Goal: Task Accomplishment & Management: Manage account settings

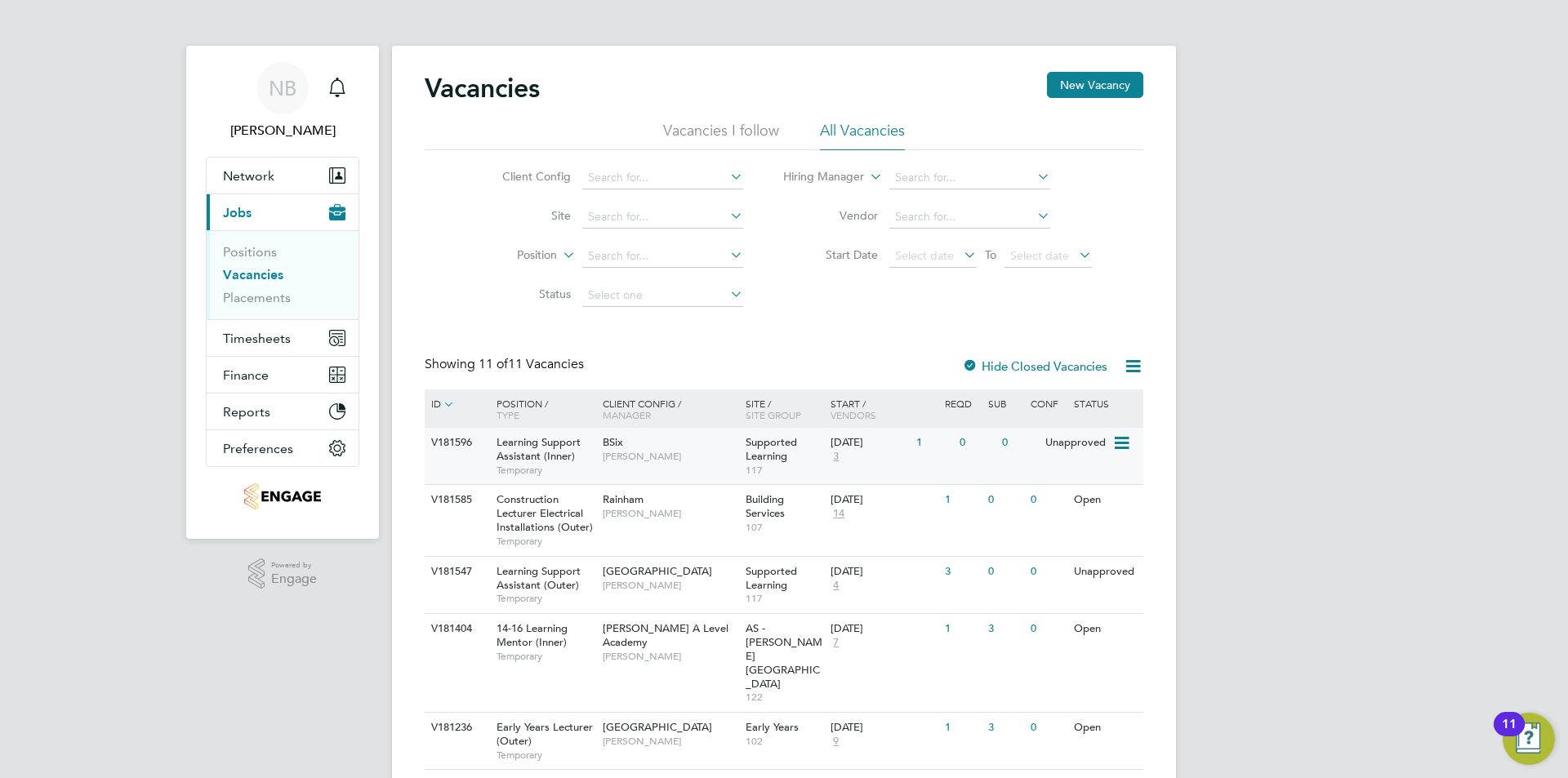
scroll to position [163, 0]
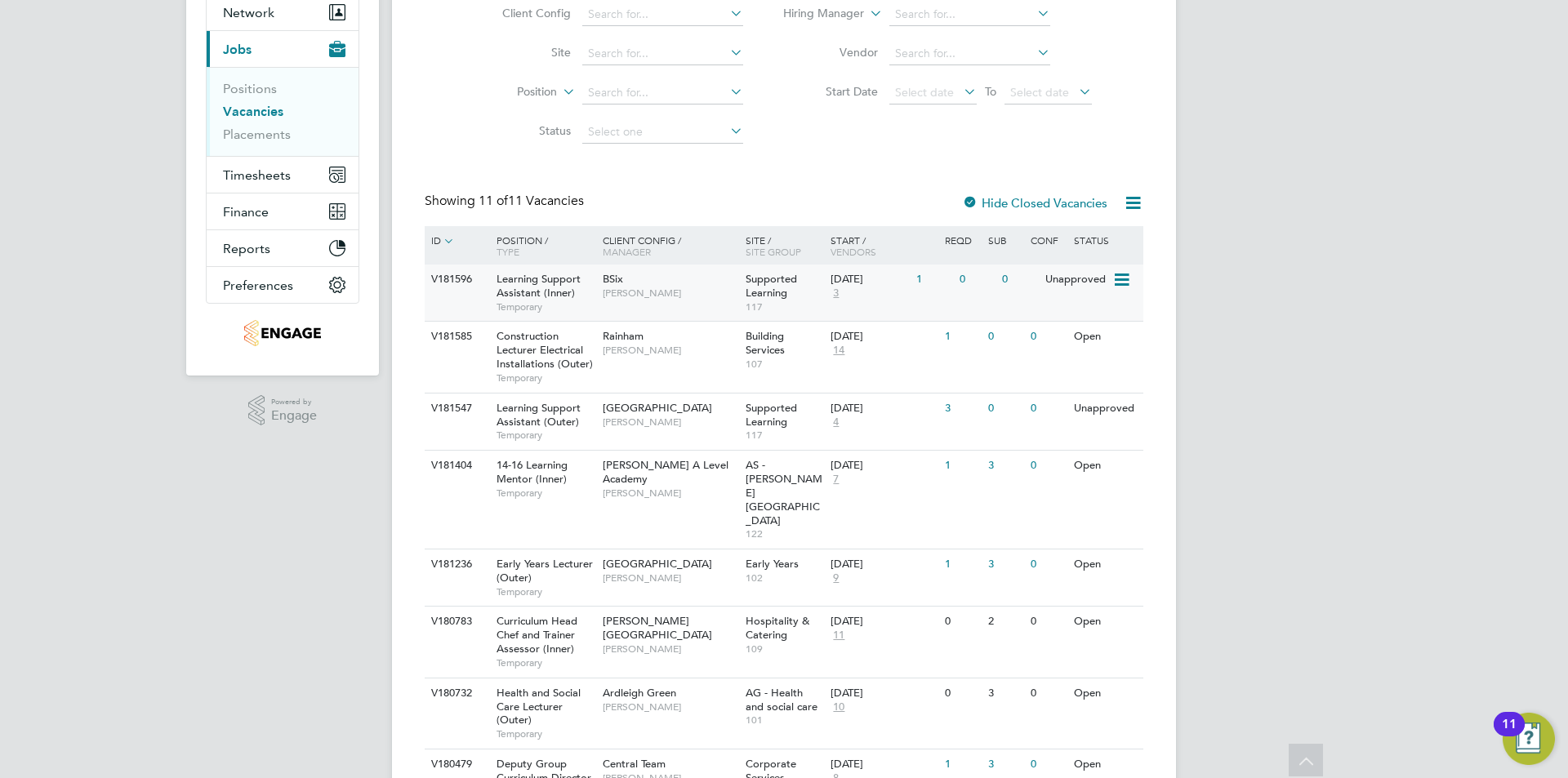
click at [640, 296] on span "[PERSON_NAME]" at bounding box center [670, 292] width 135 height 13
click at [758, 422] on span "Supported Learning" at bounding box center [772, 414] width 52 height 28
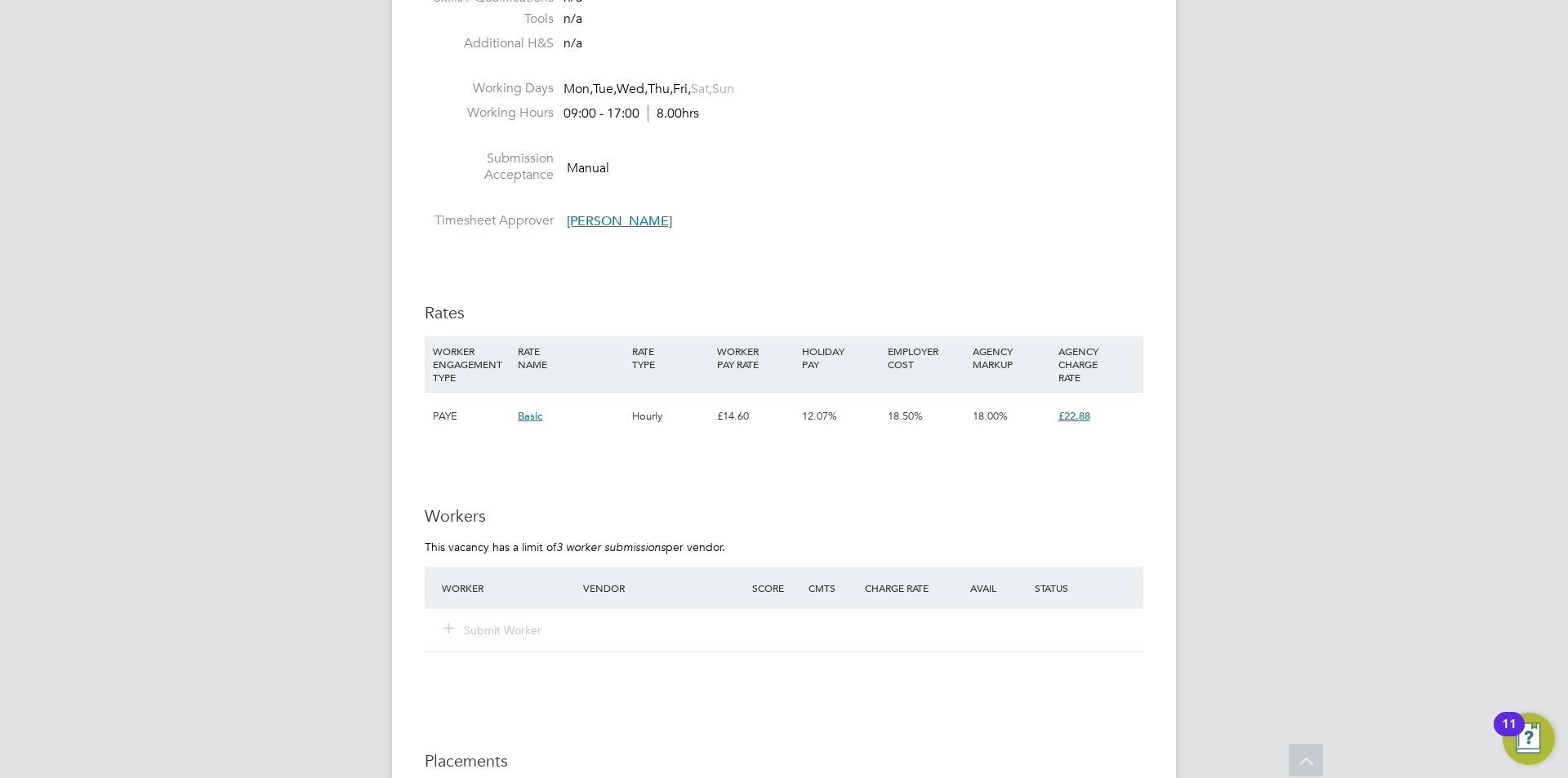
scroll to position [2041, 0]
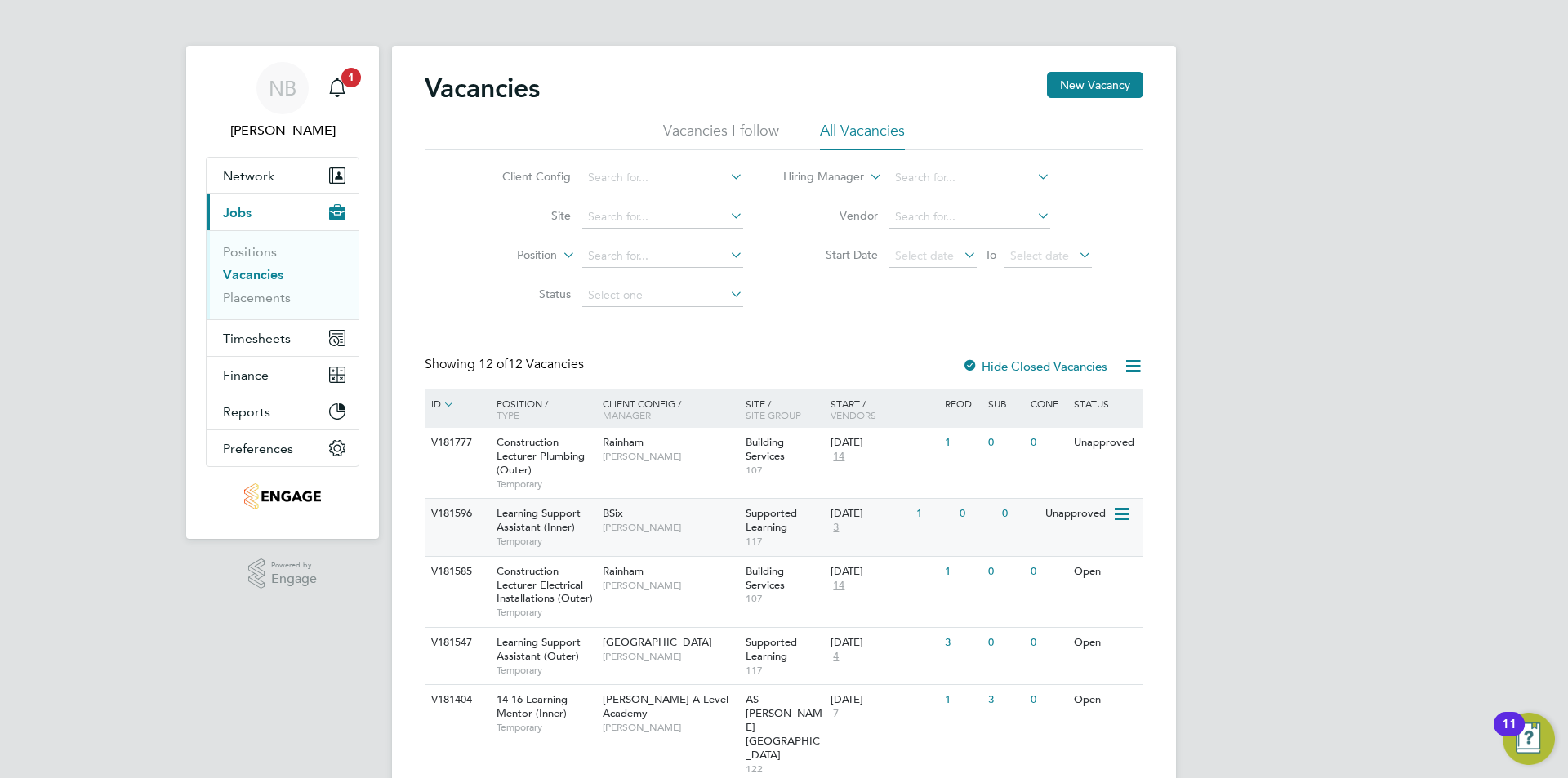
click at [956, 530] on div "V181596 Learning Support Assistant (Inner) Temporary BSix Rachel Johnson Suppor…" at bounding box center [784, 526] width 719 height 57
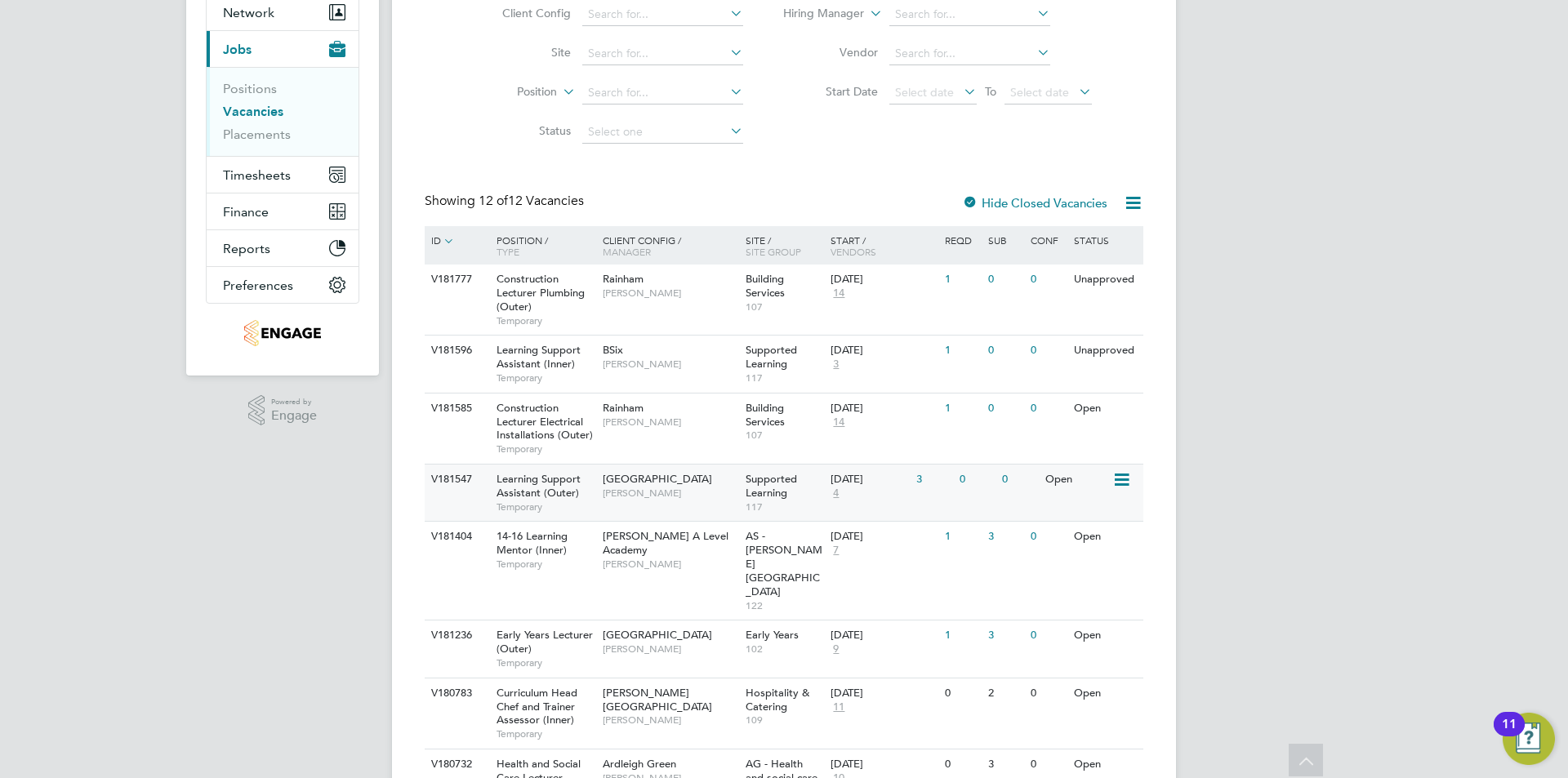
click at [683, 502] on div "Epping Forest Campus Joanna Duncan" at bounding box center [671, 486] width 143 height 42
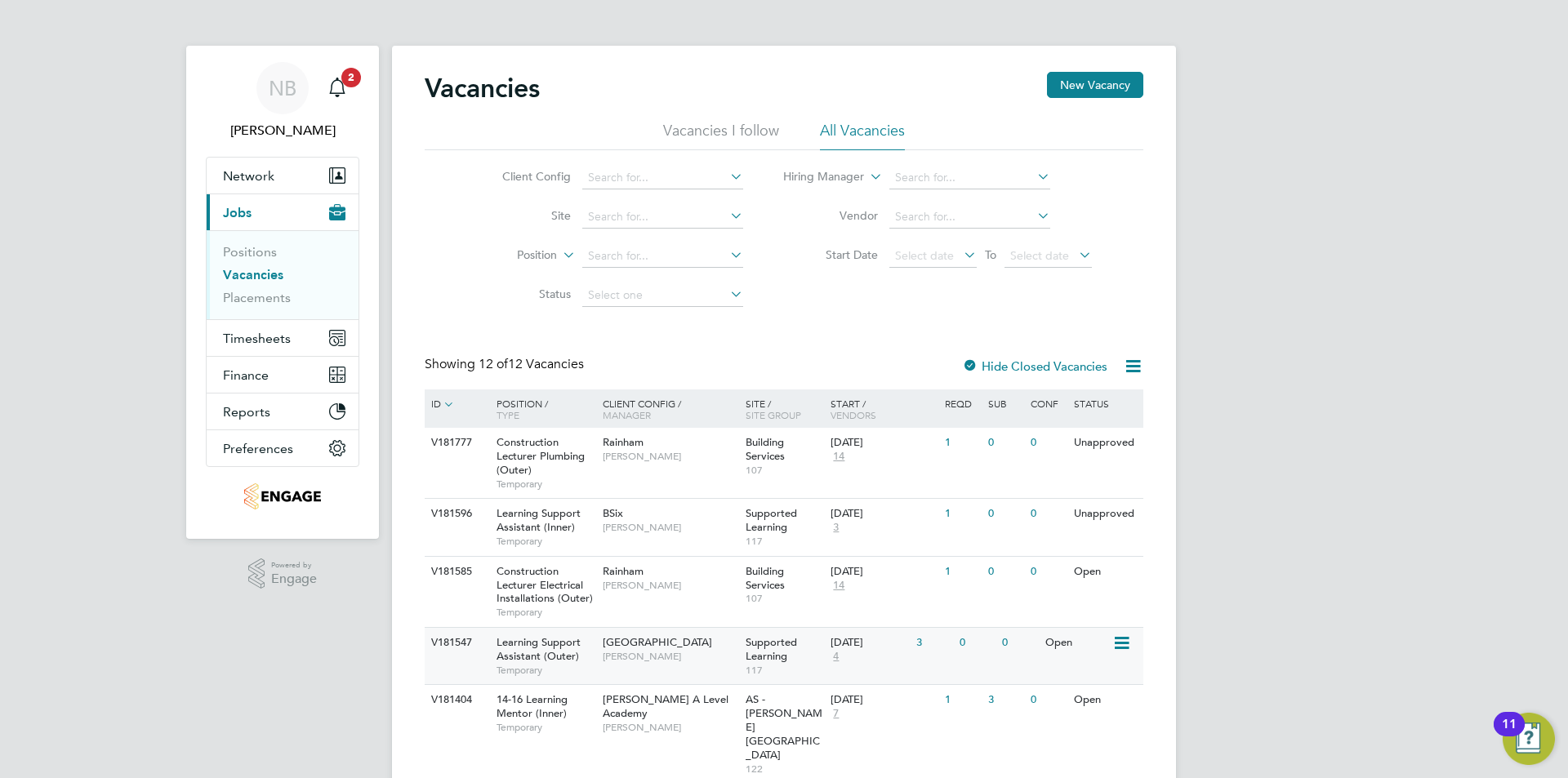
click at [679, 652] on span "Joanna Duncan" at bounding box center [670, 656] width 135 height 13
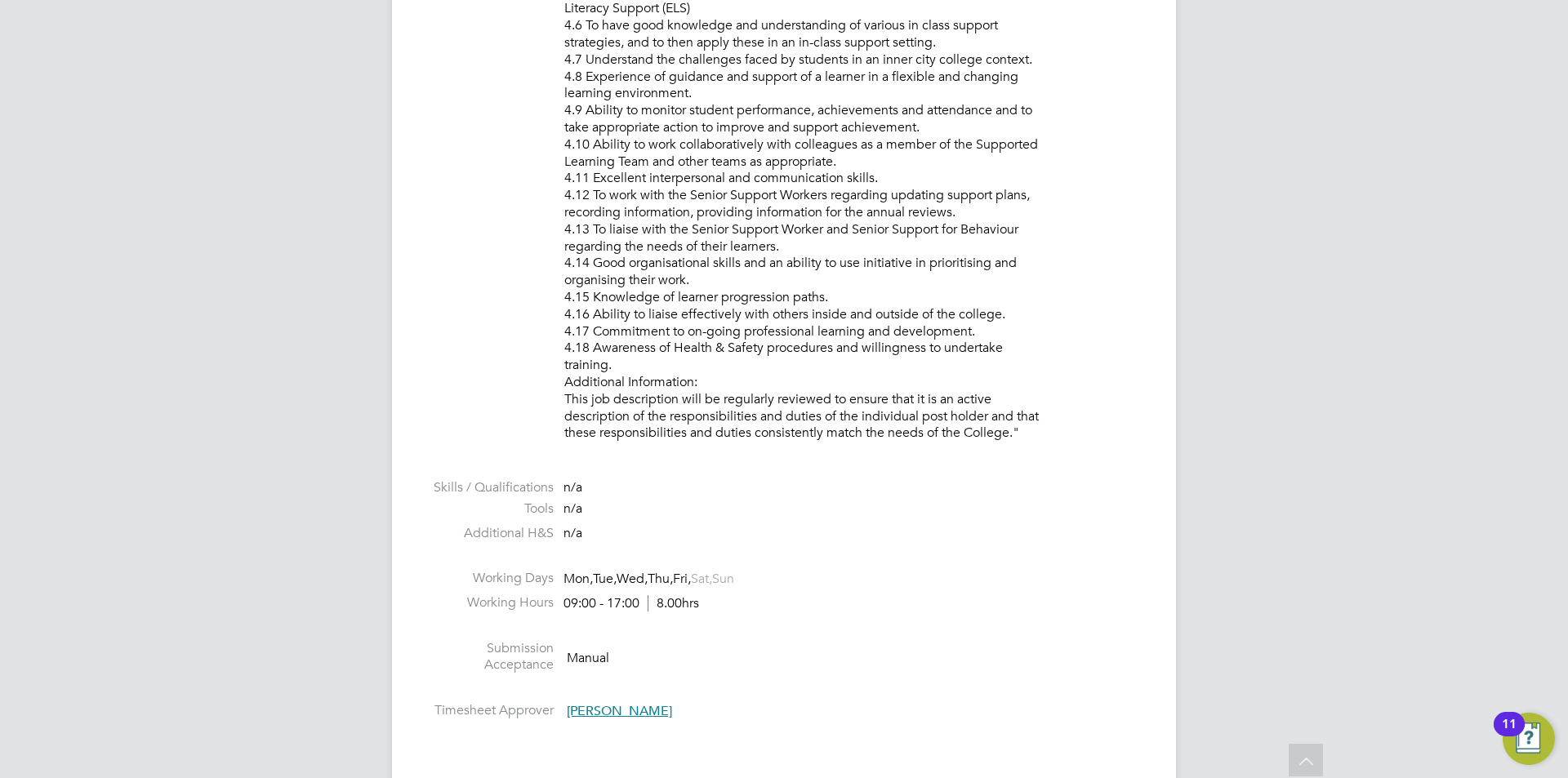
scroll to position [2613, 0]
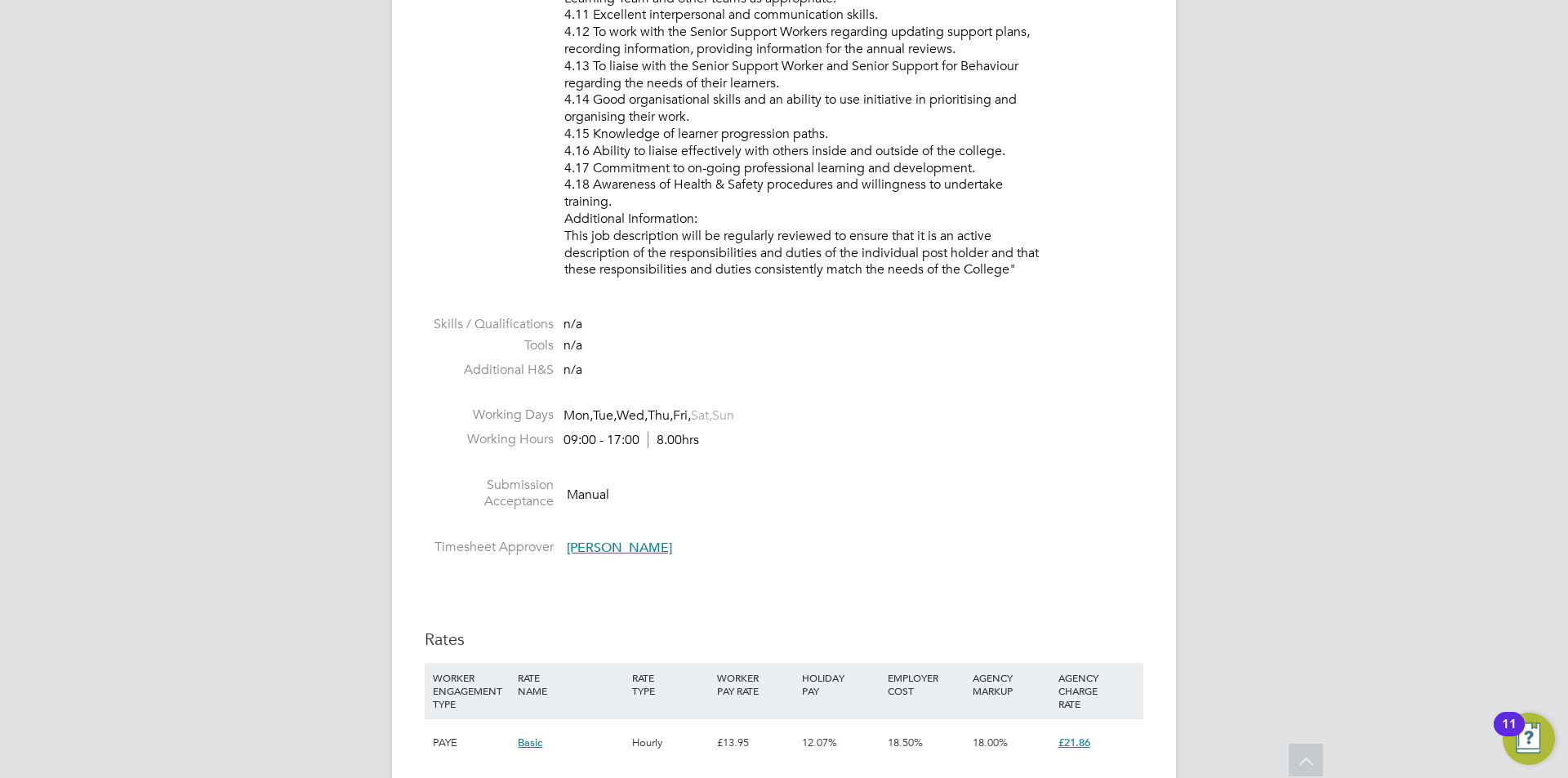
scroll to position [2776, 0]
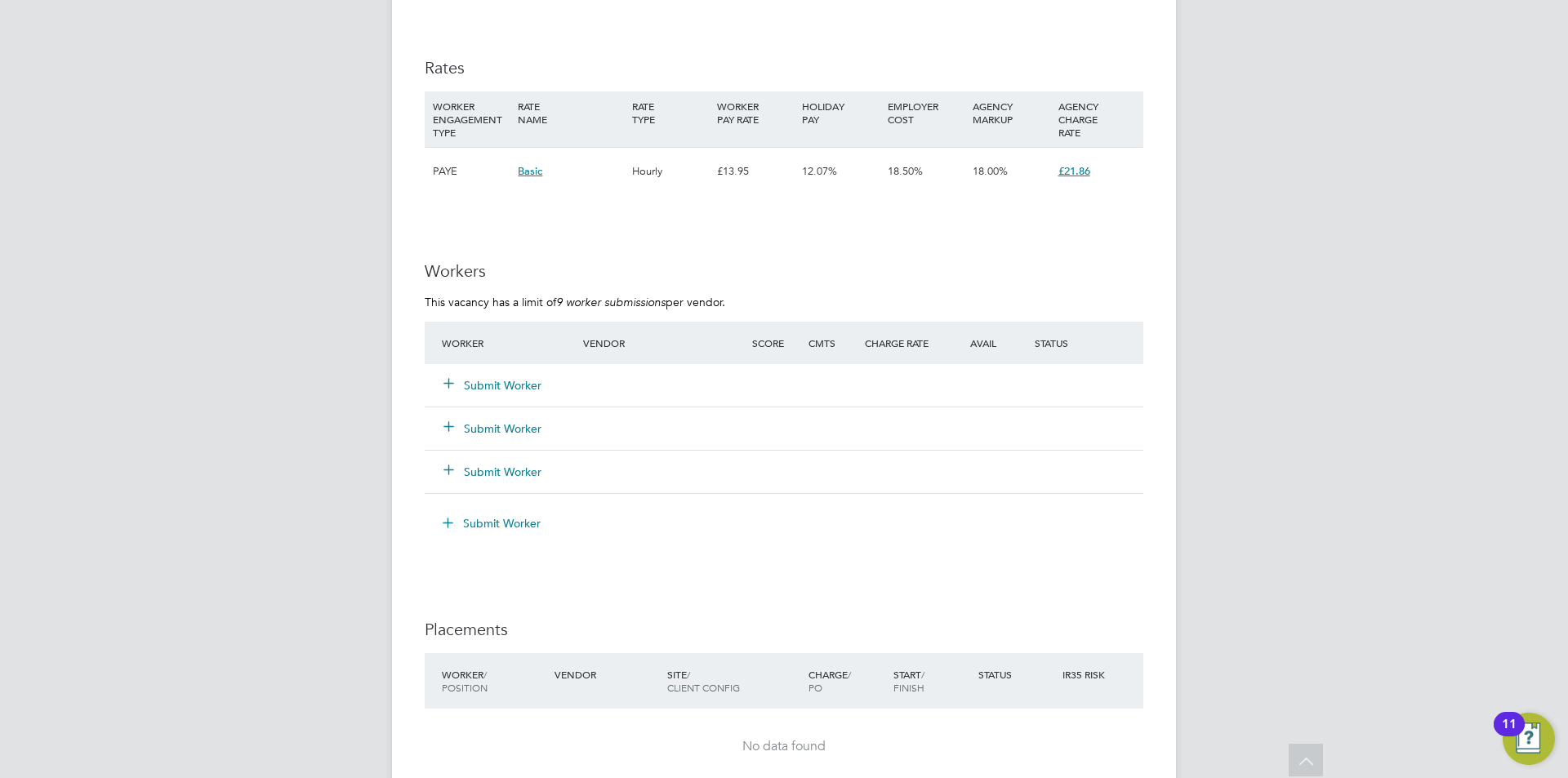
click at [470, 386] on button "Submit Worker" at bounding box center [493, 385] width 98 height 16
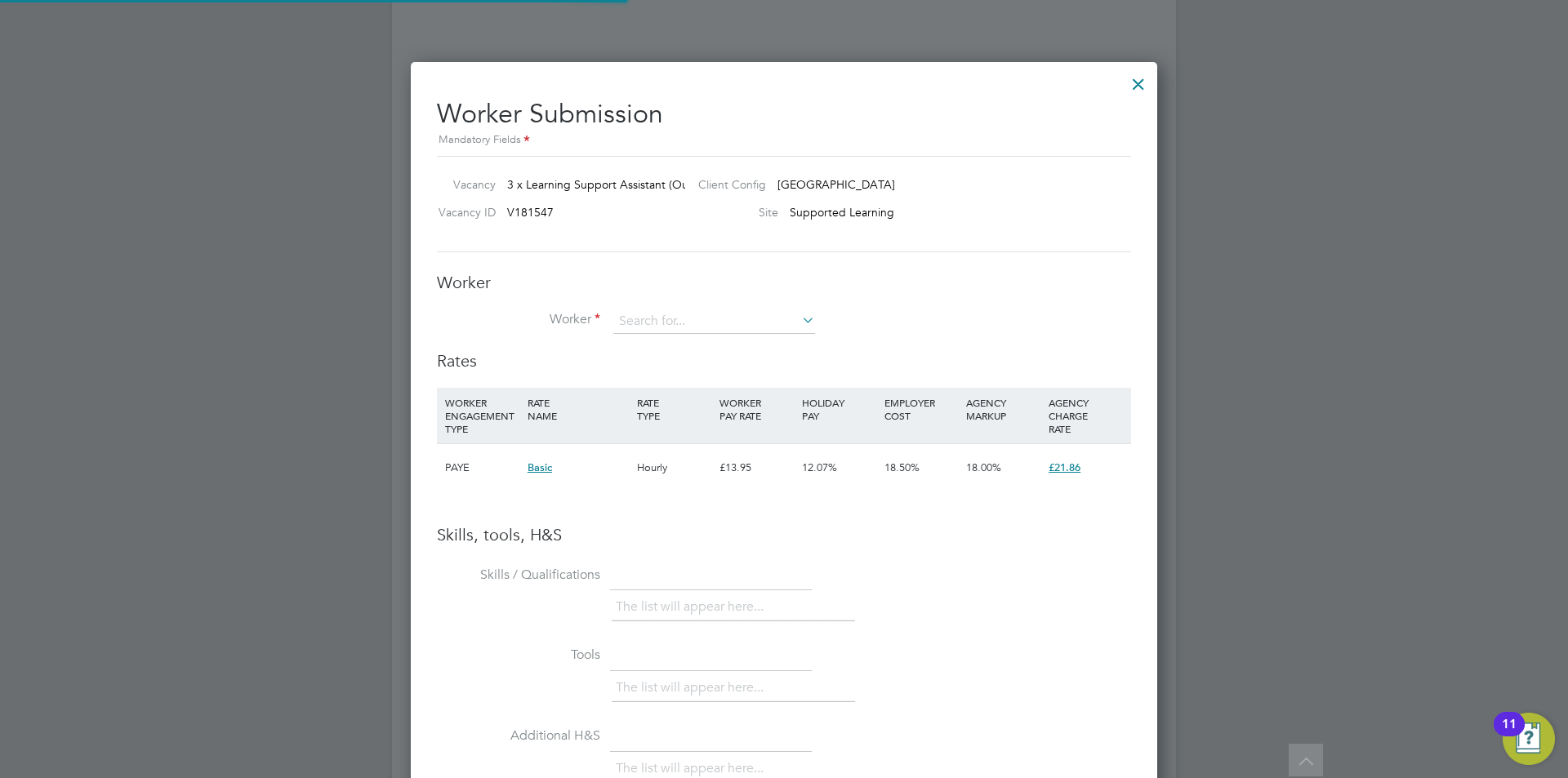
scroll to position [48, 111]
click at [643, 320] on input at bounding box center [714, 321] width 201 height 25
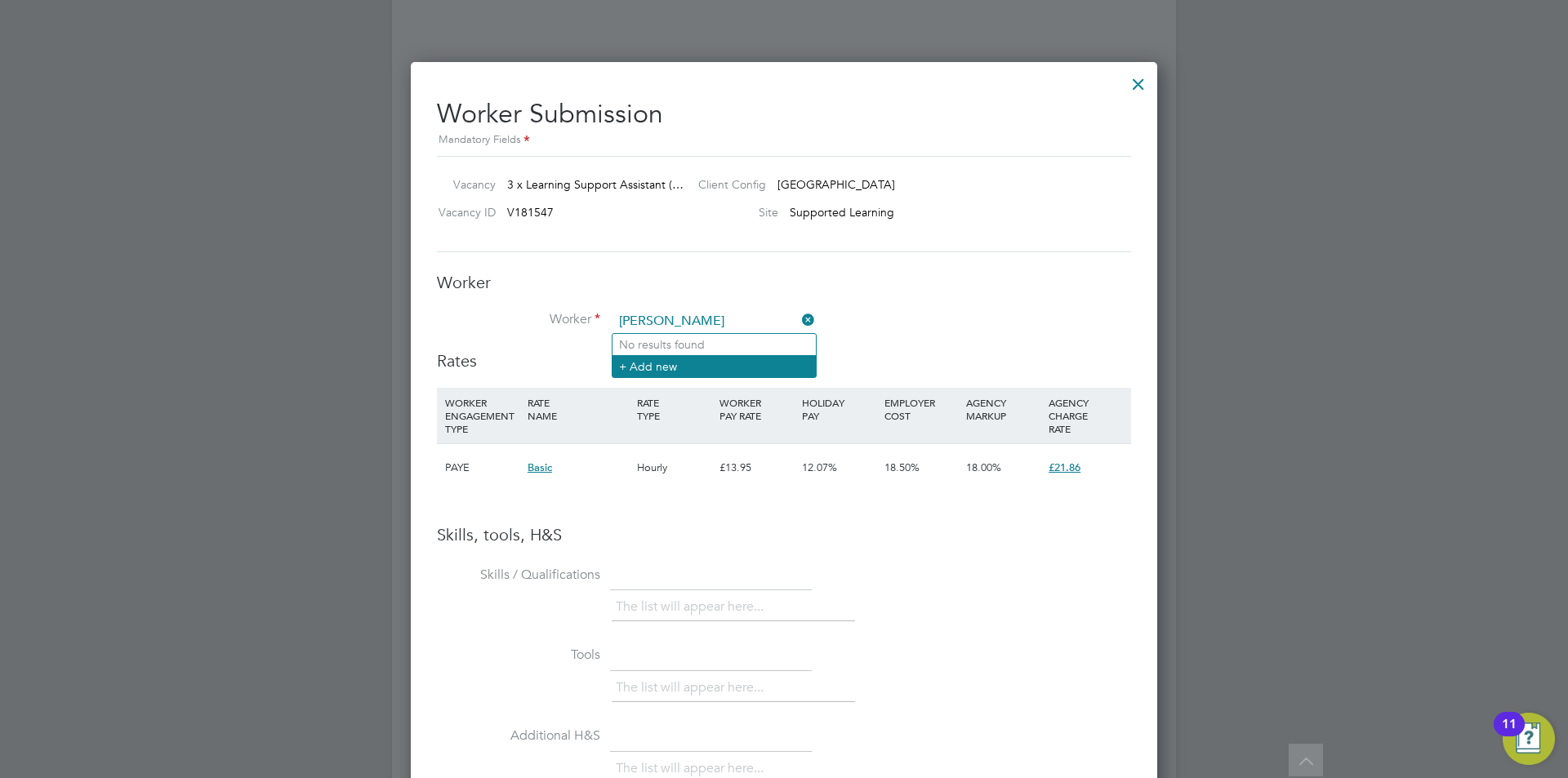
type input "hannah"
click at [732, 360] on li "+ Add new" at bounding box center [714, 366] width 203 height 22
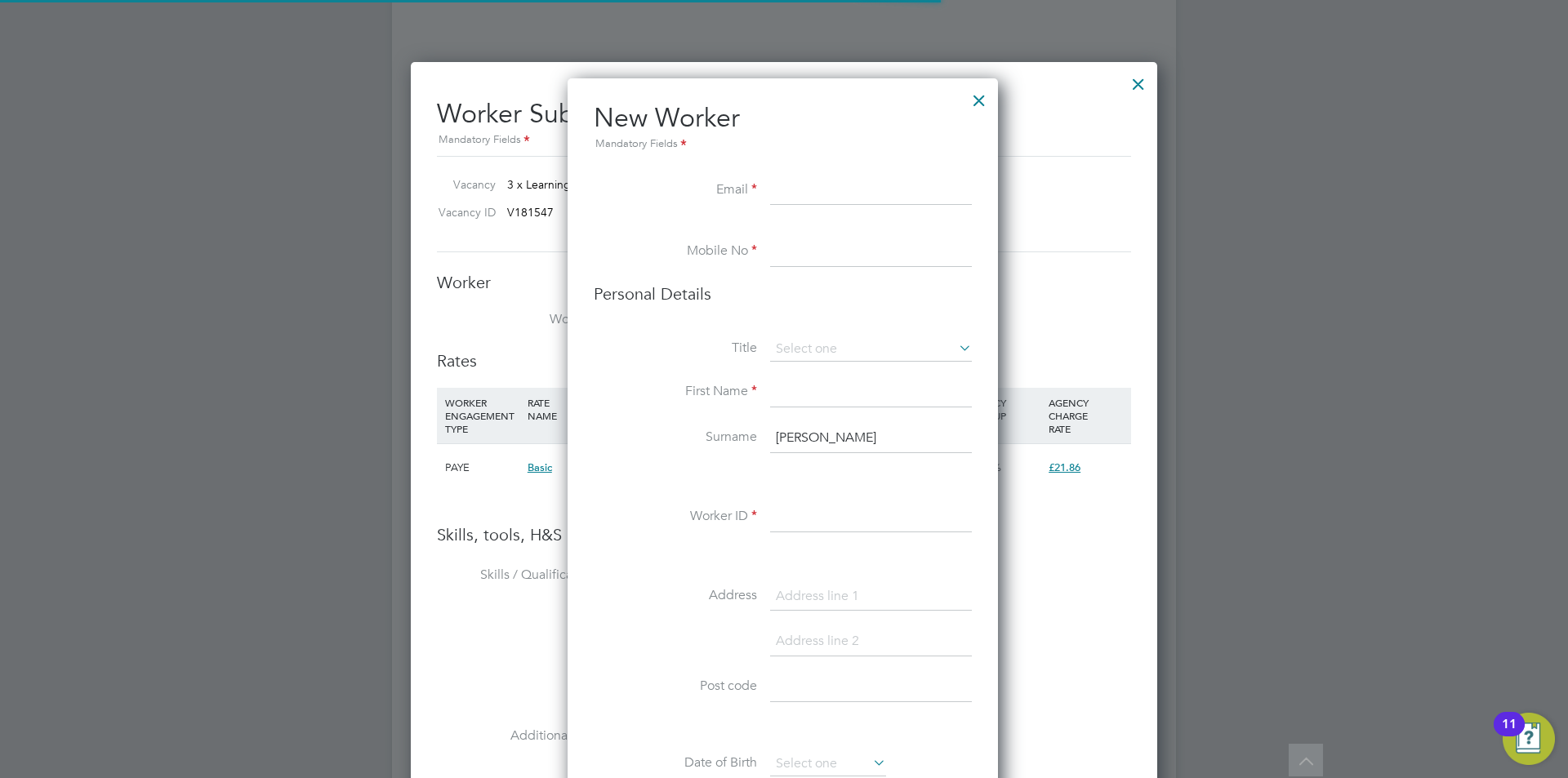
scroll to position [1381, 433]
click at [824, 196] on input at bounding box center [870, 191] width 201 height 30
paste input "hannahshafi96@gmail.com"
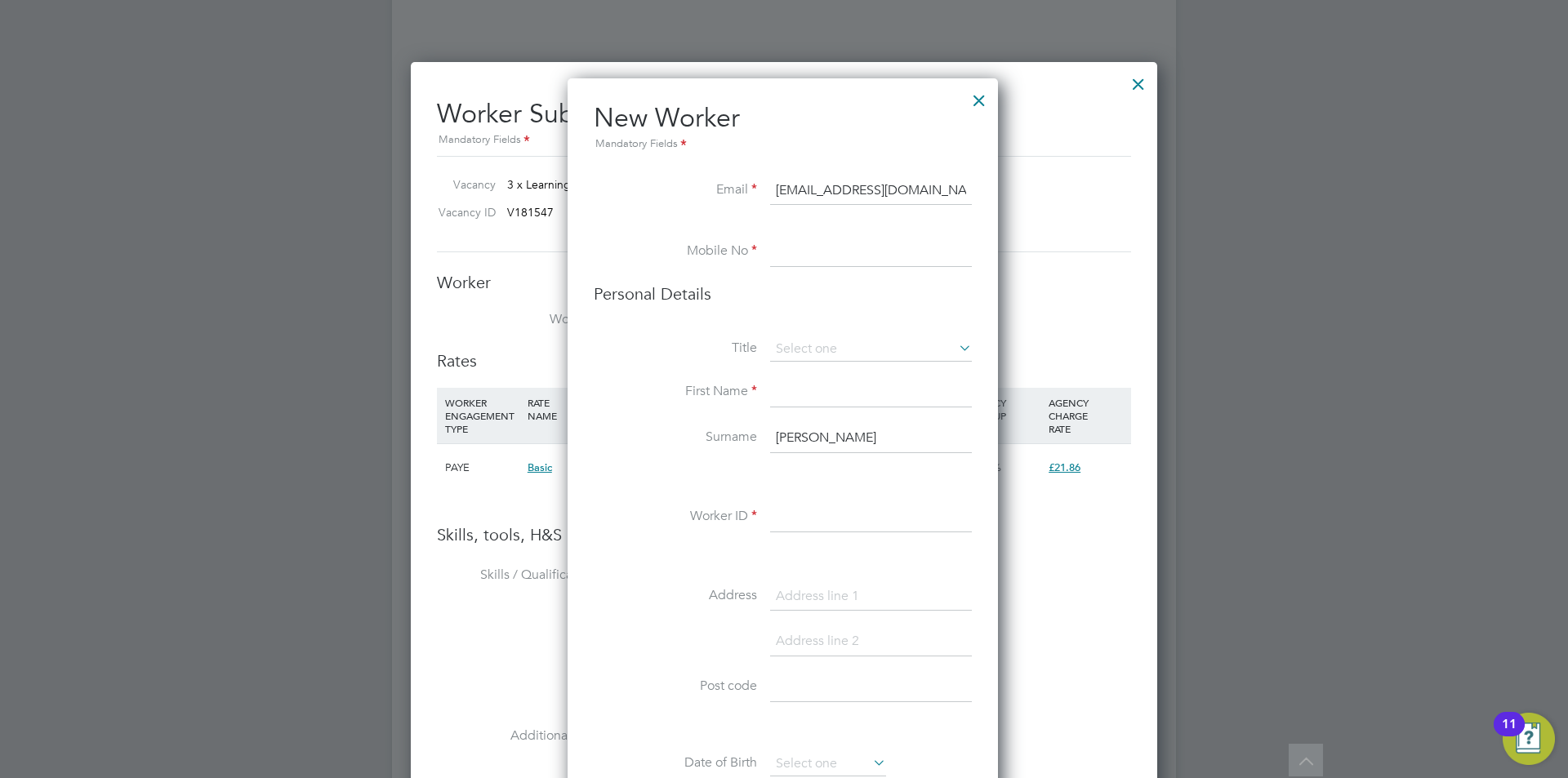
type input "hannahshafi96@gmail.com"
click at [803, 240] on input at bounding box center [870, 252] width 201 height 30
click at [792, 261] on input at bounding box center [870, 252] width 201 height 30
paste input "07491598398"
type input "07491598398"
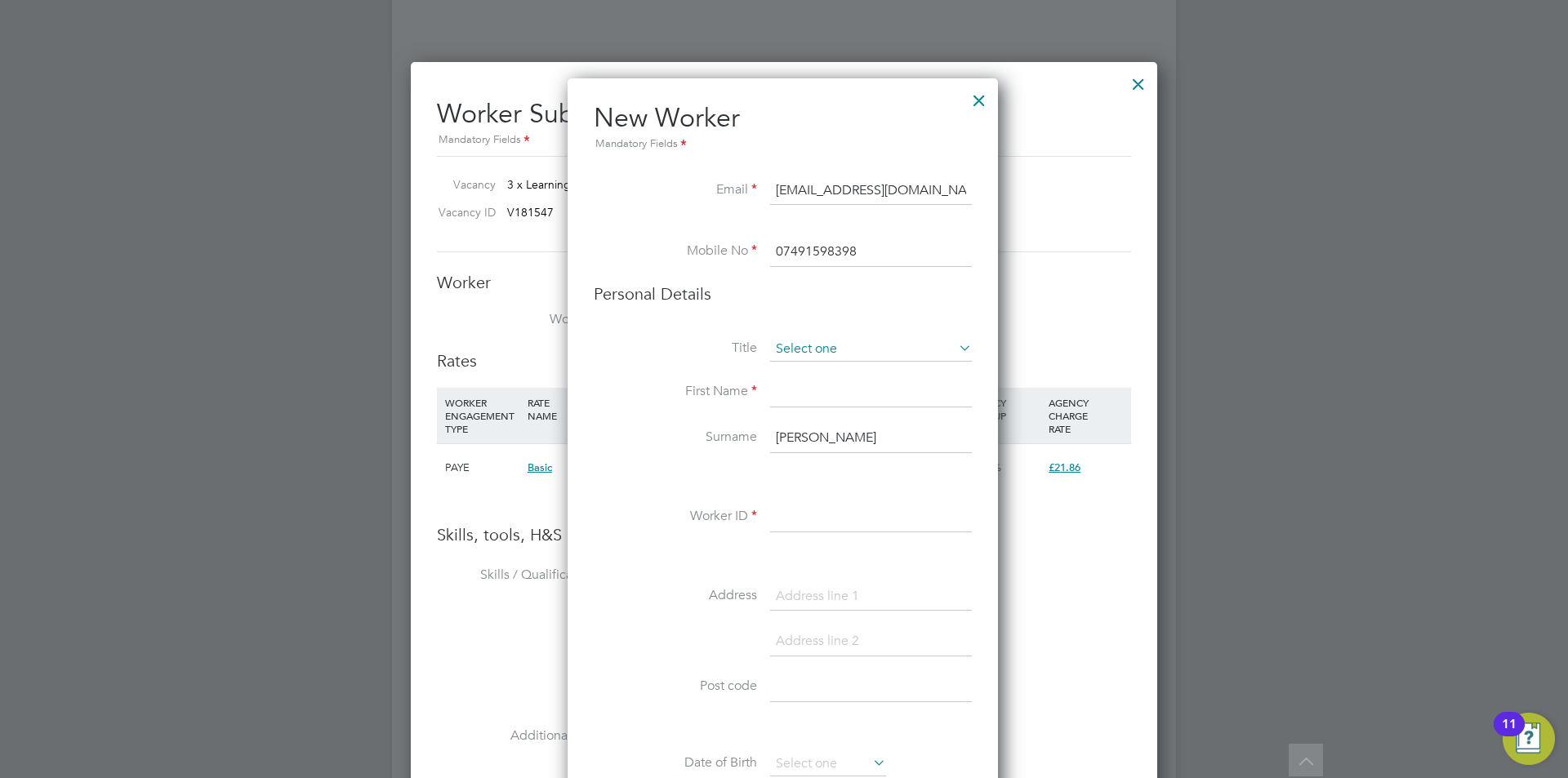
click at [821, 349] on input at bounding box center [870, 349] width 201 height 25
click at [790, 306] on li "Personal Details" at bounding box center [783, 310] width 378 height 54
click at [800, 390] on input at bounding box center [870, 392] width 201 height 30
type input "Hannah"
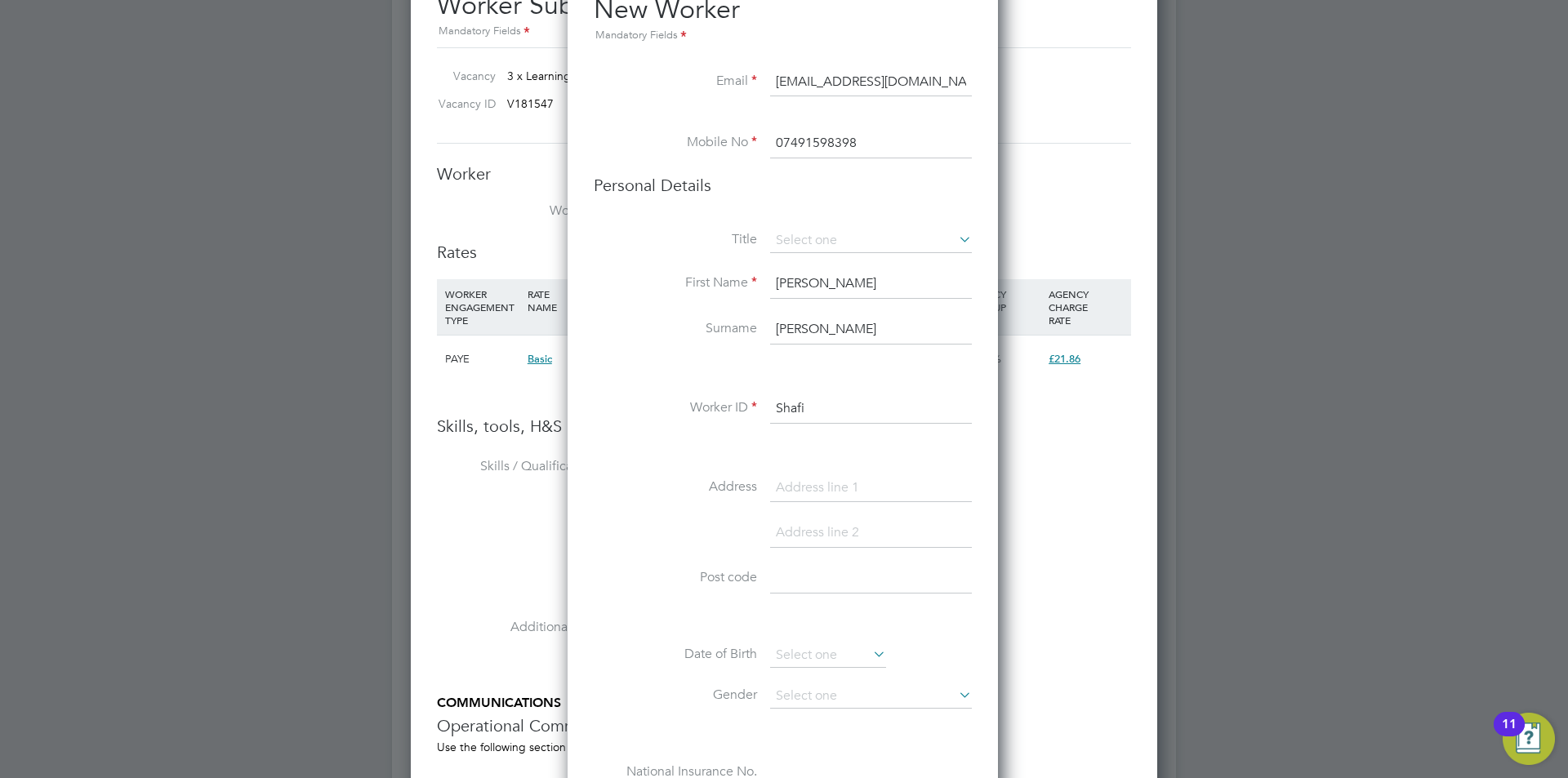
scroll to position [3456, 0]
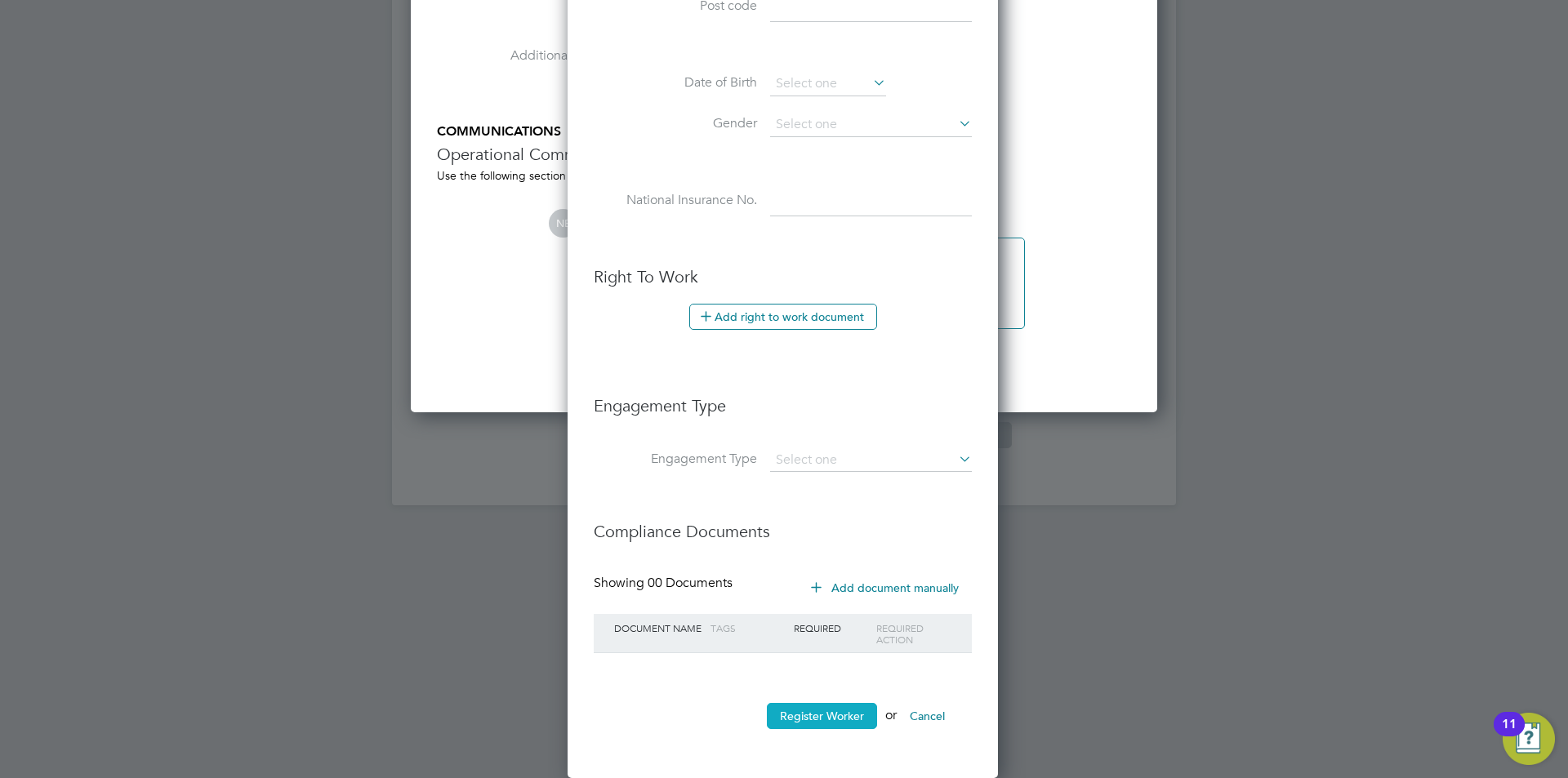
type input "Shafi"
click at [809, 724] on button "Register Worker" at bounding box center [823, 716] width 110 height 26
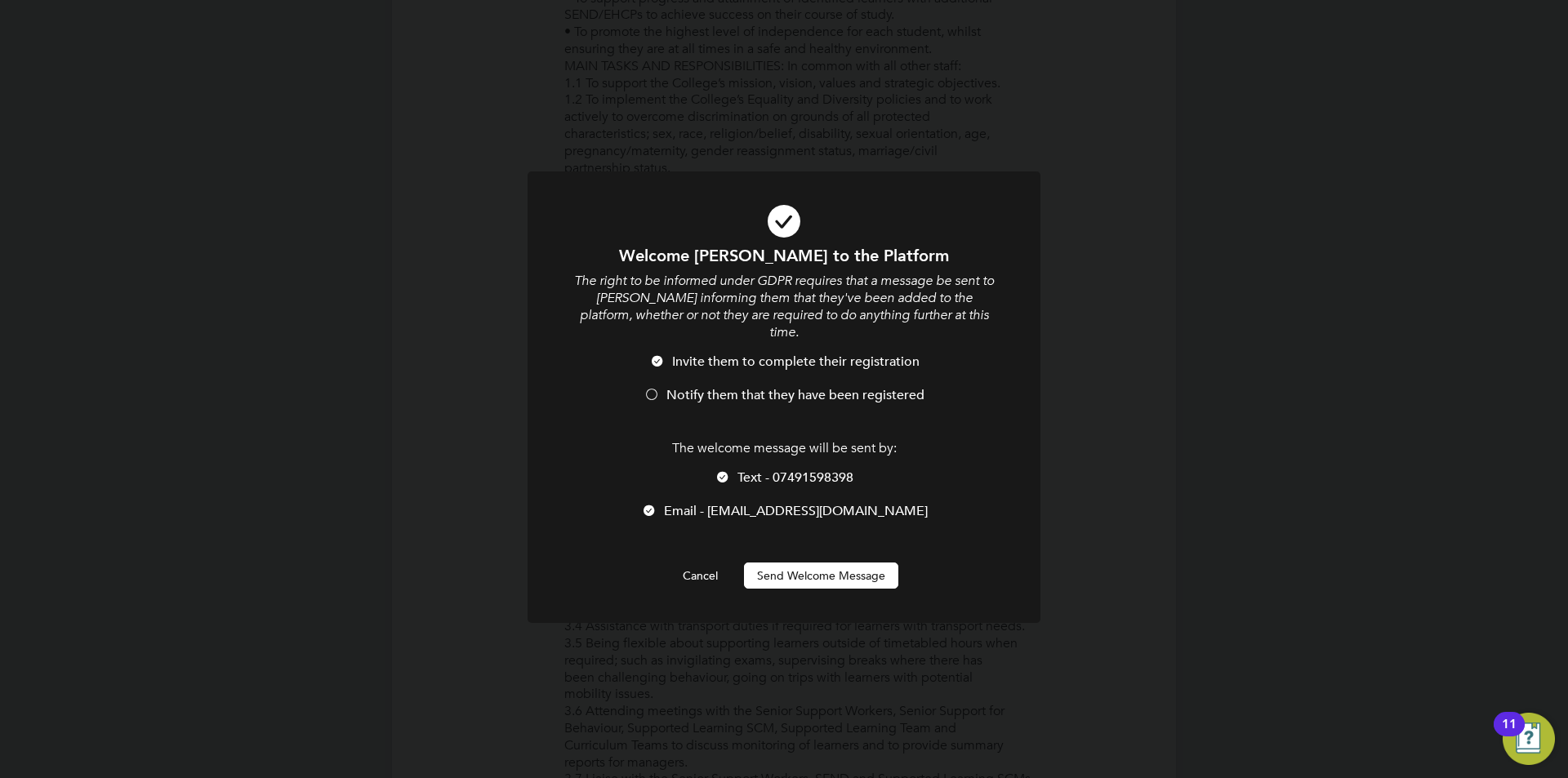
click at [665, 387] on li "Notify them that they have been registered" at bounding box center [784, 403] width 425 height 33
click at [831, 562] on button "Send Welcome Message" at bounding box center [822, 575] width 155 height 26
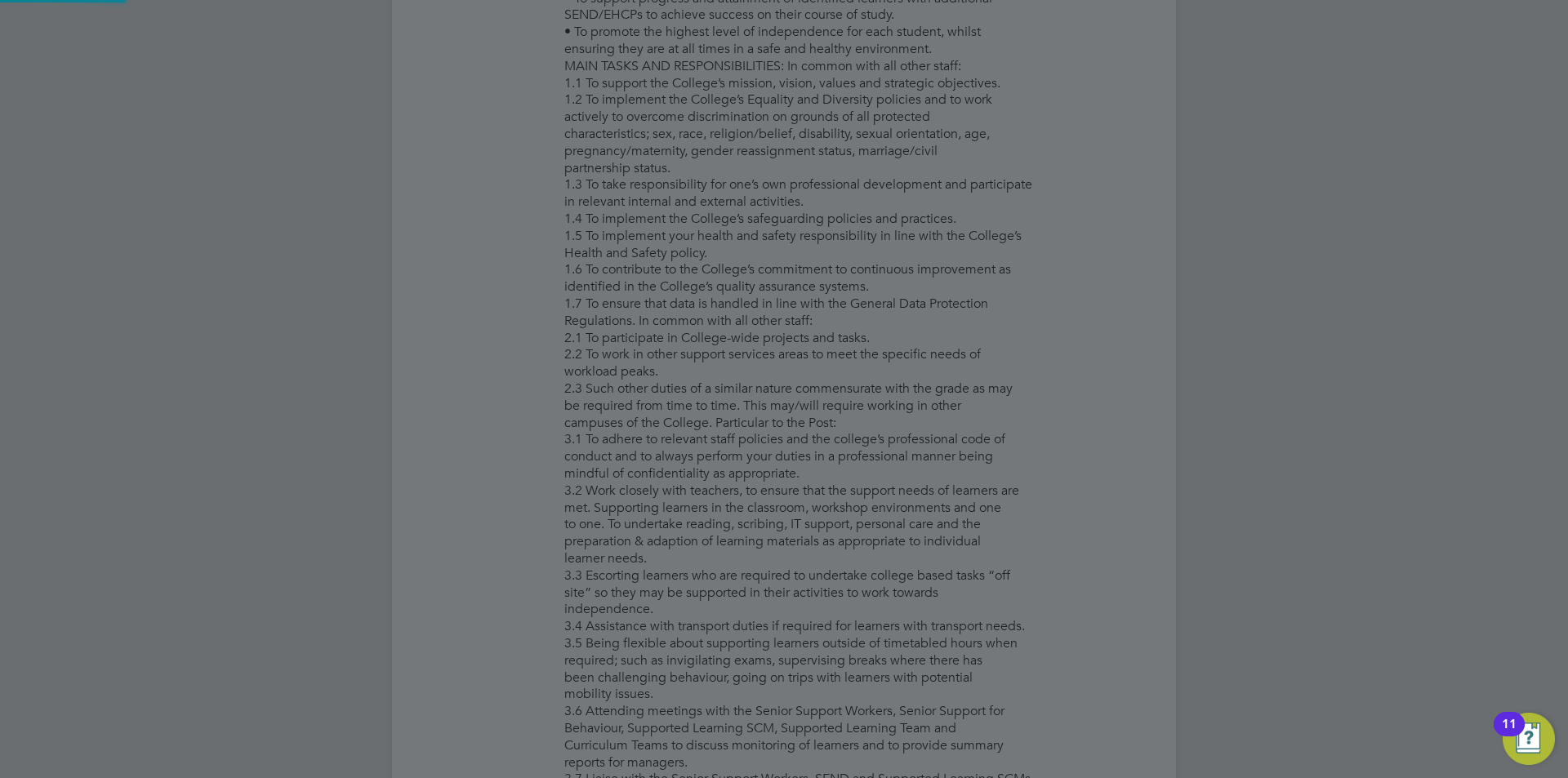
type input "Hannah hannah (Shafi)"
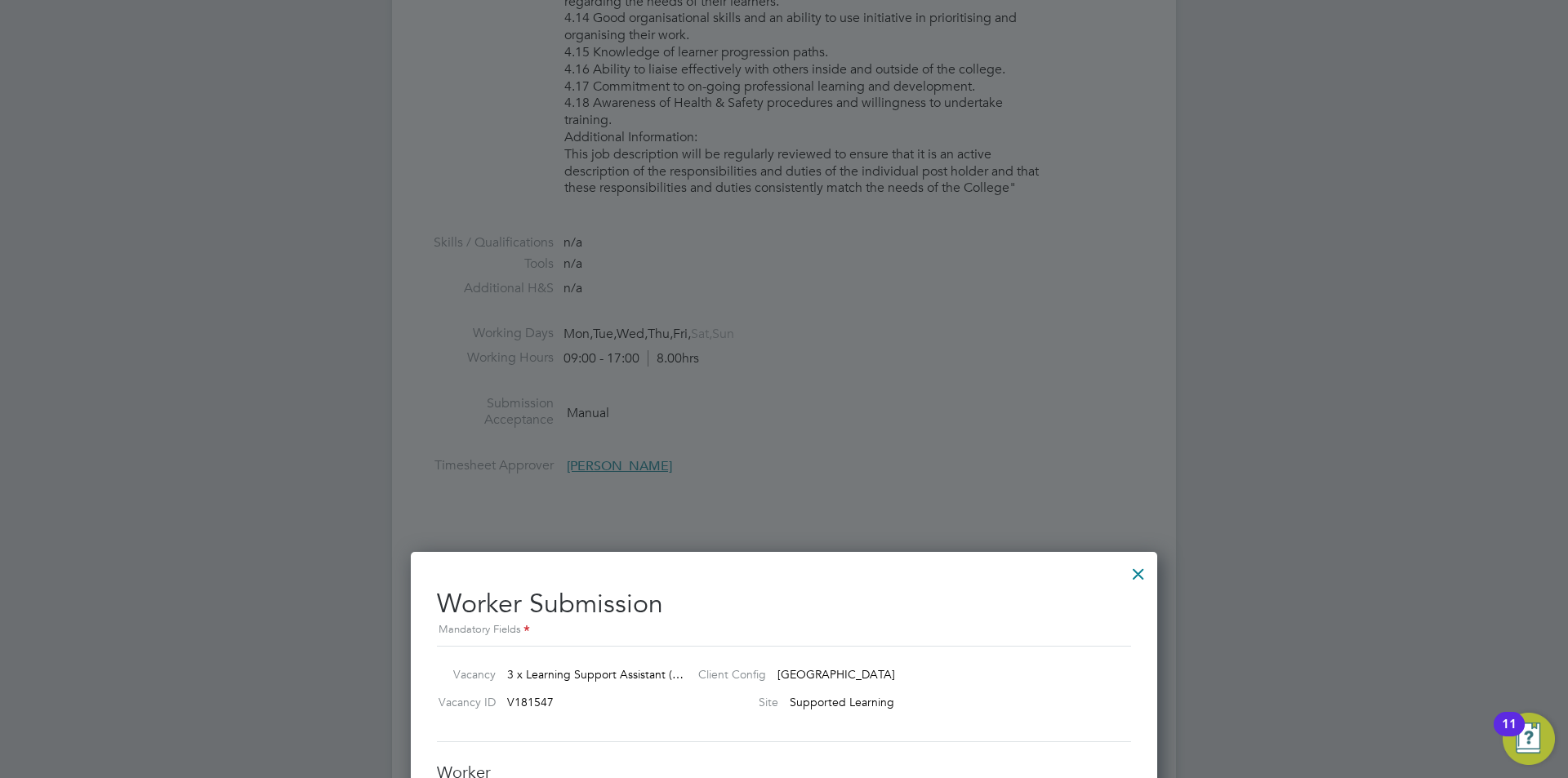
click at [1137, 574] on div at bounding box center [1139, 570] width 30 height 30
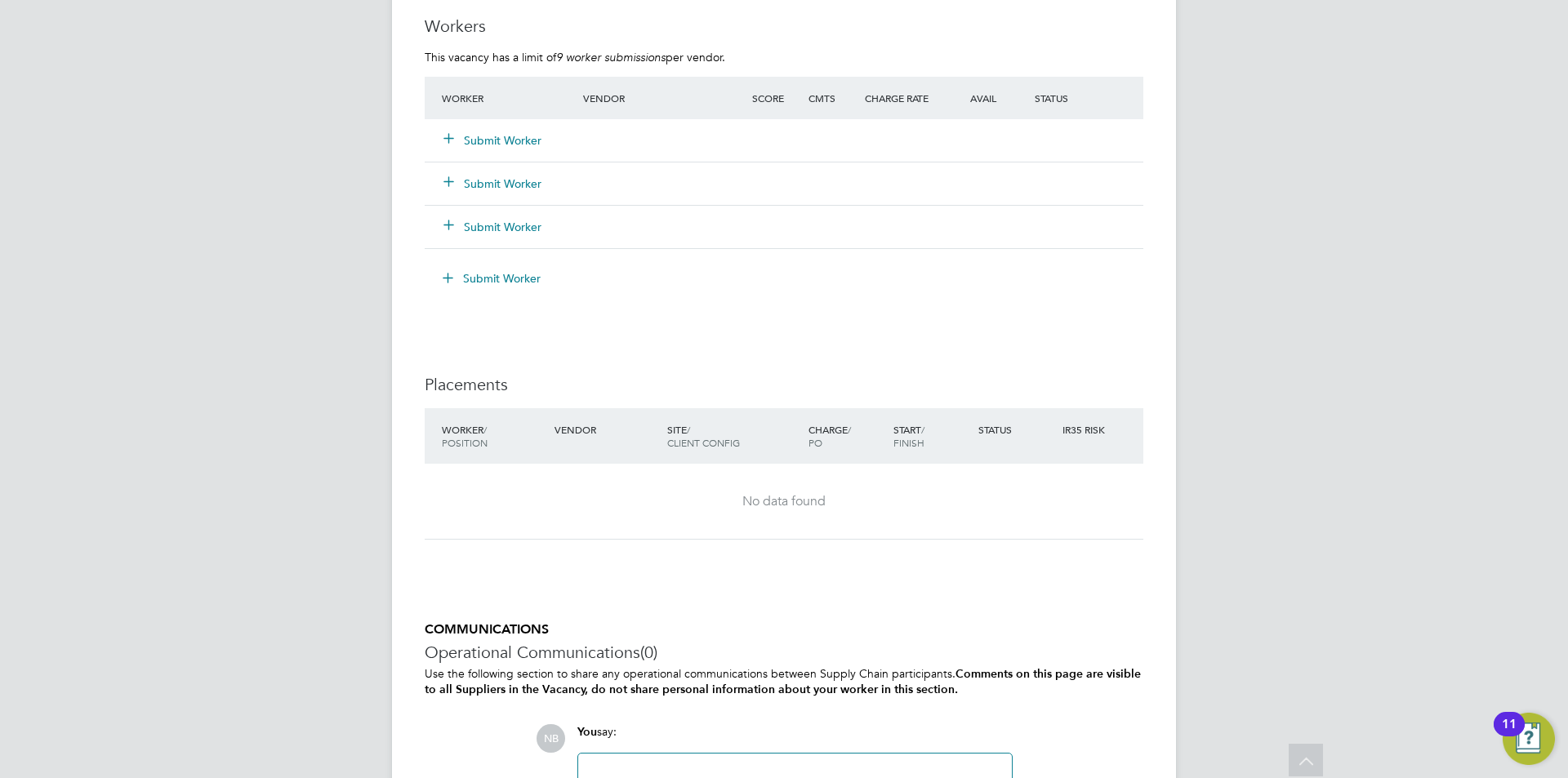
click at [498, 137] on button "Submit Worker" at bounding box center [493, 140] width 98 height 16
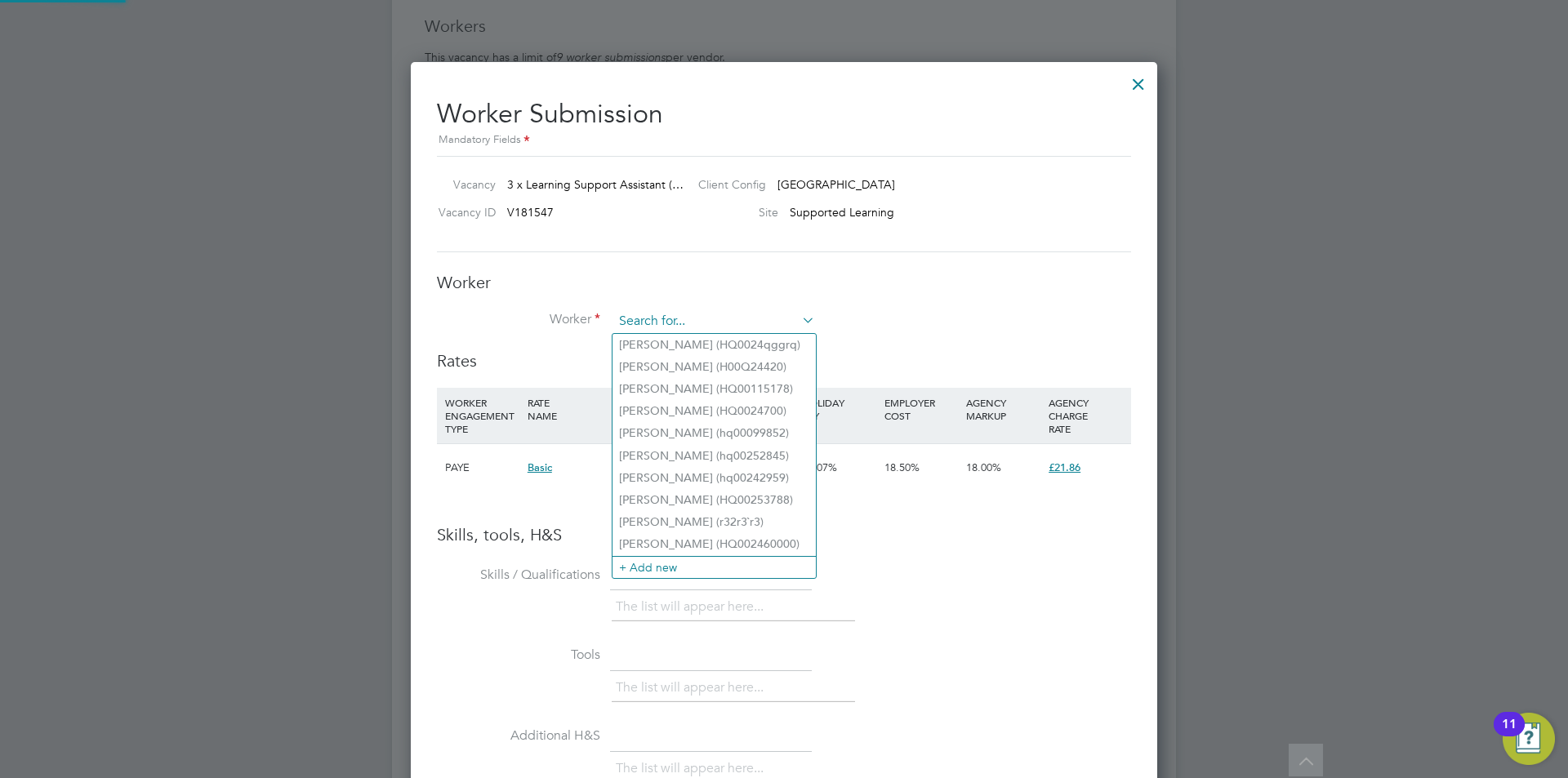
click at [639, 319] on input at bounding box center [714, 321] width 201 height 25
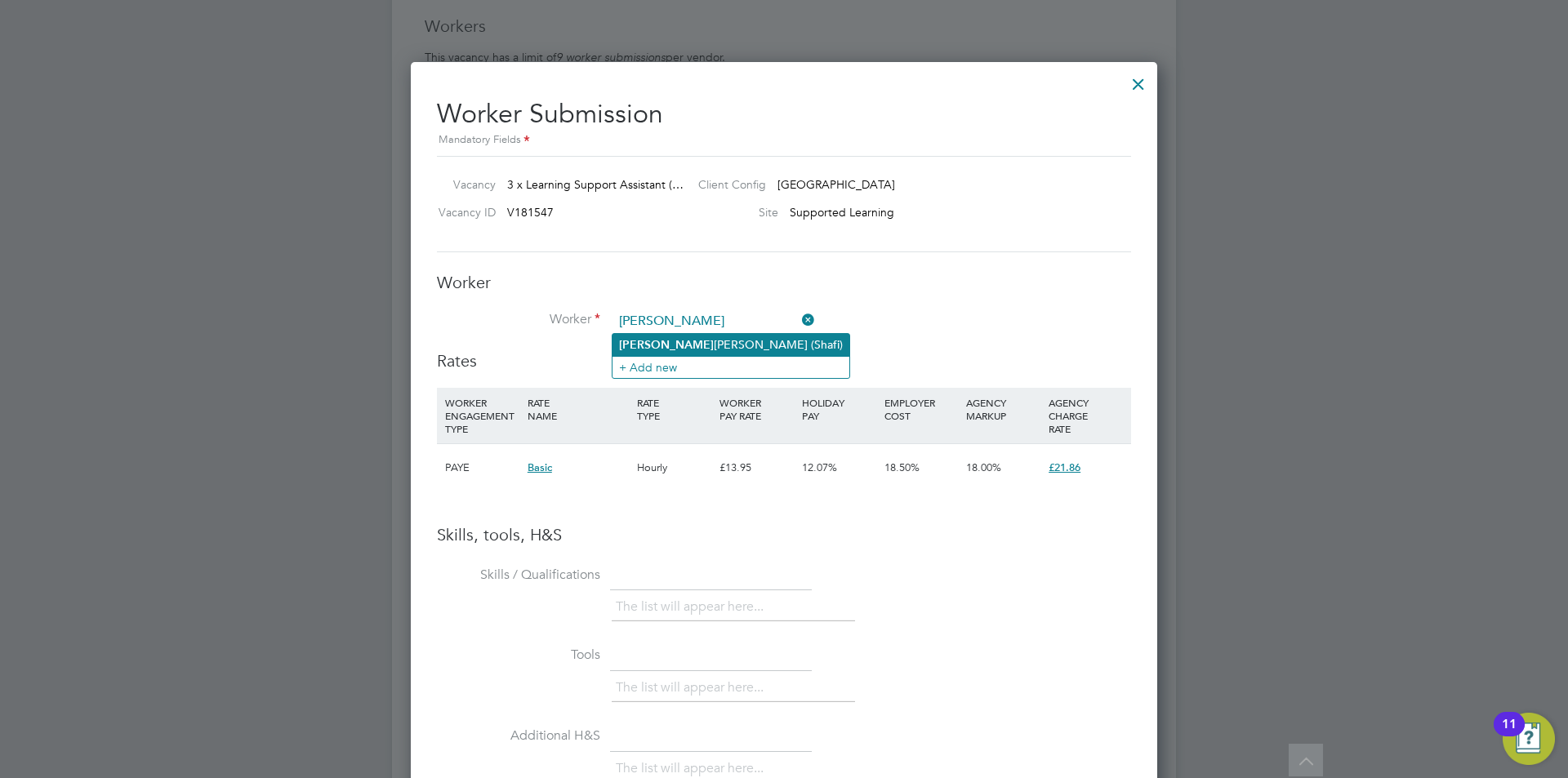
click at [667, 344] on li "Hann ah Hannah (Shafi)" at bounding box center [731, 345] width 237 height 22
type input "Hannah Hannah (Shafi)"
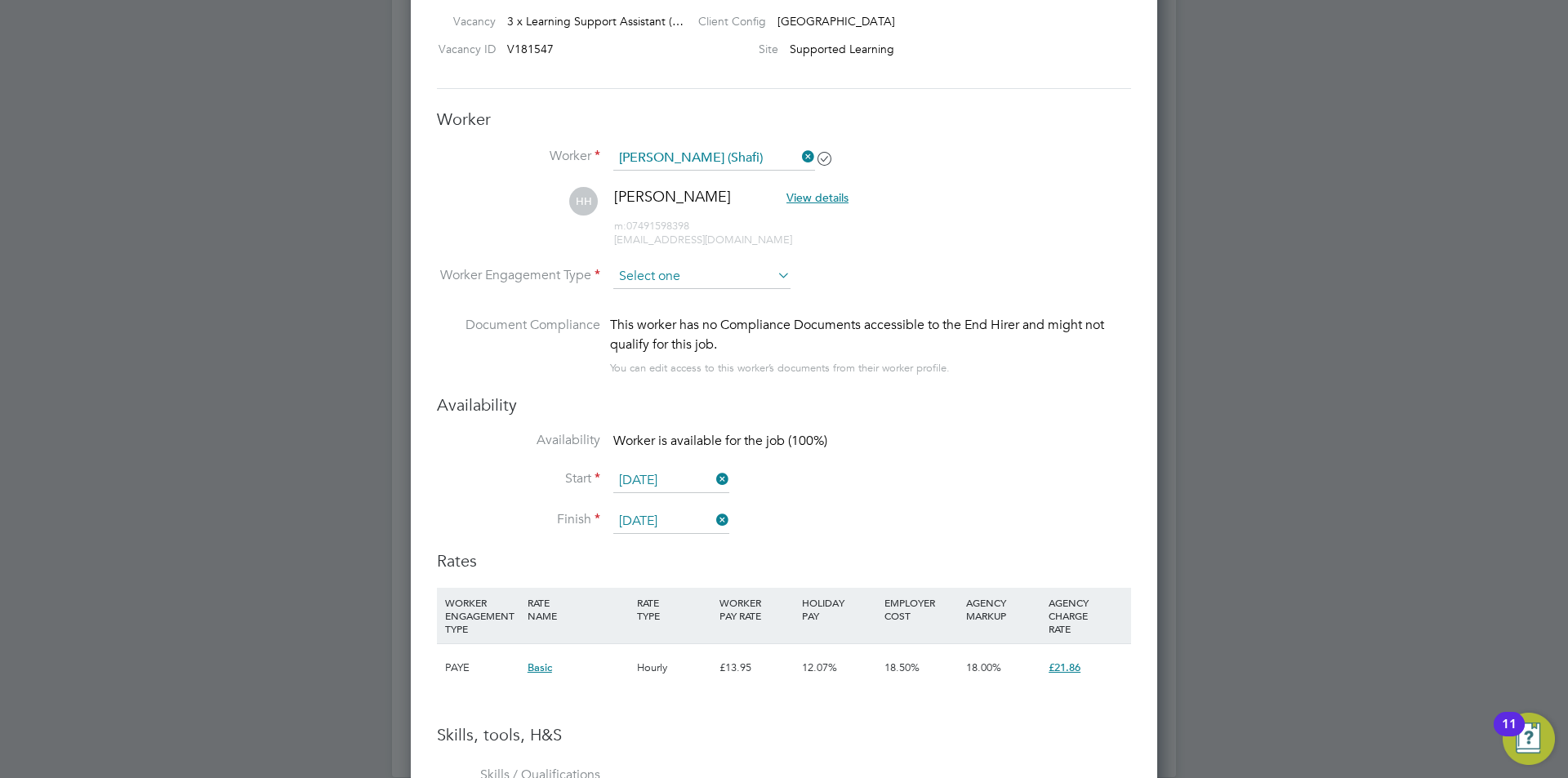
click at [631, 274] on input at bounding box center [702, 276] width 178 height 25
click at [672, 323] on li "PAYE" at bounding box center [702, 320] width 178 height 21
type input "PAYE"
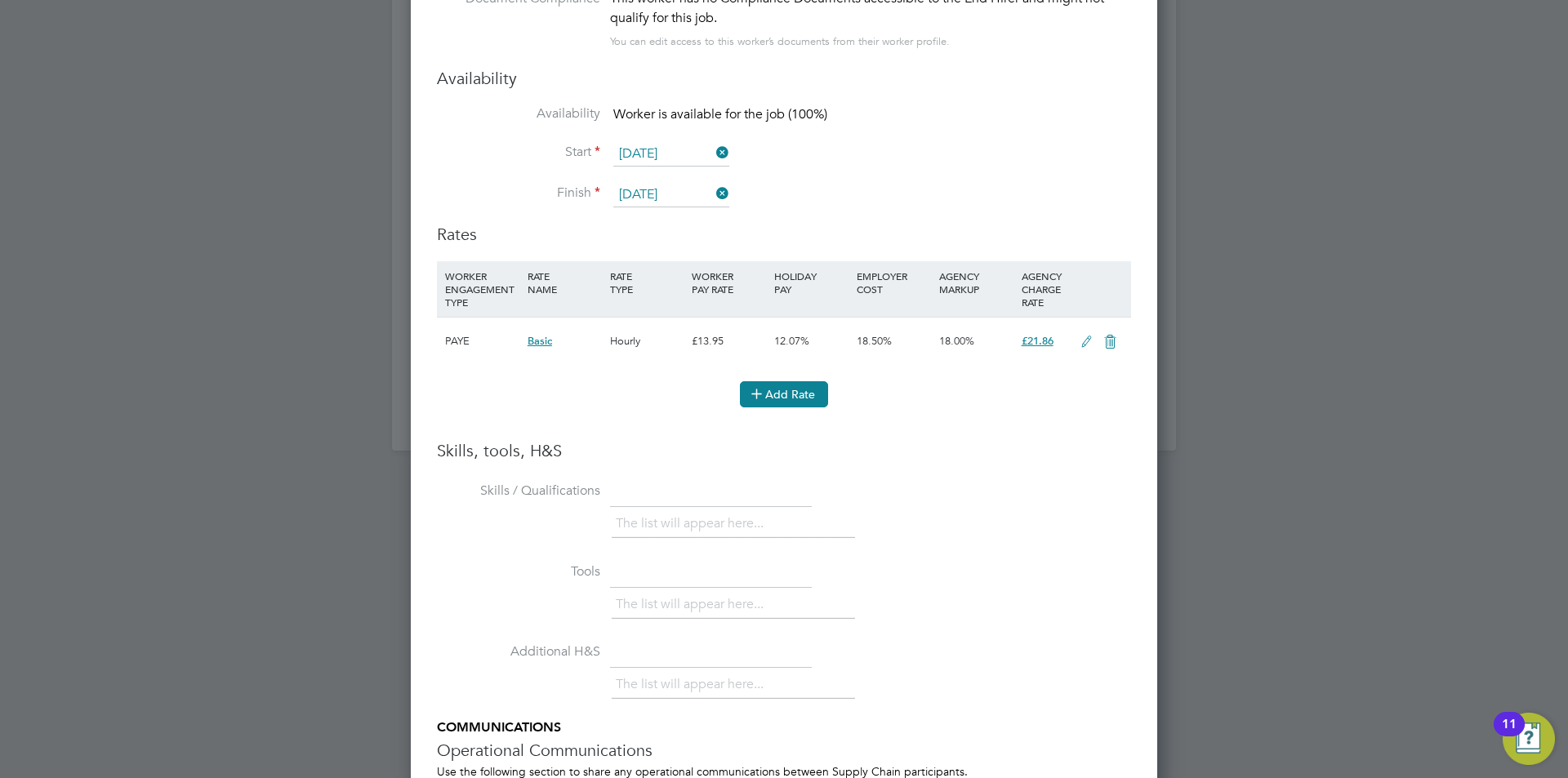
click at [797, 389] on button "Add Rate" at bounding box center [784, 394] width 88 height 26
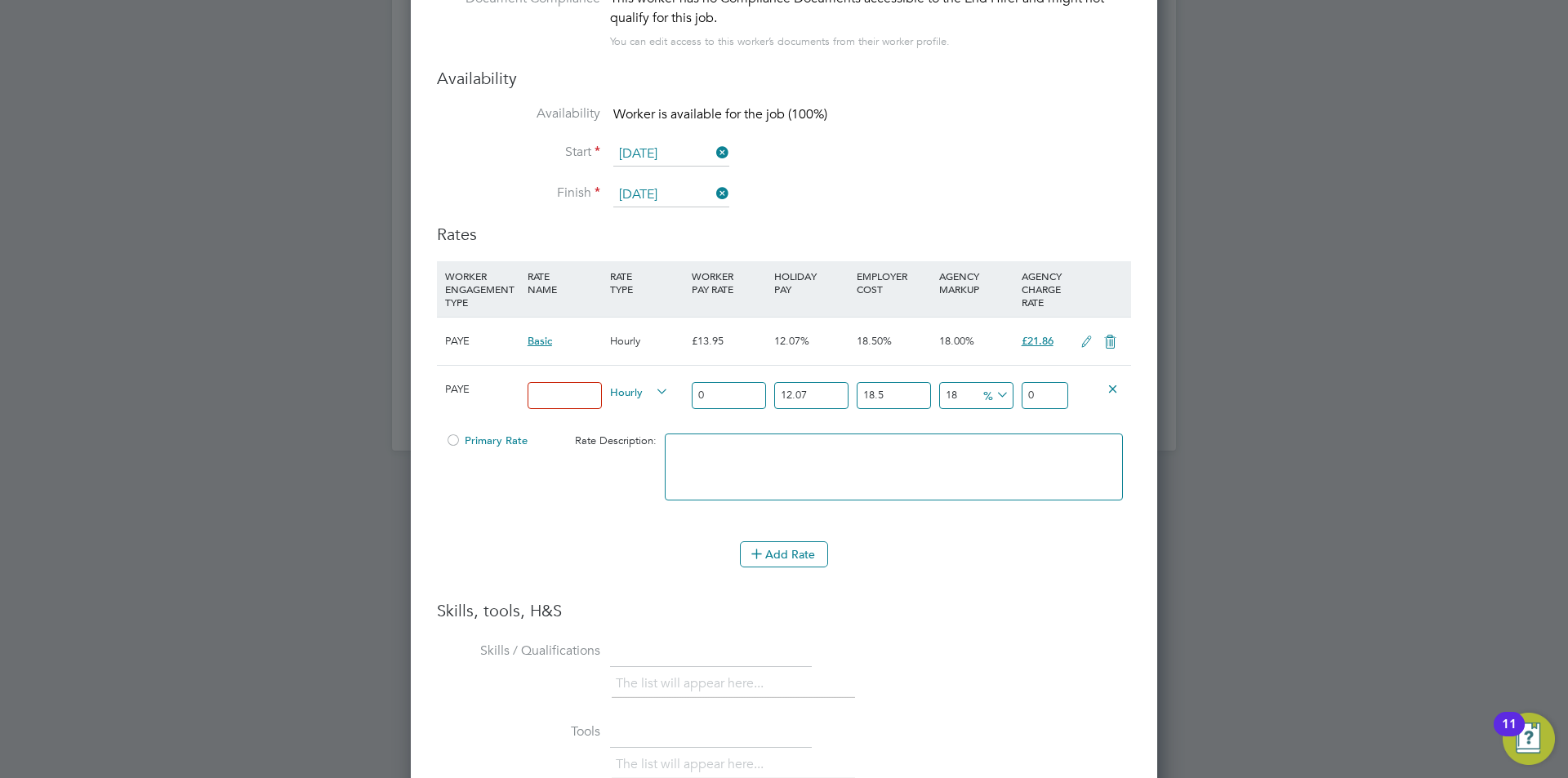
click at [547, 400] on input at bounding box center [564, 396] width 74 height 27
type input "basic"
click at [718, 397] on input "0" at bounding box center [728, 396] width 74 height 27
drag, startPoint x: 682, startPoint y: 397, endPoint x: 670, endPoint y: 394, distance: 12.4
click at [670, 394] on div "PAYE basic Hourly 0 12.07 n/a 18.5 n/a 18 0 % 0" at bounding box center [784, 395] width 694 height 60
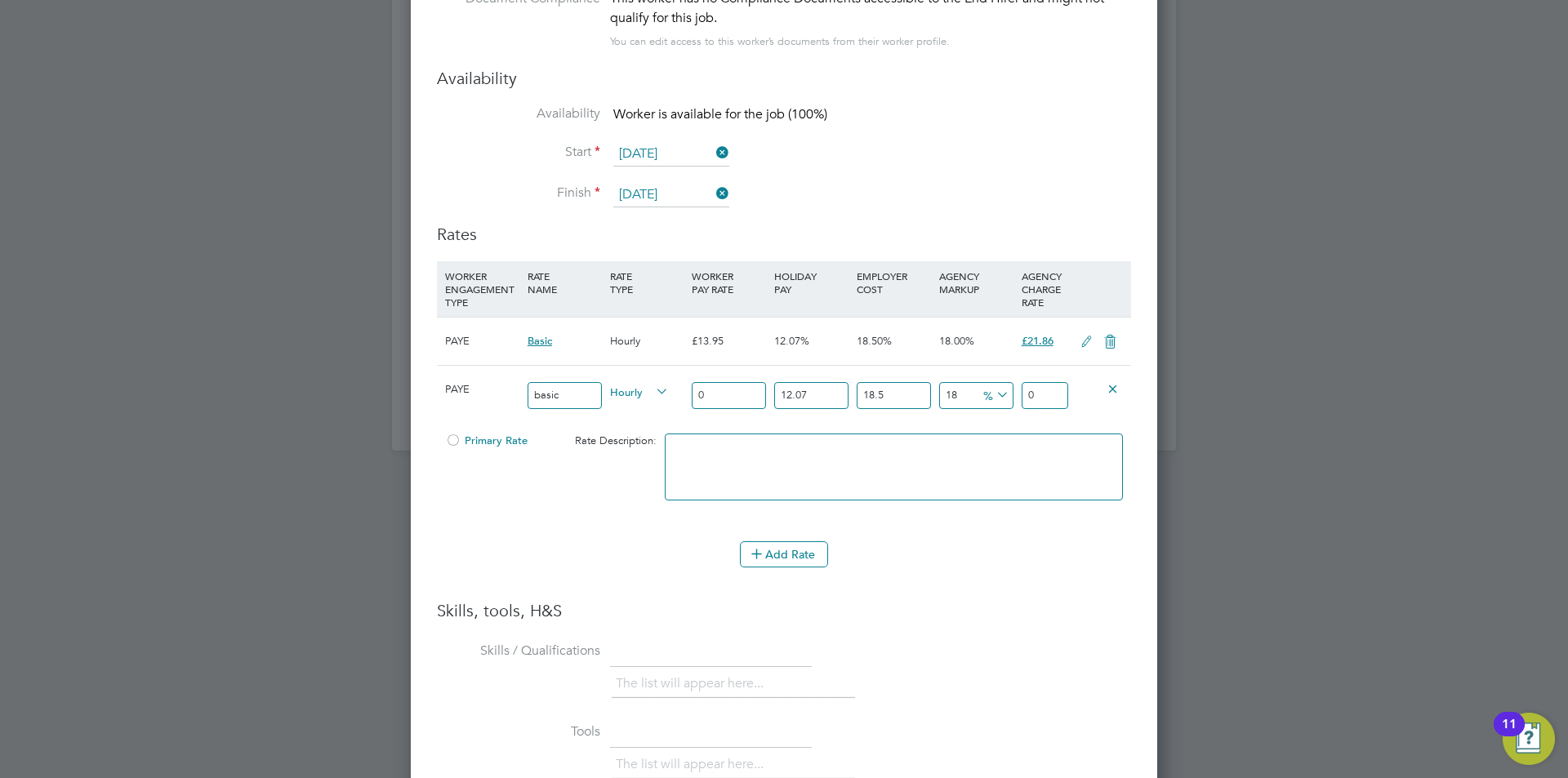
type input "2"
type input "0.47809062"
type input "3.13414962"
type input "20"
type input "4.7809062"
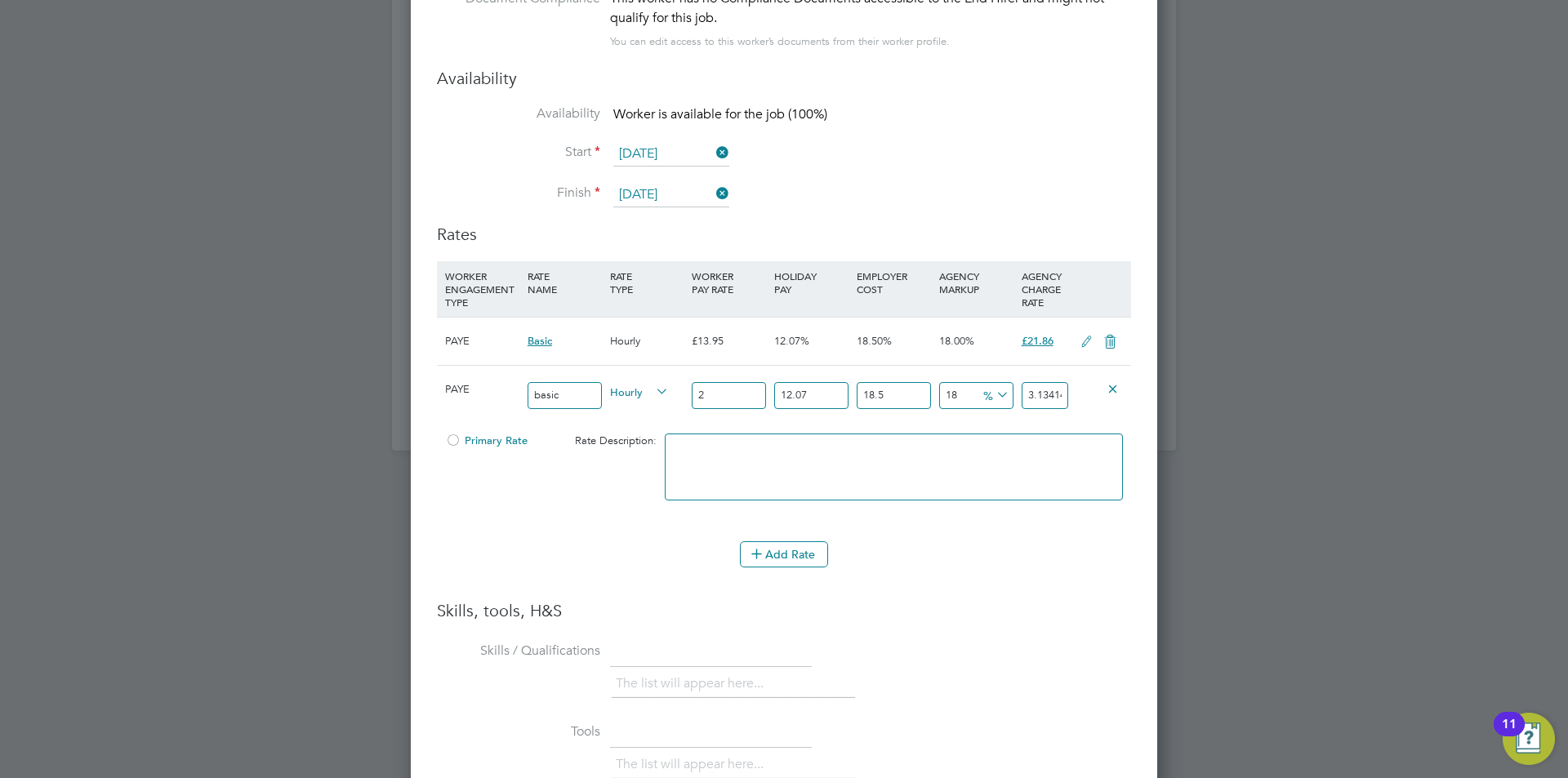
type input "31.3414962"
type input "20"
click at [993, 389] on icon at bounding box center [993, 395] width 0 height 23
click at [990, 431] on li "£" at bounding box center [997, 435] width 39 height 21
click at [1050, 391] on input "31.3414962" at bounding box center [1044, 396] width 47 height 27
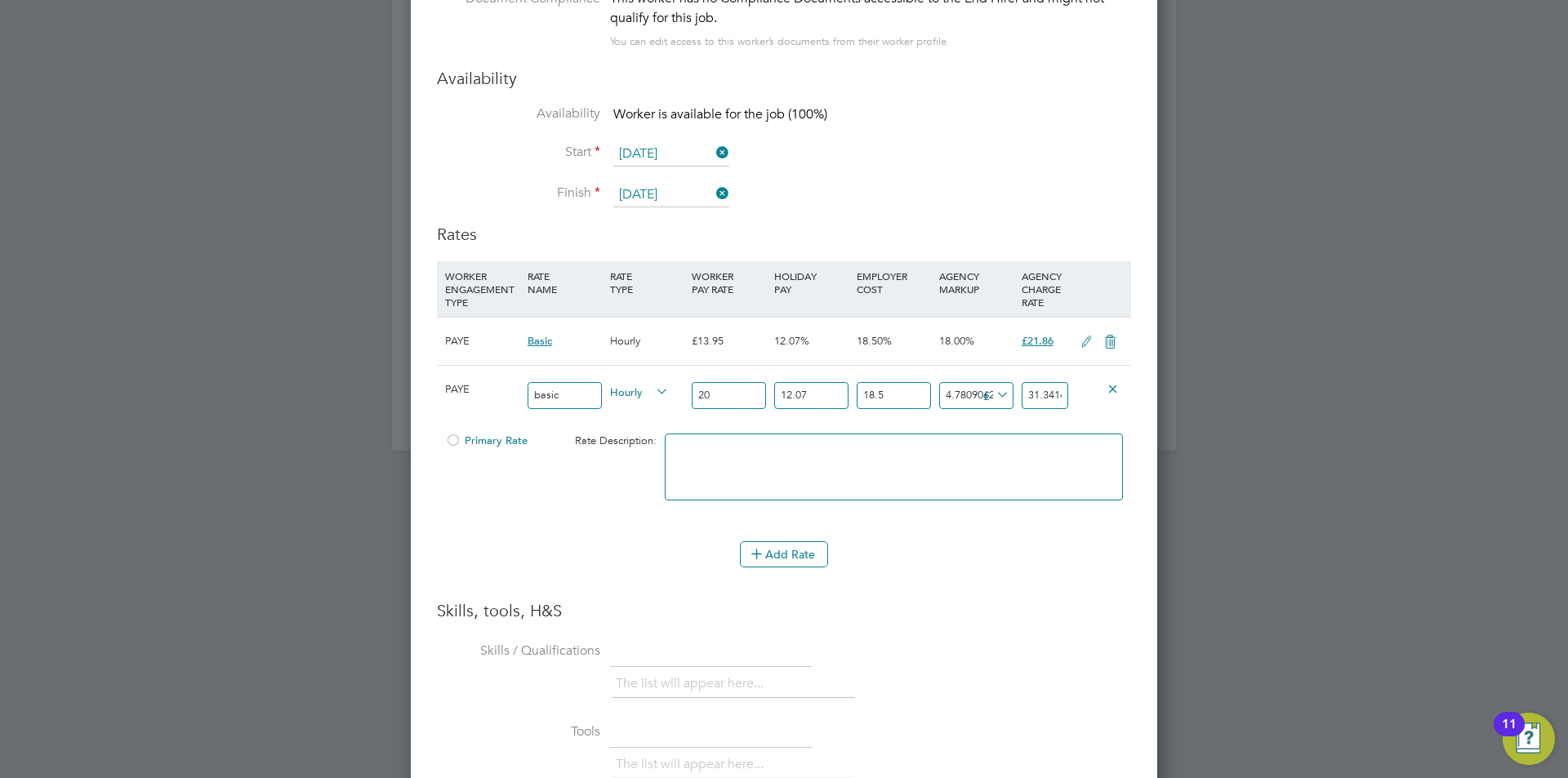
drag, startPoint x: 906, startPoint y: 392, endPoint x: 784, endPoint y: 392, distance: 122.0
click at [784, 392] on div "PAYE basic Hourly 20 12.07 n/a 18.5 n/a 18 4.7809062 £ 31.3414962" at bounding box center [784, 395] width 694 height 60
type input "1"
type input "27.4190462"
type input "10"
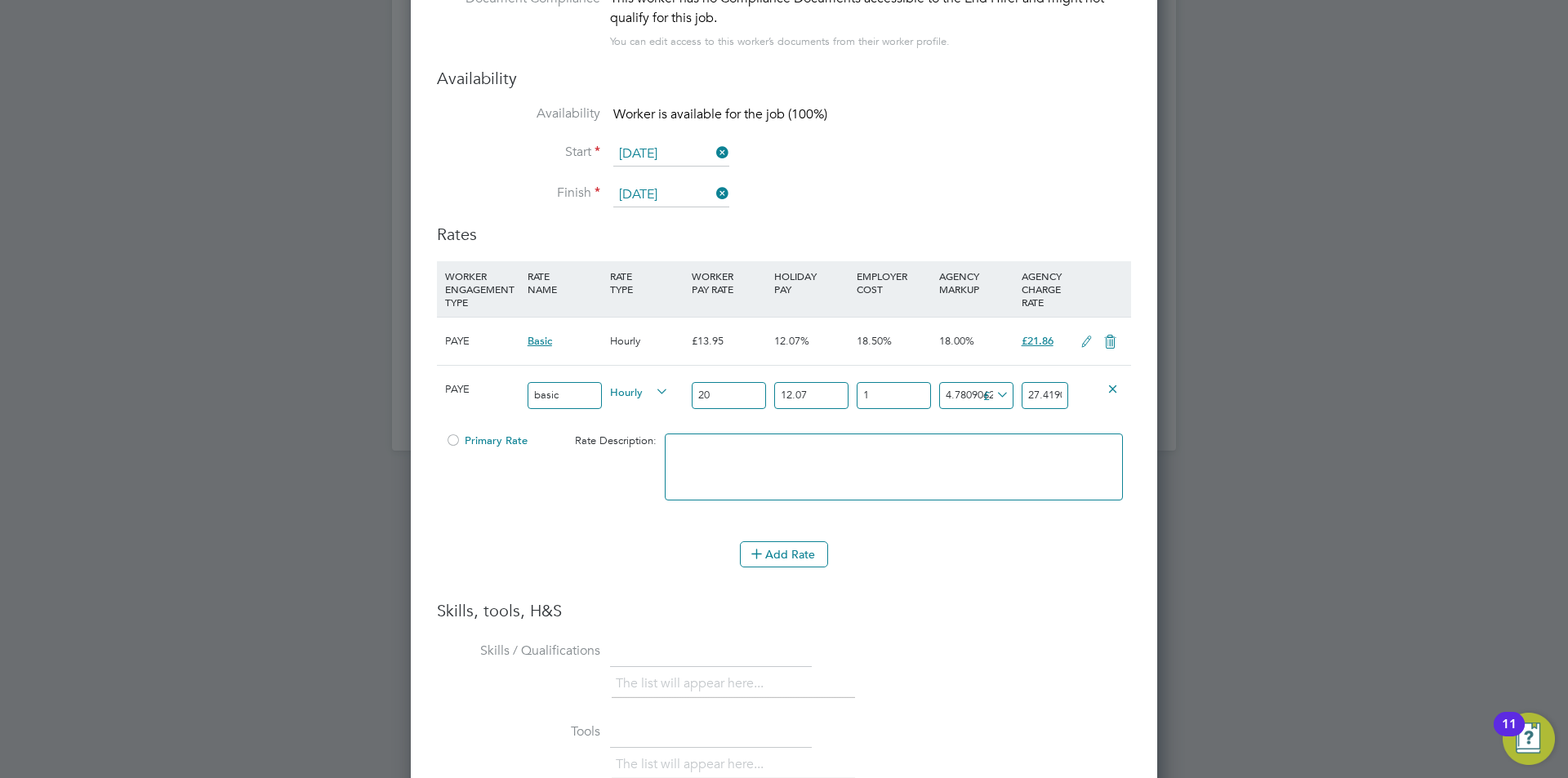
type input "29.4363062"
type input "10"
click at [1115, 391] on icon at bounding box center [1112, 388] width 12 height 12
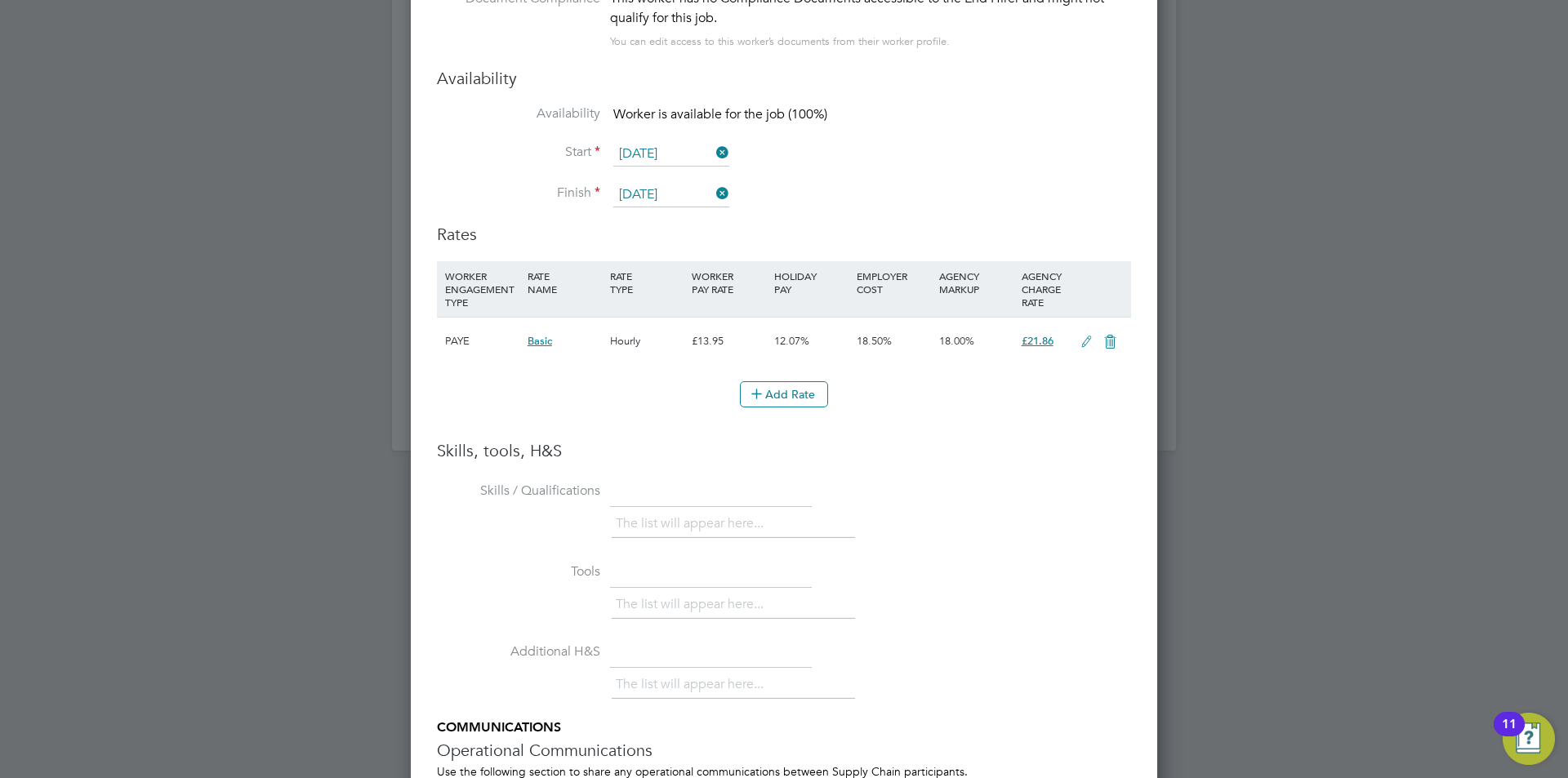
click at [1083, 346] on icon at bounding box center [1087, 341] width 20 height 13
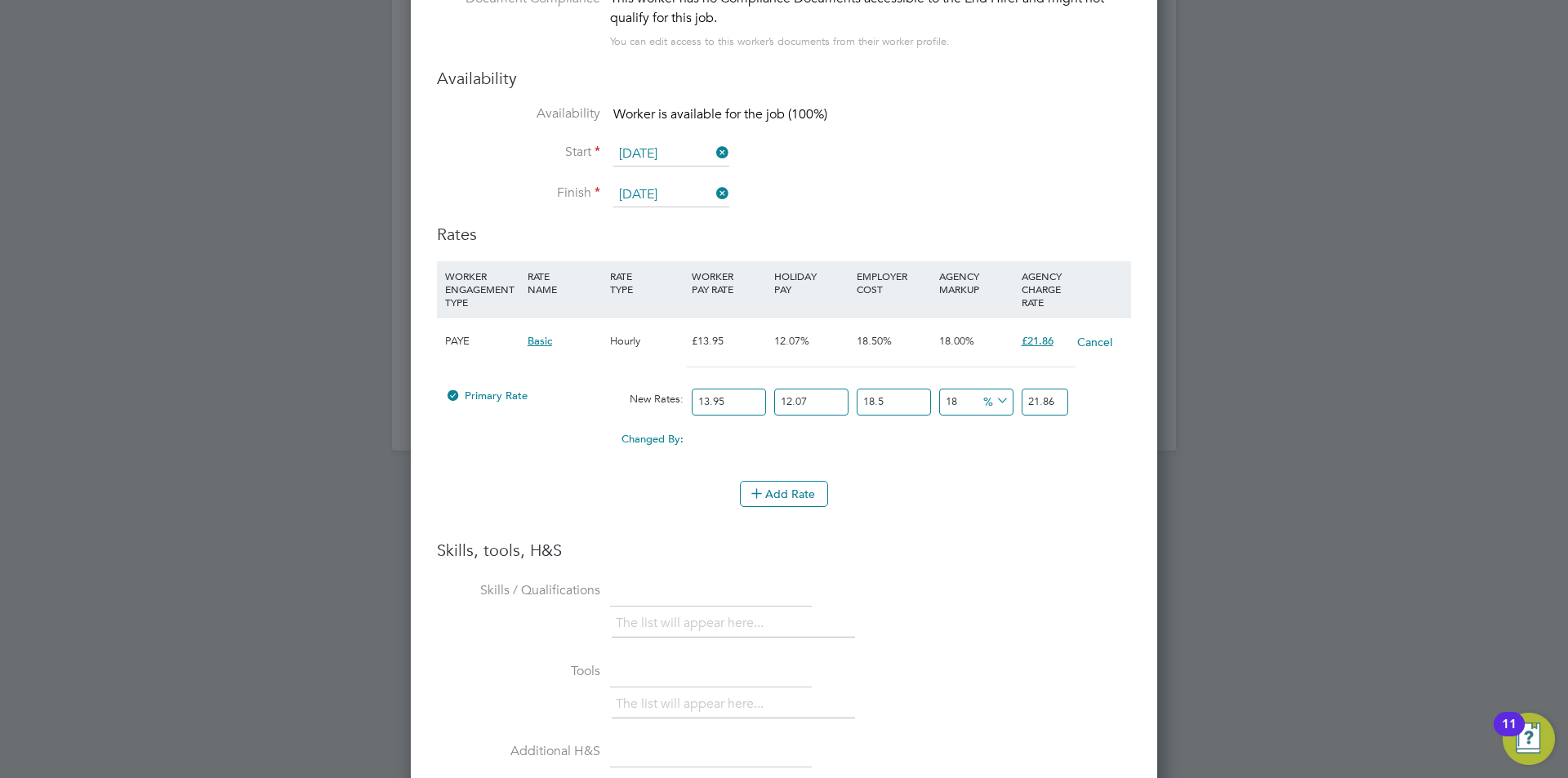
drag, startPoint x: 750, startPoint y: 397, endPoint x: 579, endPoint y: 384, distance: 171.5
click at [579, 384] on div "Primary Rate New Rates: 13.95 12.07 n/a 18.5 n/a 18 0 % 21.86" at bounding box center [784, 402] width 694 height 43
type input "21.8606935995"
click at [1094, 338] on button "Cancel" at bounding box center [1095, 341] width 37 height 16
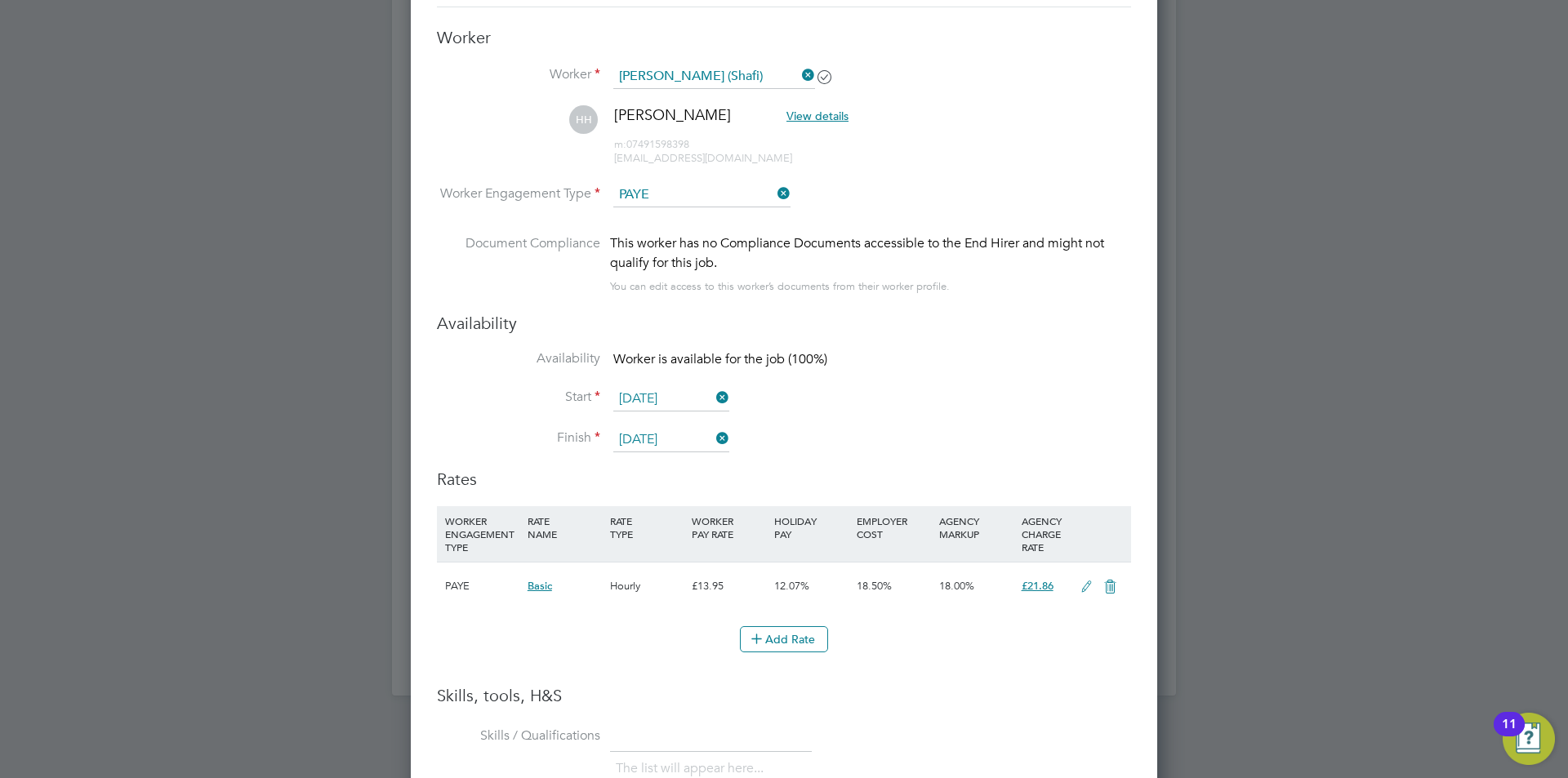
click at [1111, 587] on icon at bounding box center [1111, 586] width 20 height 13
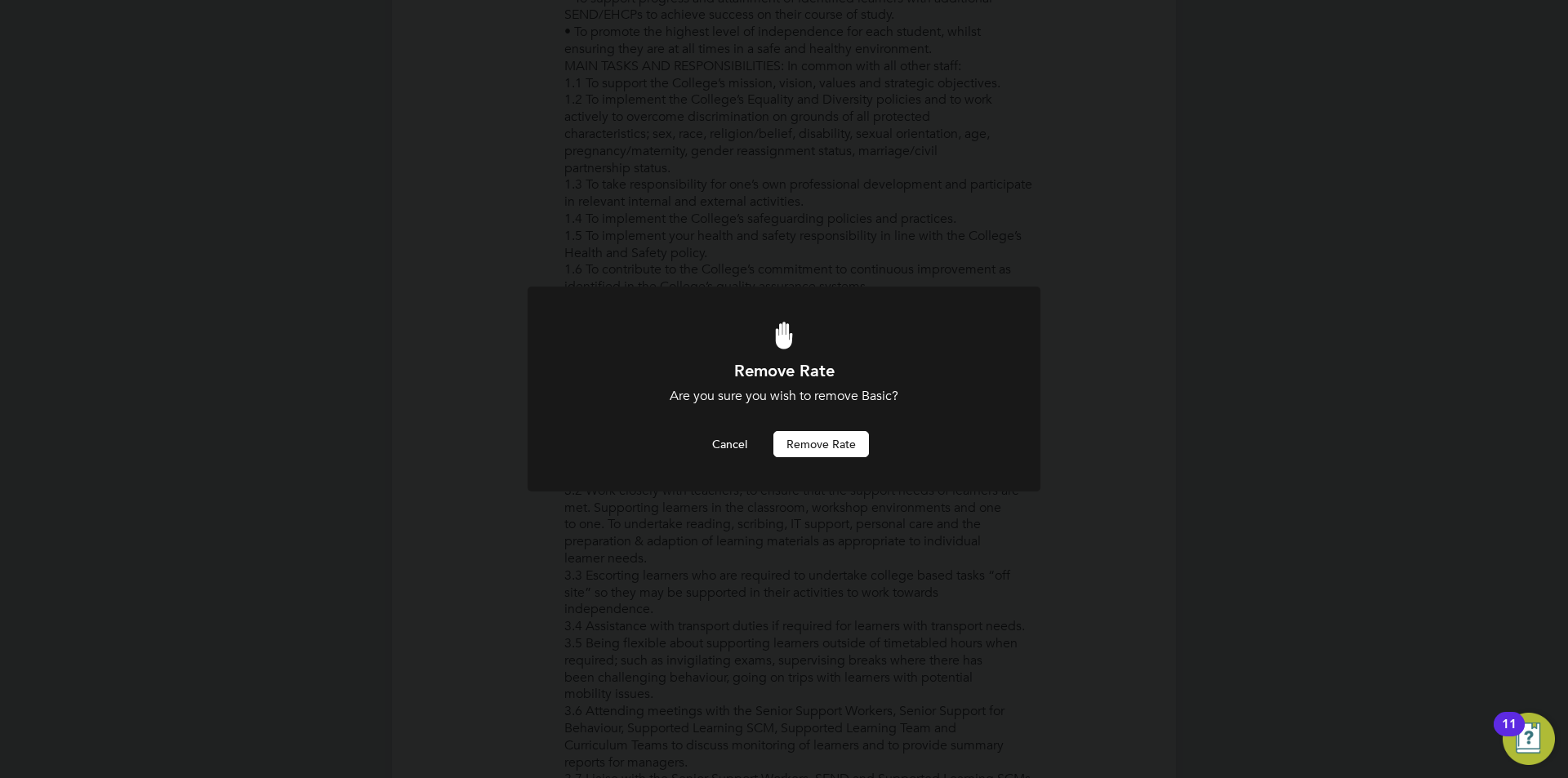
click at [811, 448] on button "Remove rate" at bounding box center [821, 443] width 95 height 26
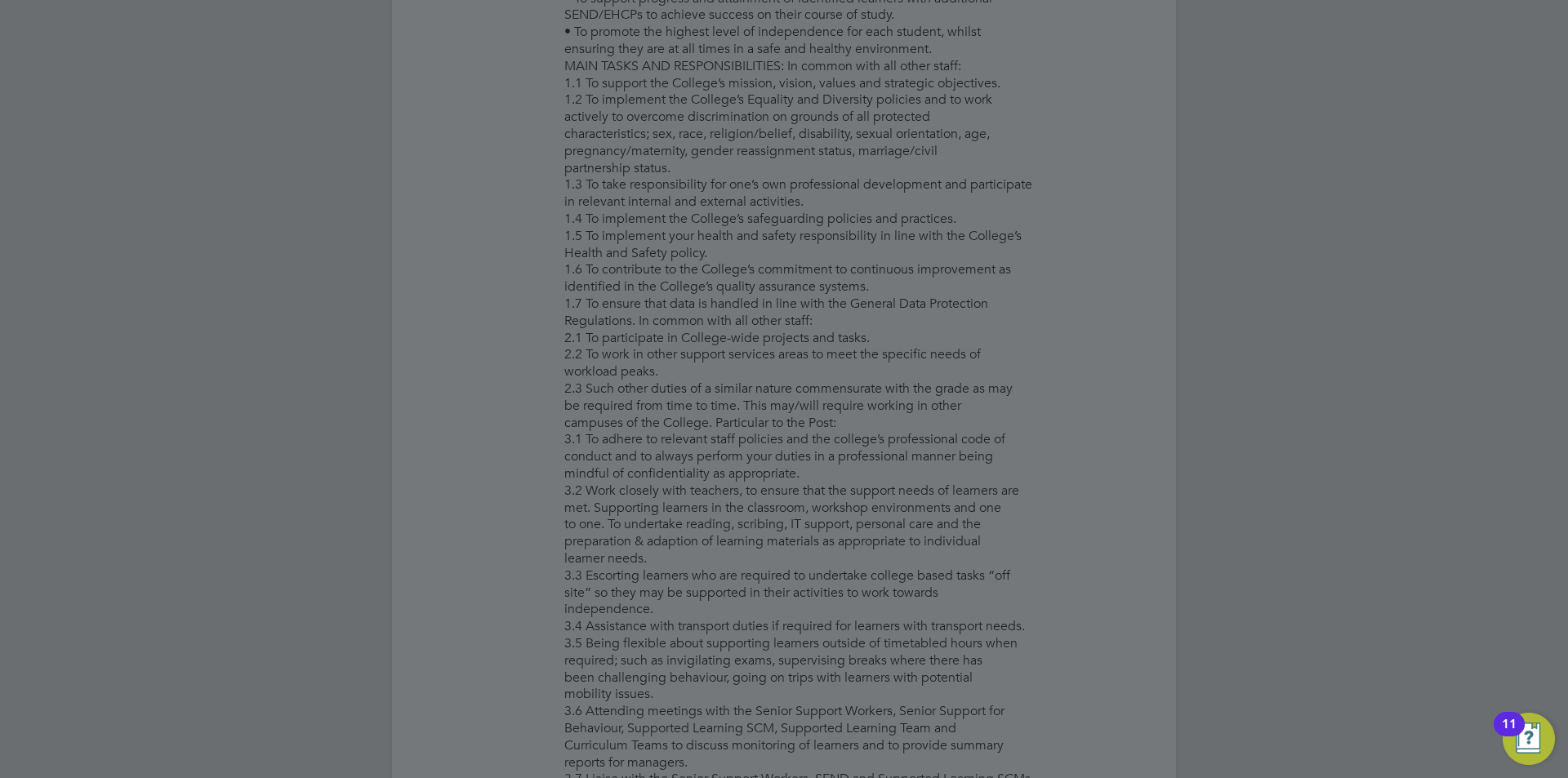
click at [1046, 258] on div at bounding box center [784, 389] width 1568 height 778
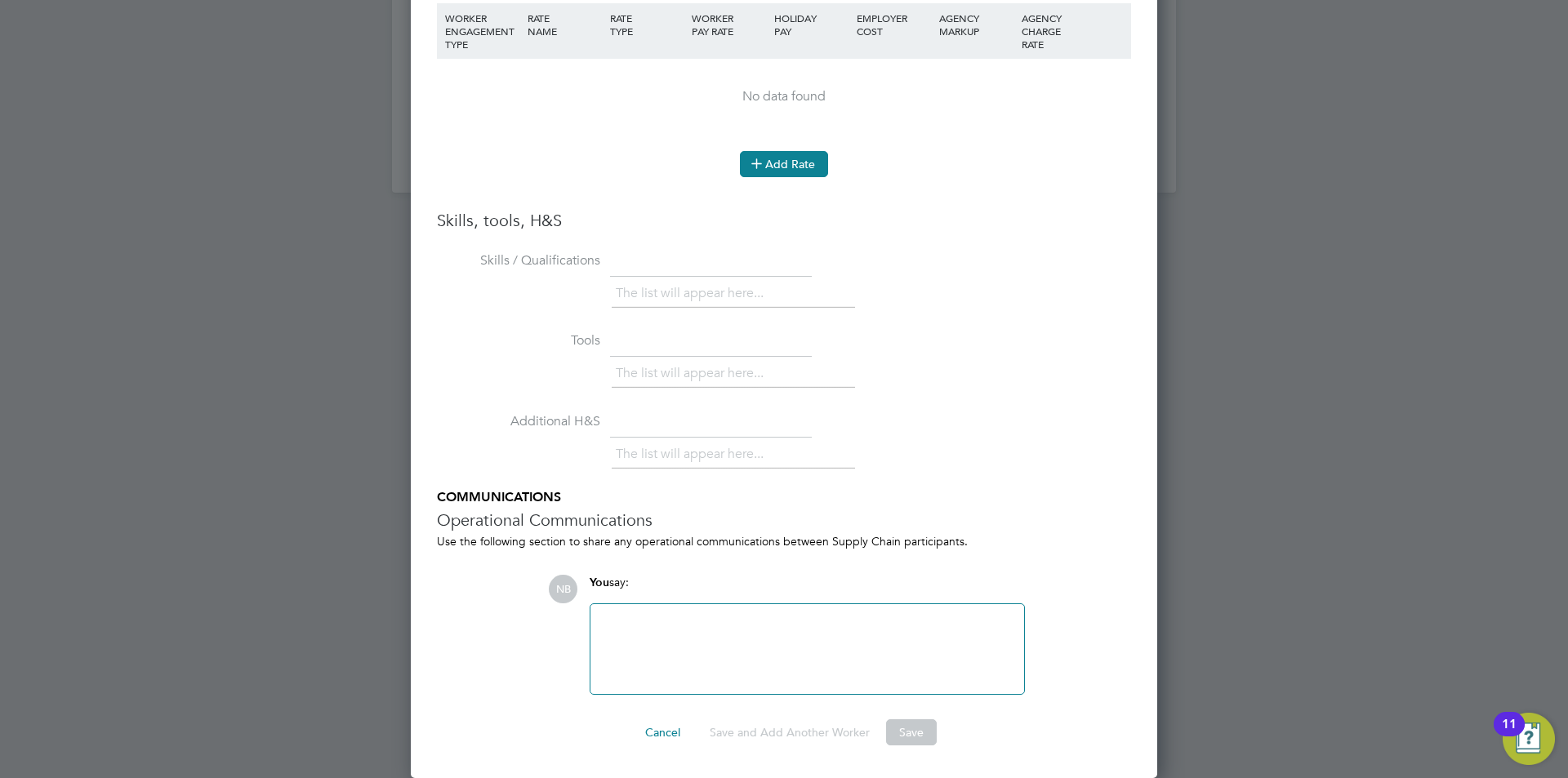
click at [781, 165] on button "Add Rate" at bounding box center [784, 164] width 88 height 26
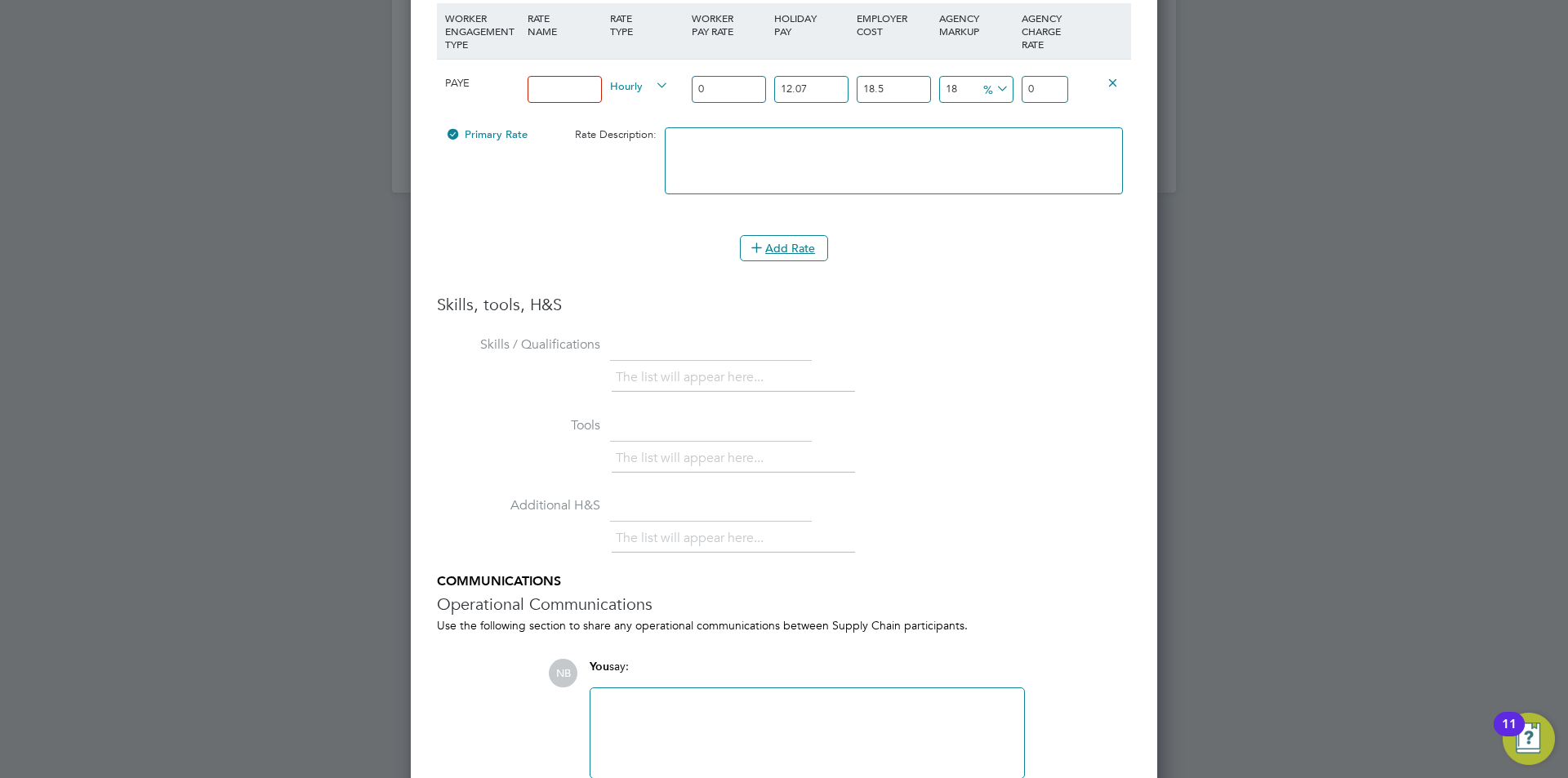
click at [553, 88] on input at bounding box center [564, 89] width 74 height 27
type input "basic"
drag, startPoint x: 722, startPoint y: 85, endPoint x: 648, endPoint y: 88, distance: 74.1
click at [648, 88] on div "PAYE basic Hourly 0 12.07 n/a 18.5 n/a 18 0 % 0" at bounding box center [784, 88] width 694 height 60
type input "2"
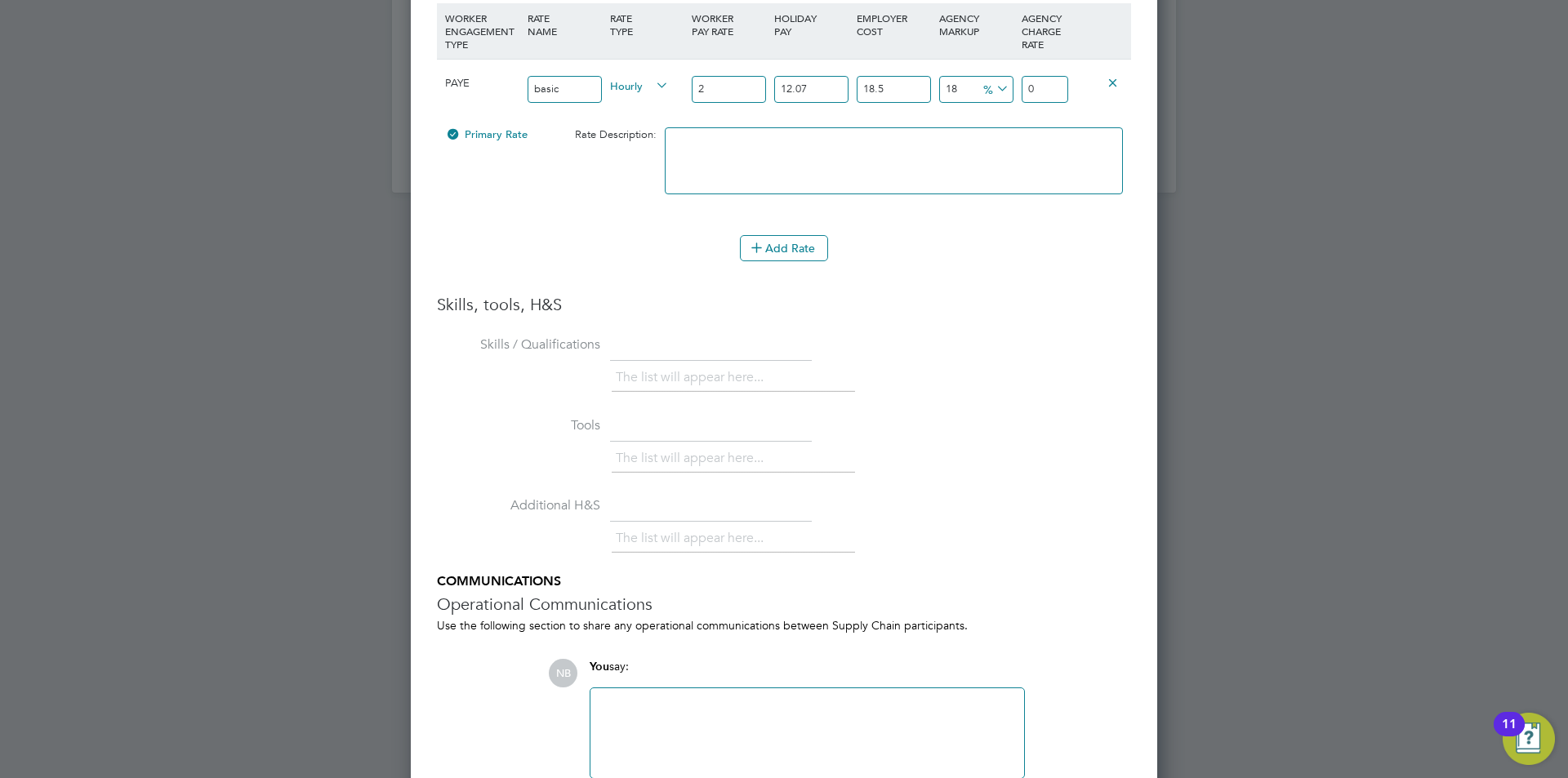
type input "0.47809062"
type input "3.13414962"
type input "22"
type input "5.25899682"
type input "34.47564582"
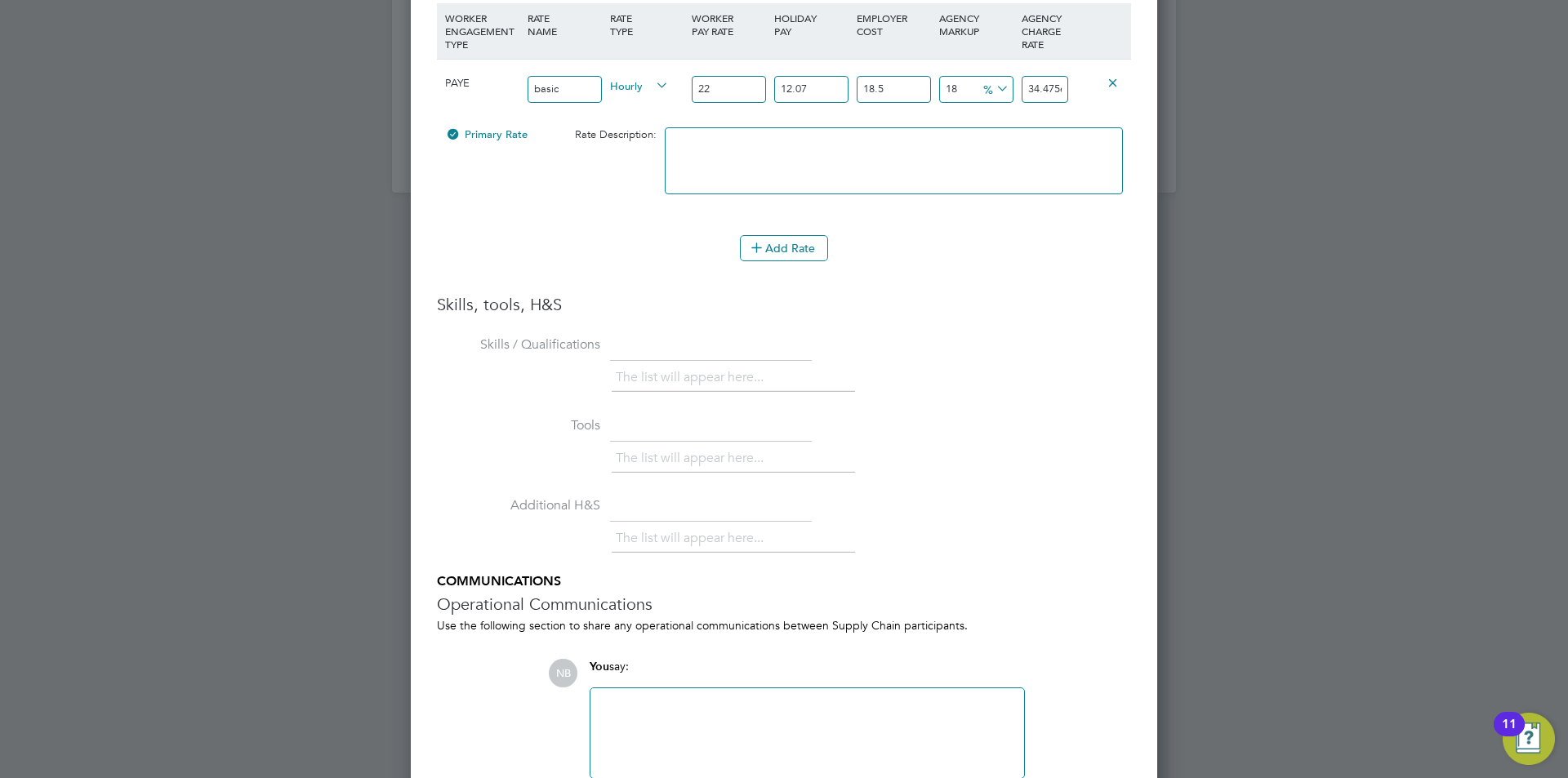
type input "220"
type input "52.5899682"
type input "344.7564582"
type input "22"
type input "5.25899682"
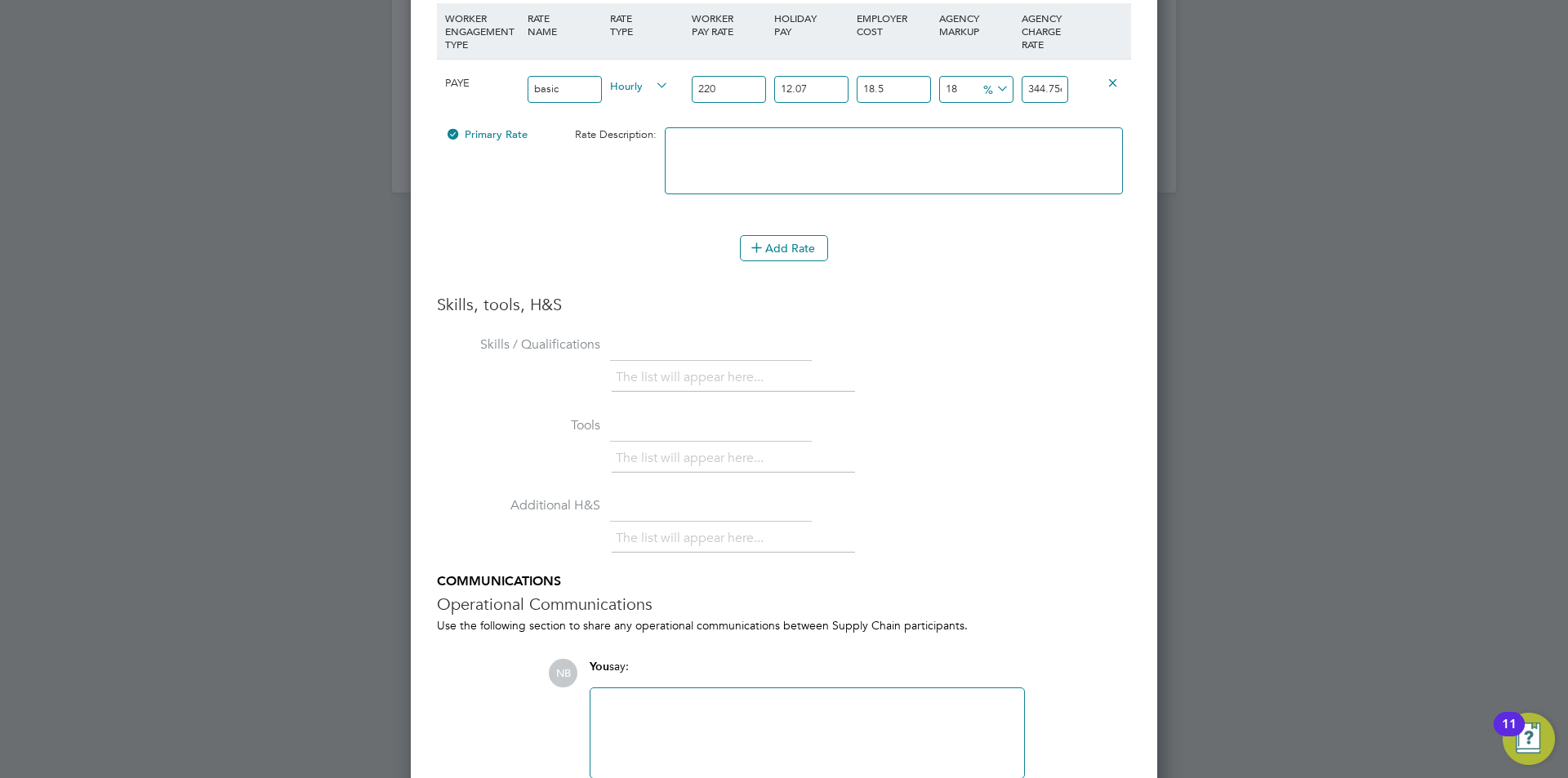
type input "34.47564582"
type input "2"
type input "0.47809062"
type input "3.13414962"
type input "20"
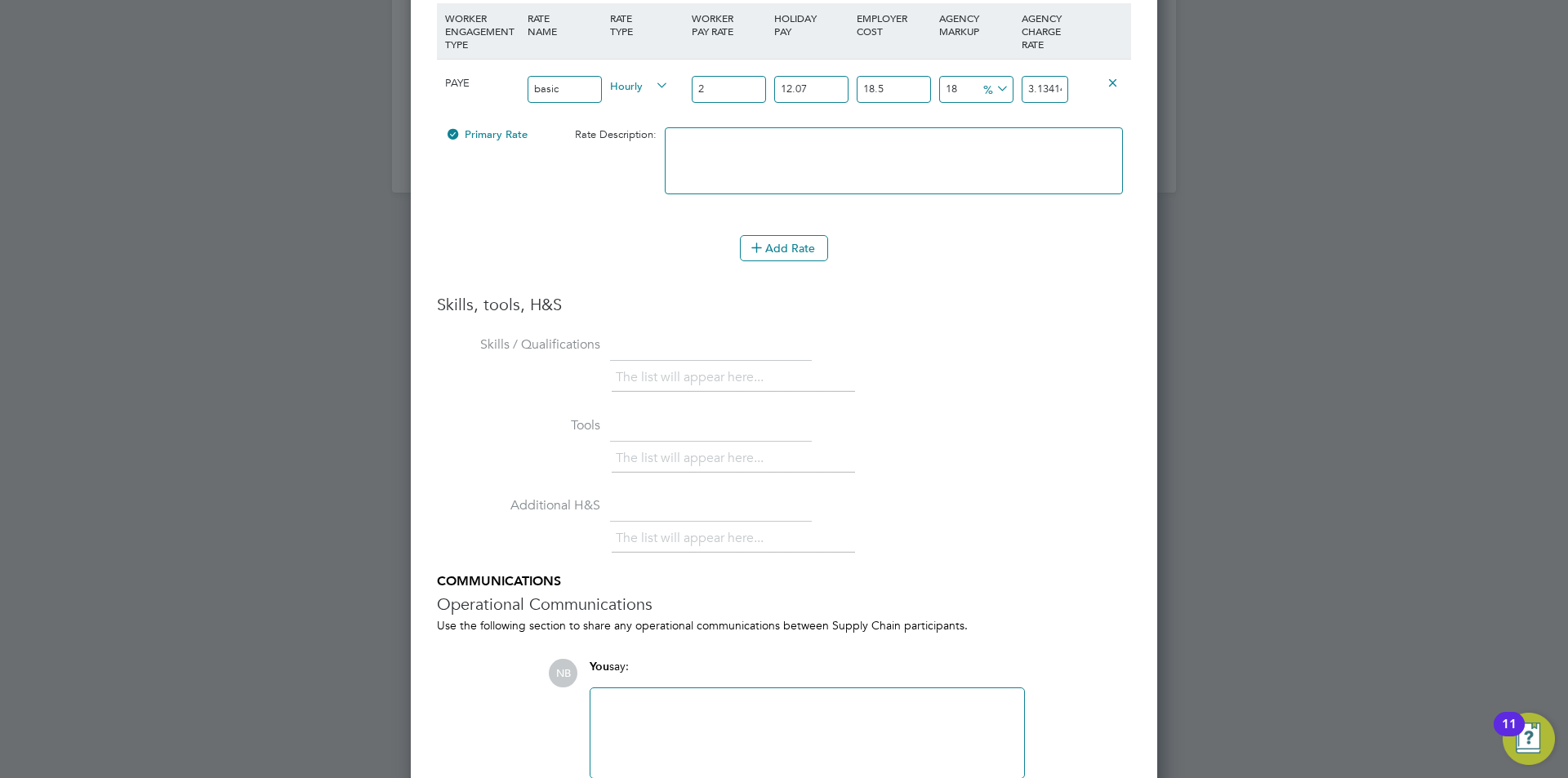
type input "4.7809062"
type input "31.3414962"
type input "20"
click at [993, 86] on icon at bounding box center [993, 88] width 0 height 23
click at [991, 124] on li "£" at bounding box center [997, 128] width 39 height 21
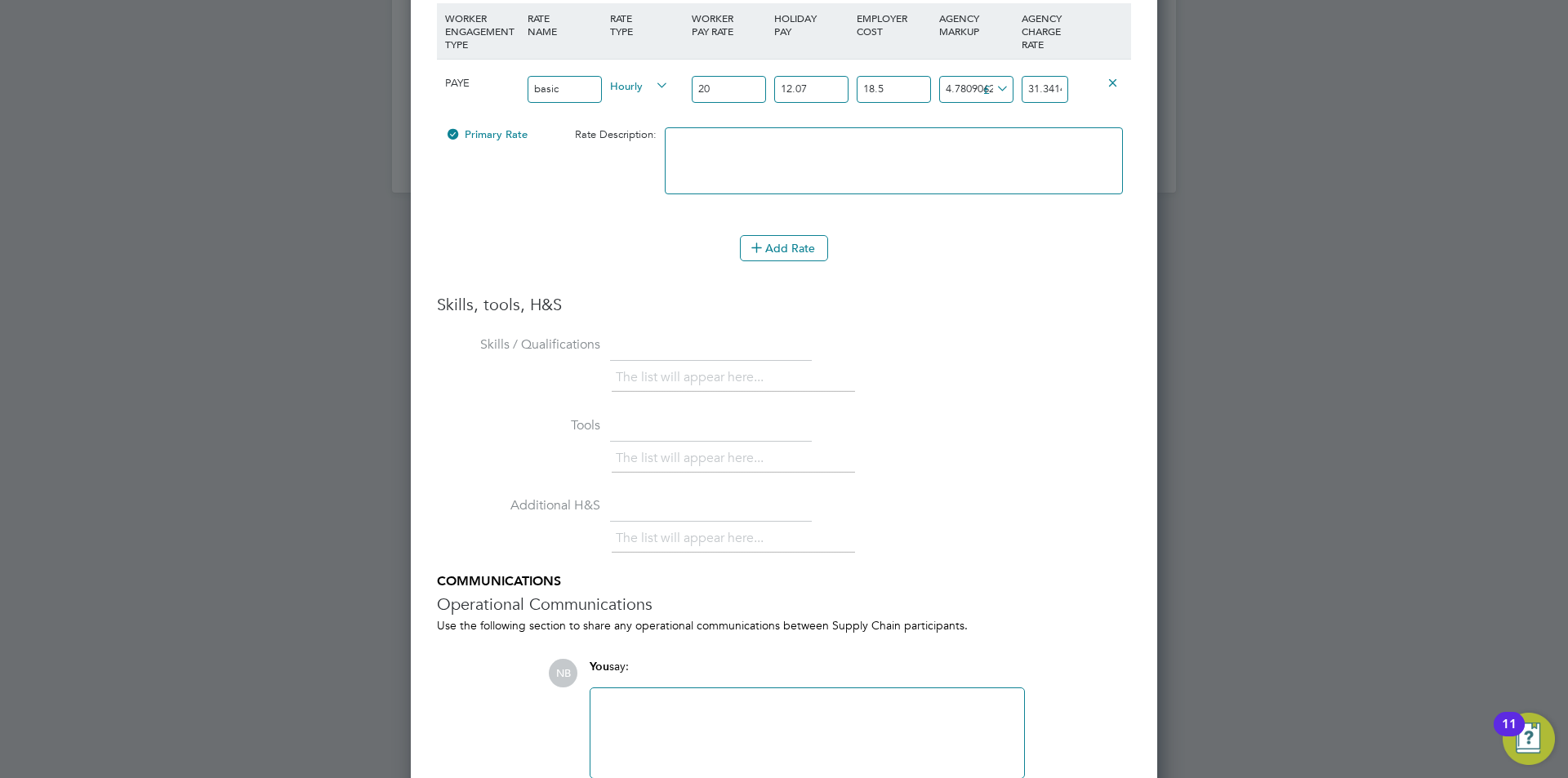
scroll to position [1548, 747]
drag, startPoint x: 811, startPoint y: 86, endPoint x: 1098, endPoint y: 169, distance: 298.8
click at [744, 74] on div "PAYE basic Hourly 20 12.07 n/a 18.5 n/a 18 4.7809062 £ 31.3414962" at bounding box center [784, 88] width 694 height 60
type input "0"
type input "28.4809062"
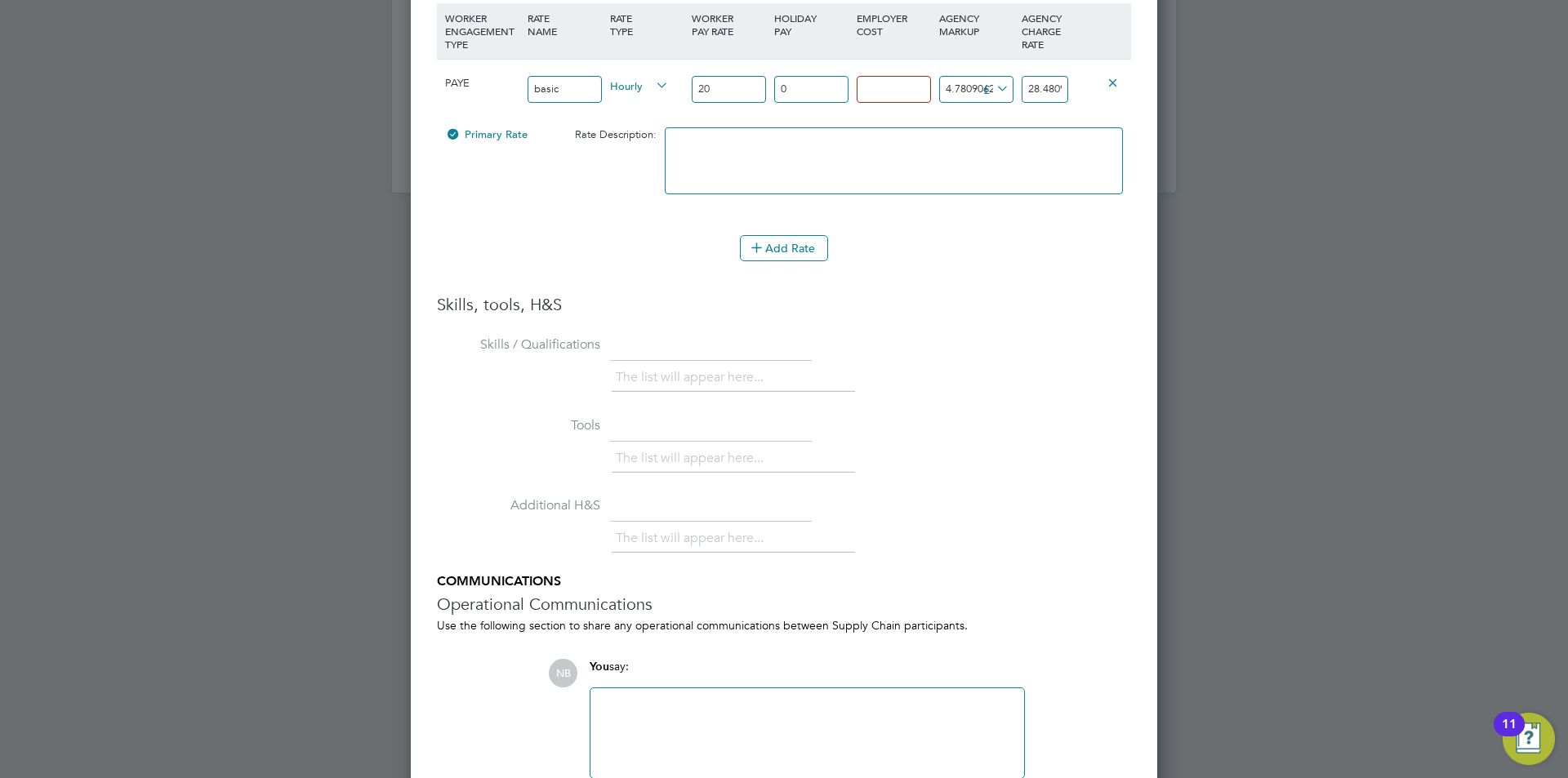
type input "0"
type input "24.7809062"
click at [996, 129] on icon at bounding box center [1000, 127] width 12 height 12
click at [957, 90] on input "4.7809062" at bounding box center [976, 89] width 74 height 27
drag, startPoint x: 951, startPoint y: 89, endPoint x: 1070, endPoint y: 87, distance: 119.0
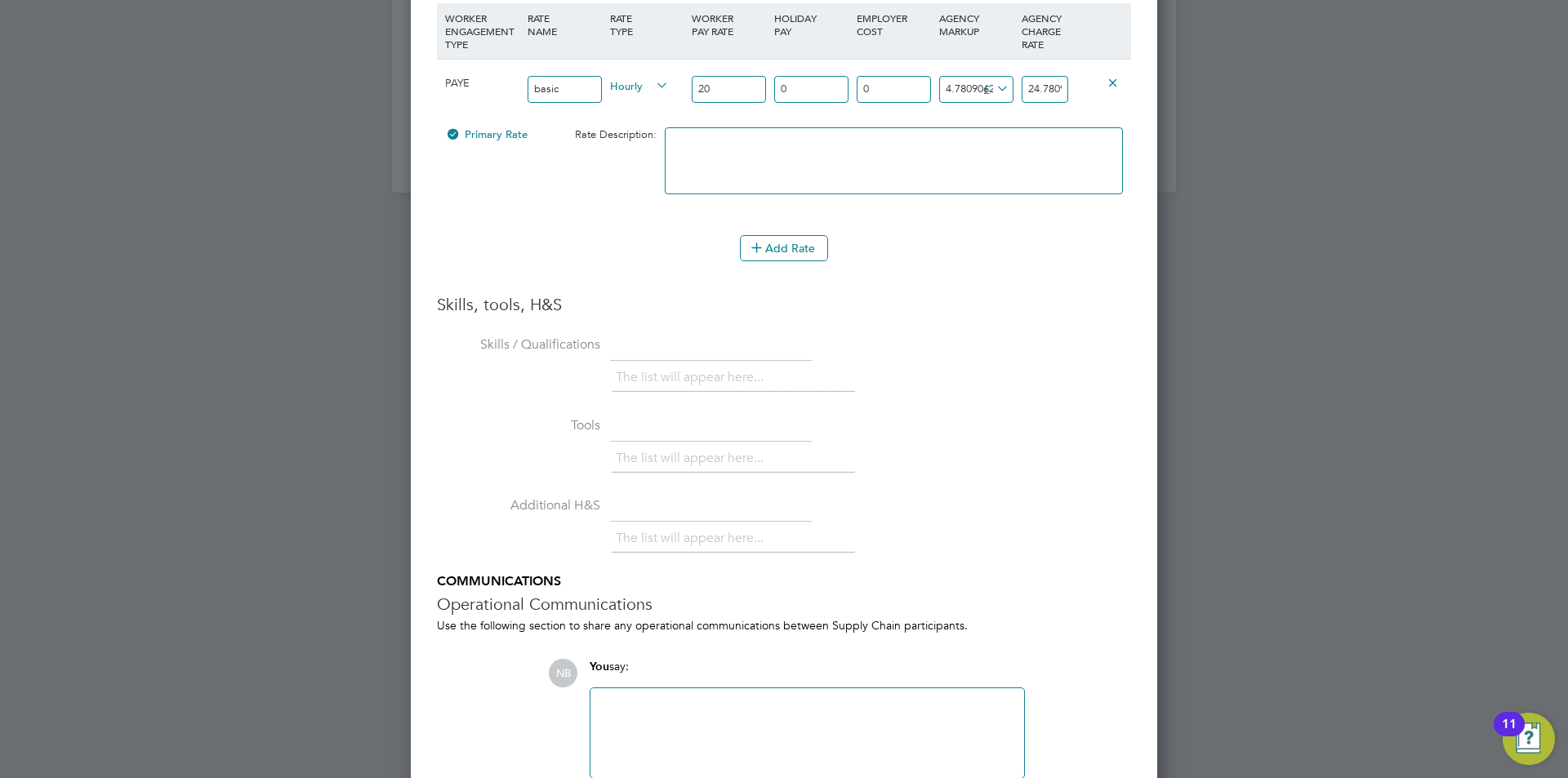
click at [1068, 87] on div "PAYE basic Hourly 20 0 n/a 0 n/a 23.904531 4.7809062 £ 24.7809062" at bounding box center [784, 88] width 694 height 60
type input "4"
type input "24"
type input "1"
type input "21"
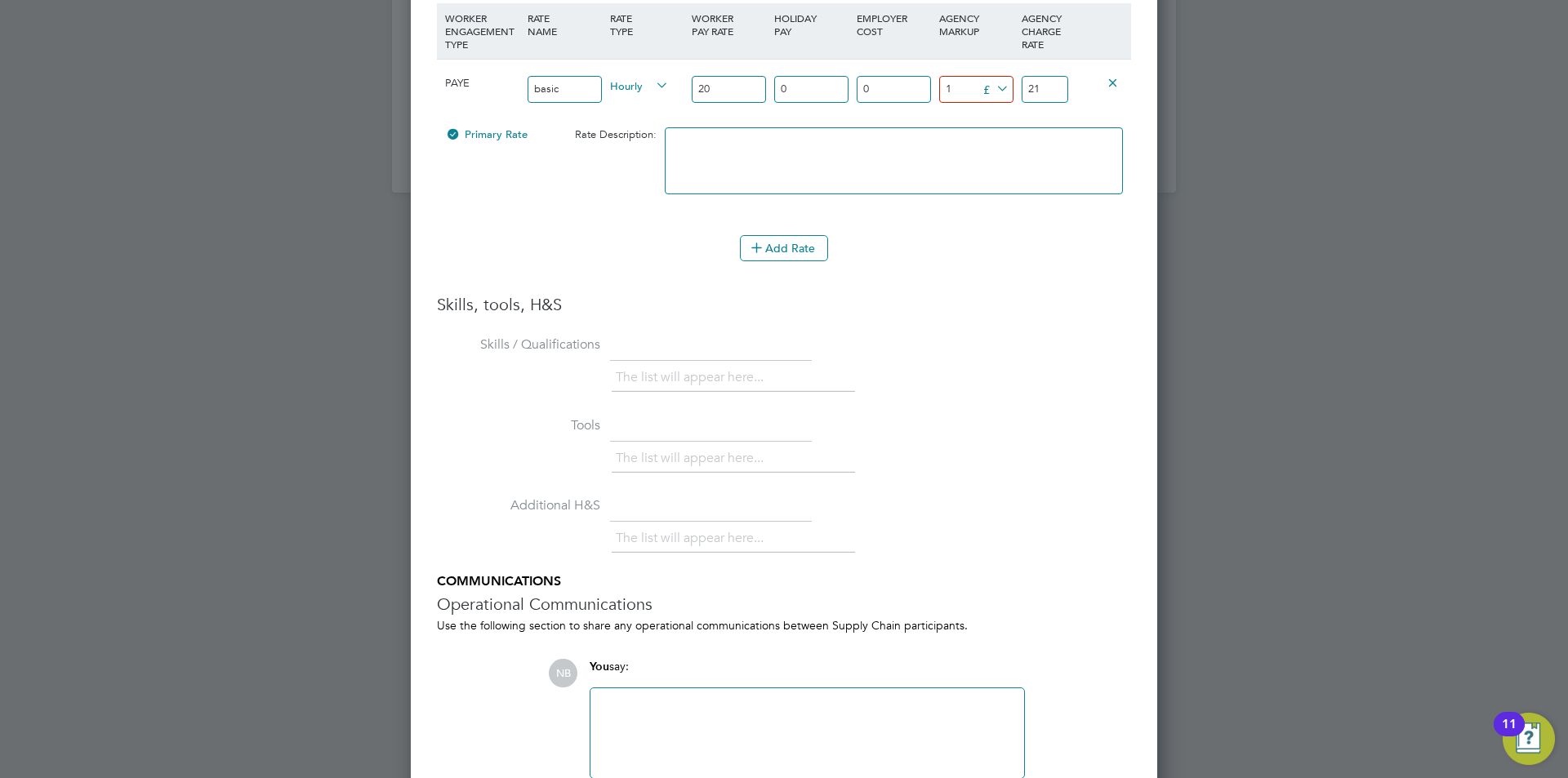
type input "10"
type input "30"
type input "1"
type input "21"
type input "7"
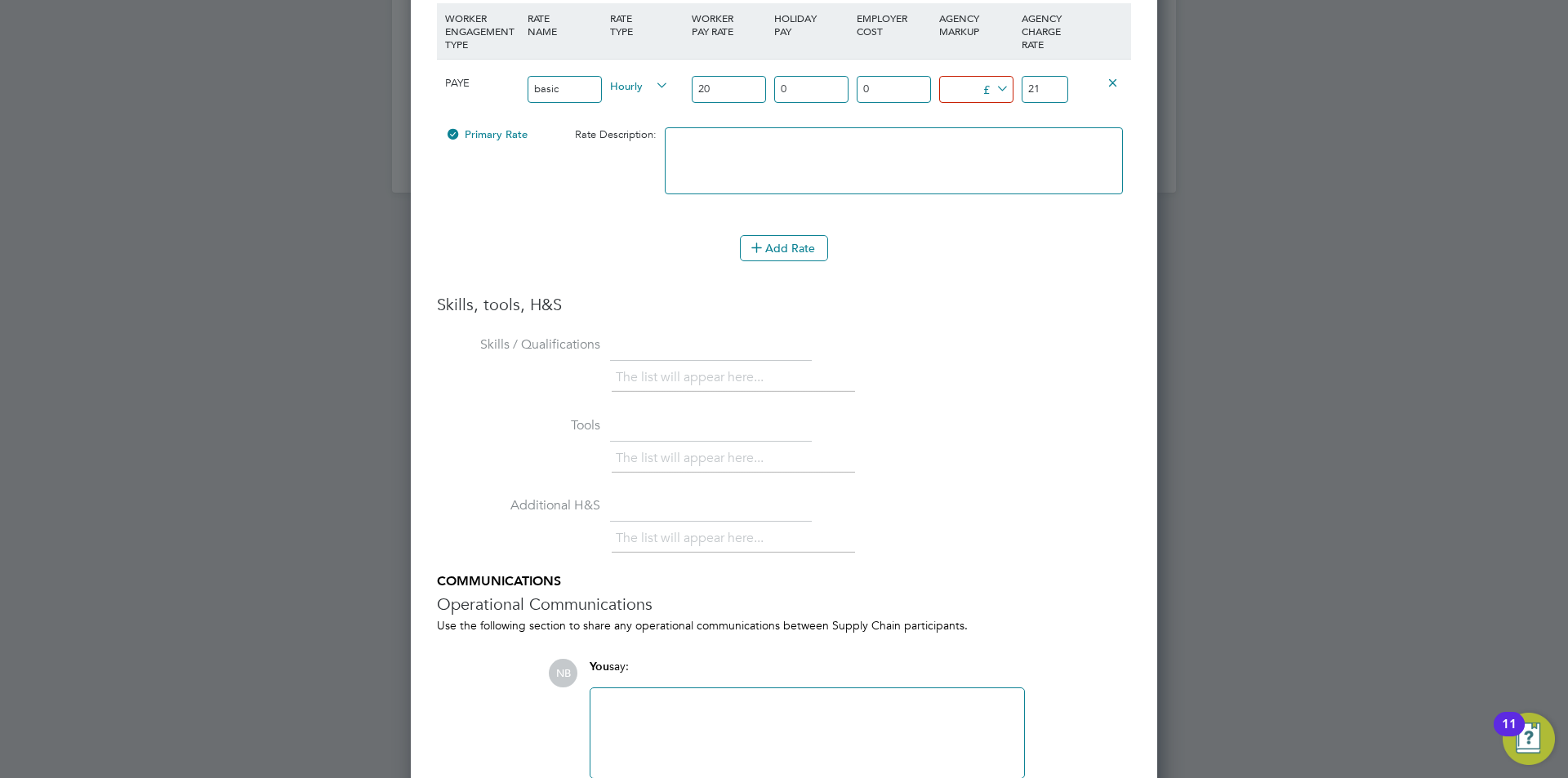
type input "27"
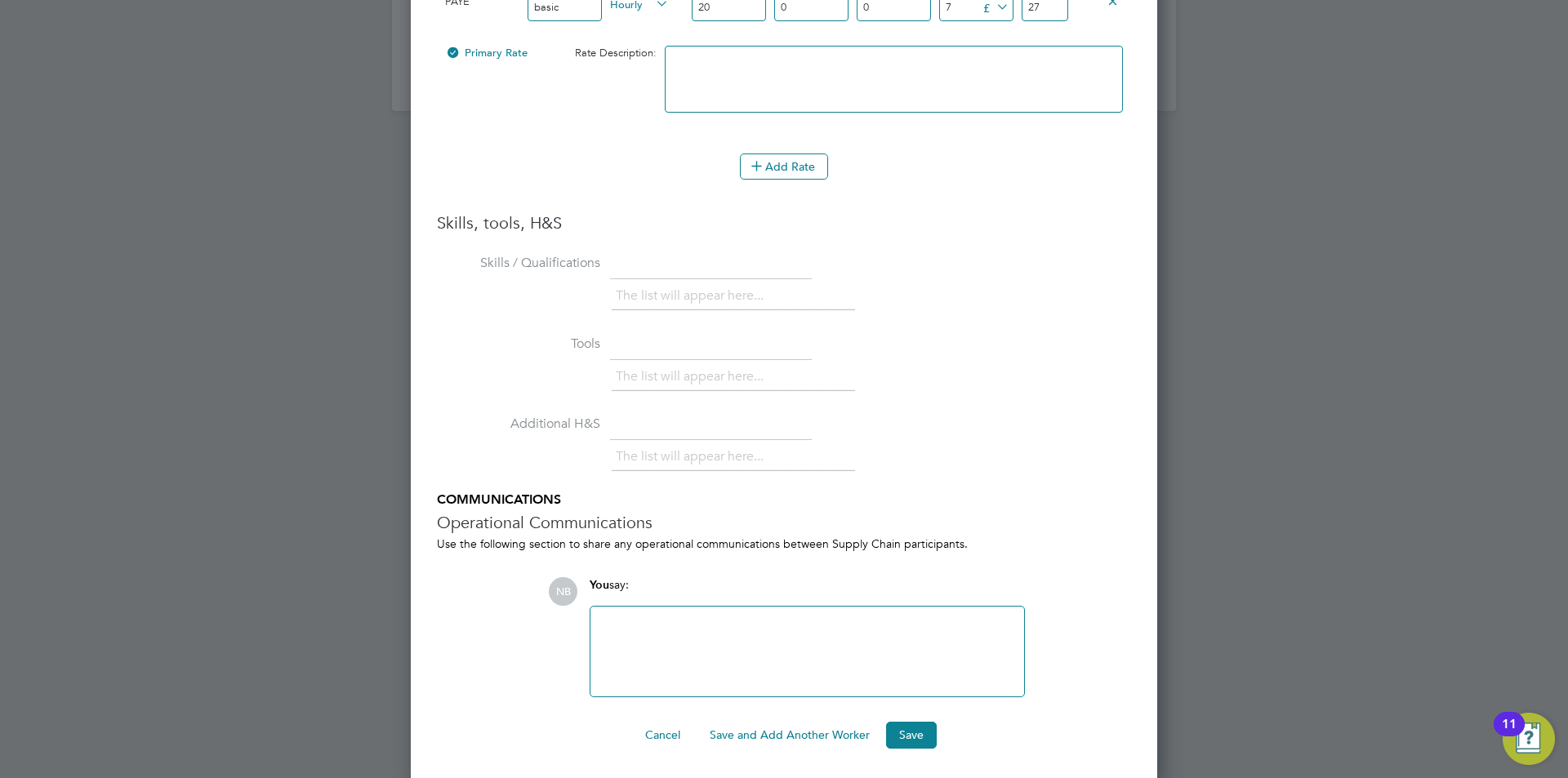
scroll to position [3853, 0]
type input "7"
click at [922, 737] on button "Save" at bounding box center [912, 732] width 51 height 26
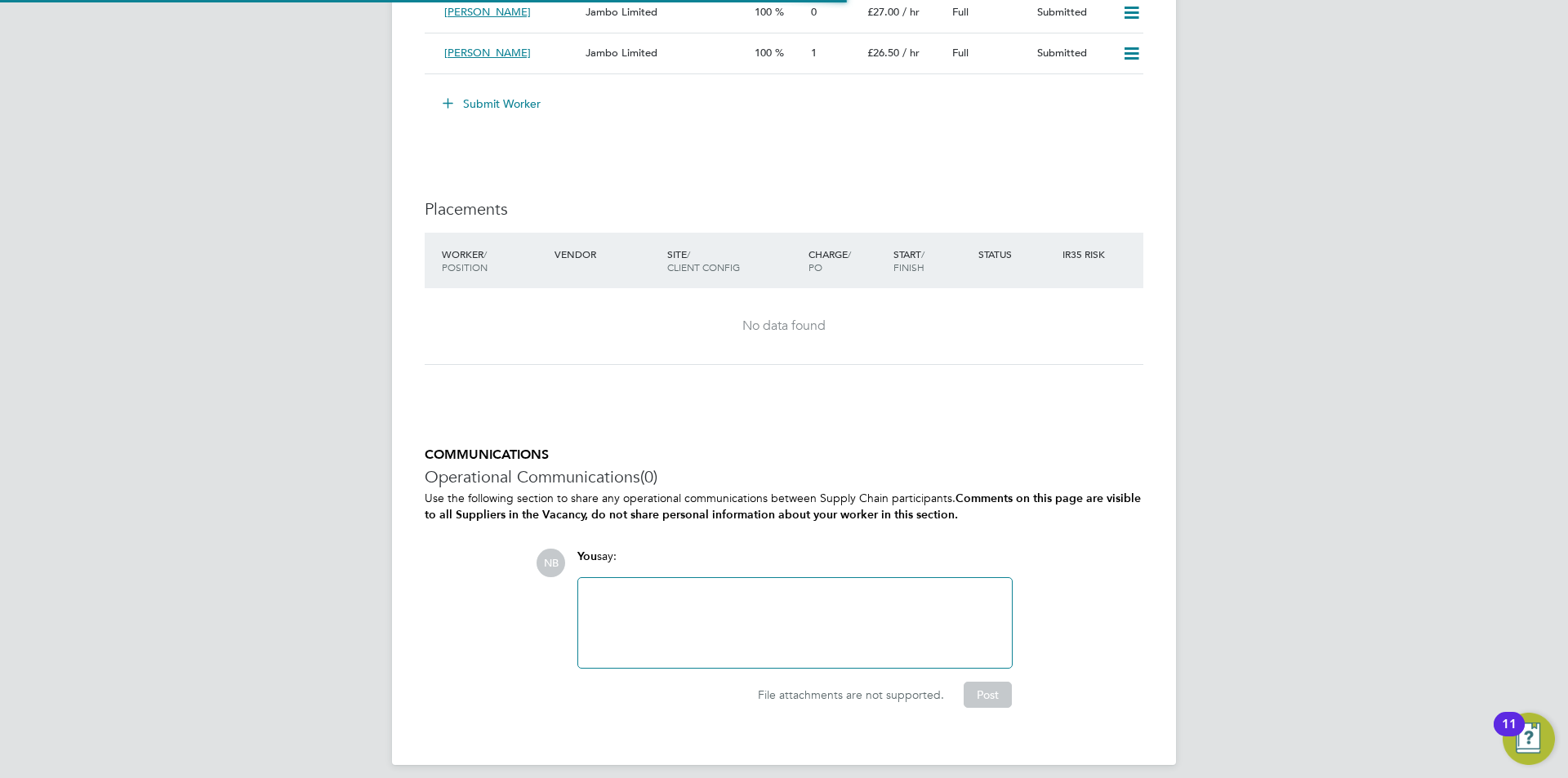
scroll to position [8, 8]
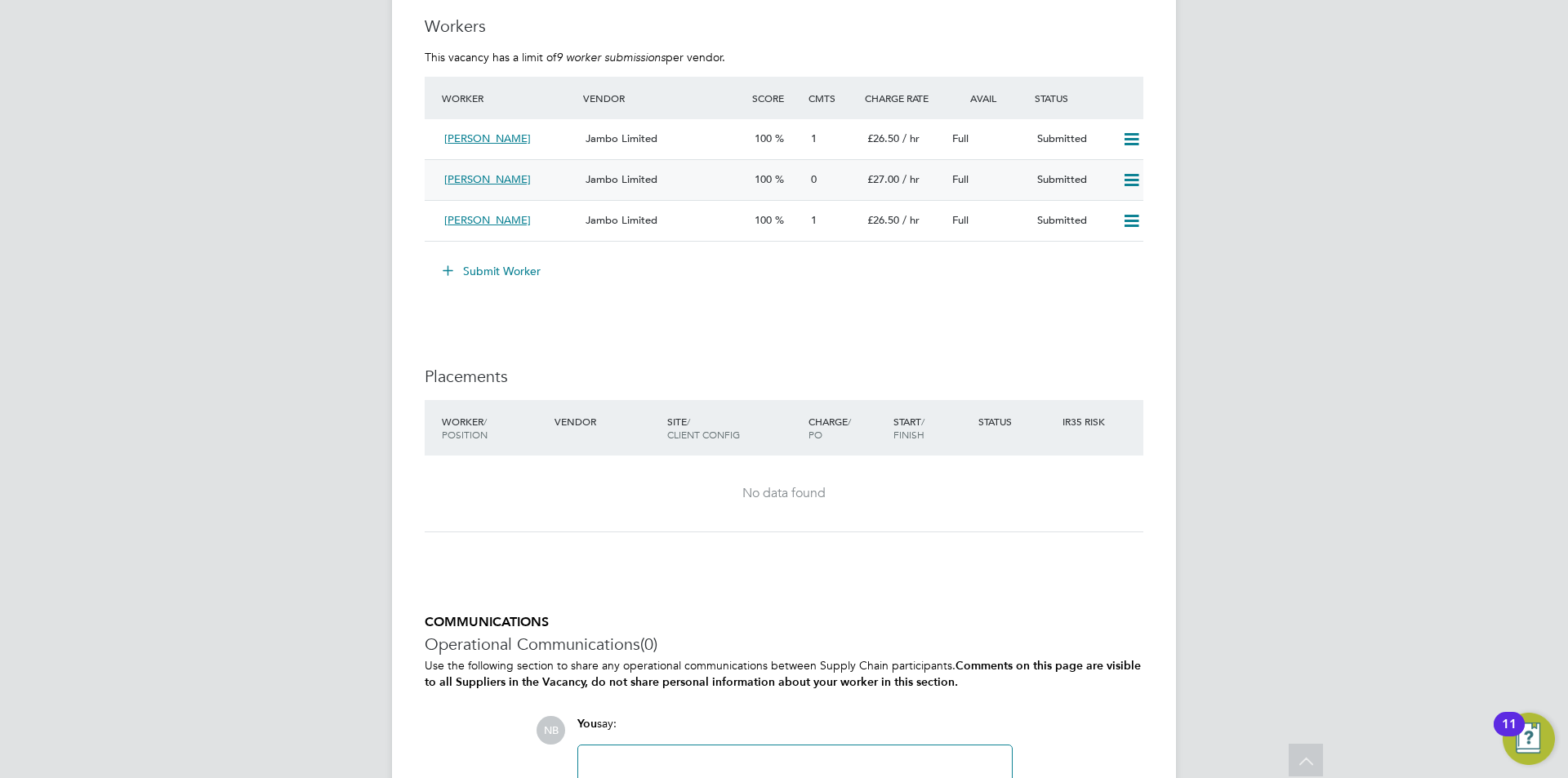
click at [495, 176] on span "Hannah Hannah" at bounding box center [488, 179] width 87 height 14
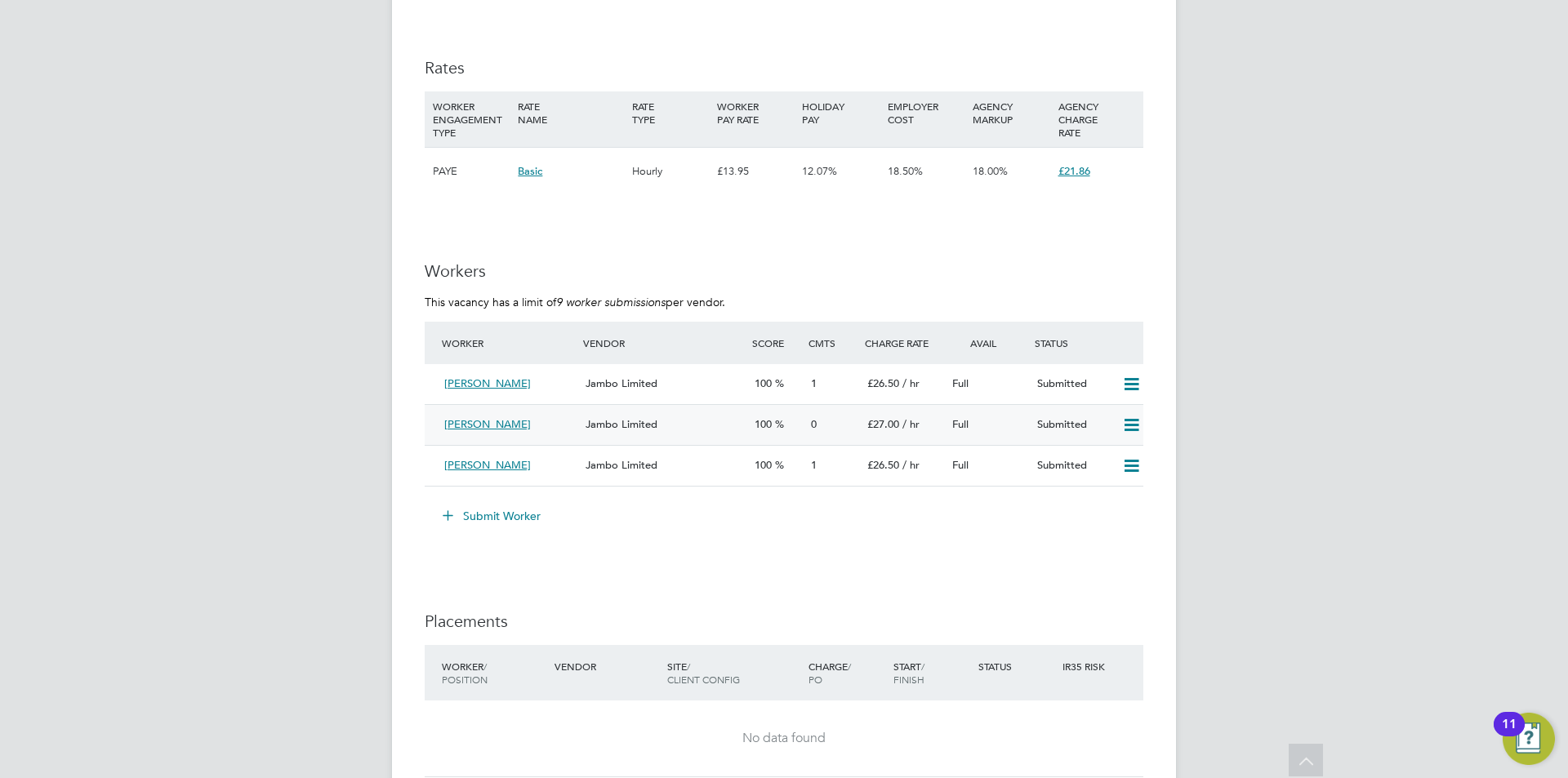
click at [485, 419] on span "Hannah Hannah" at bounding box center [488, 424] width 87 height 14
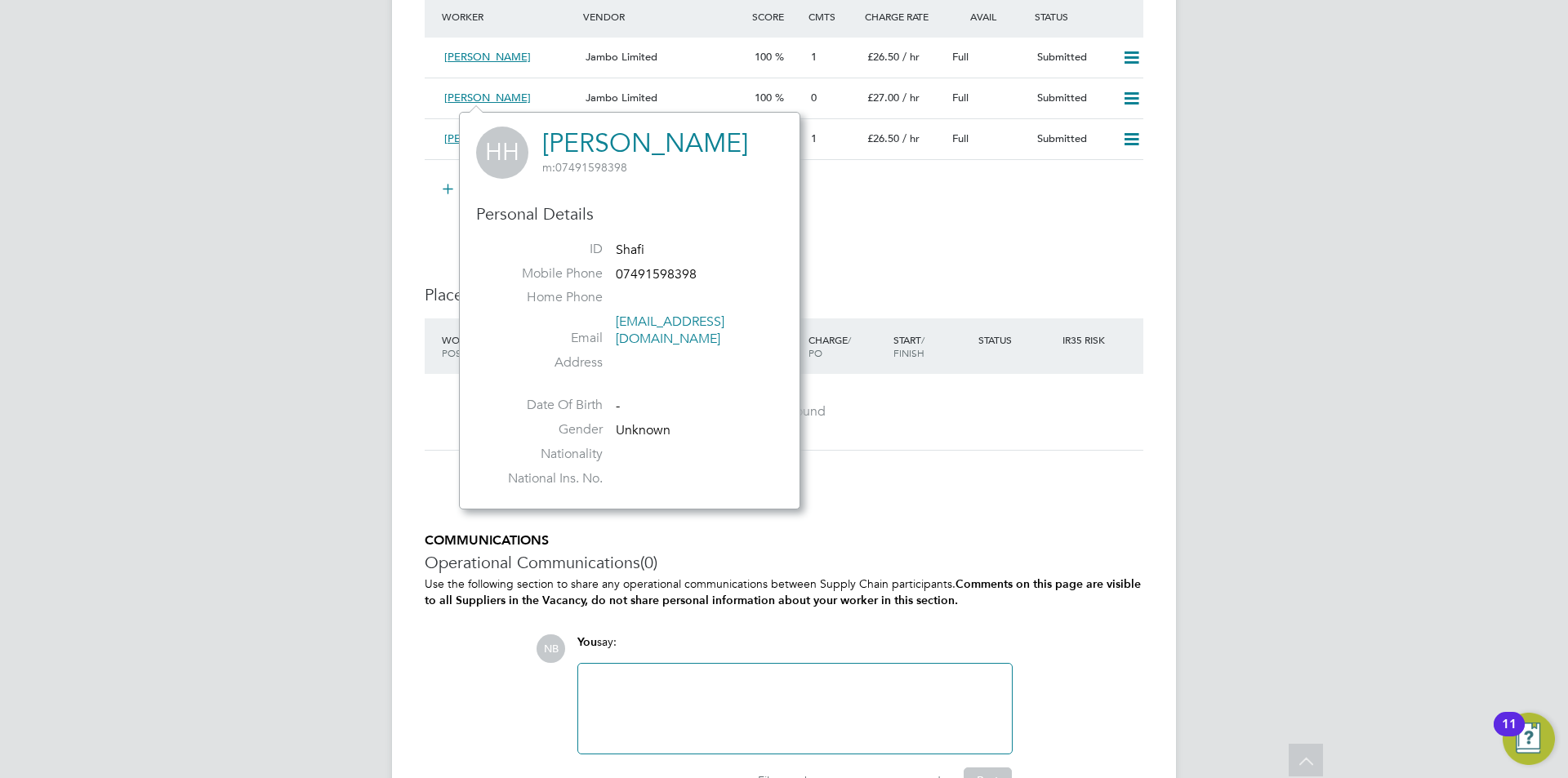
click at [941, 344] on div "Start / Finish" at bounding box center [932, 347] width 85 height 42
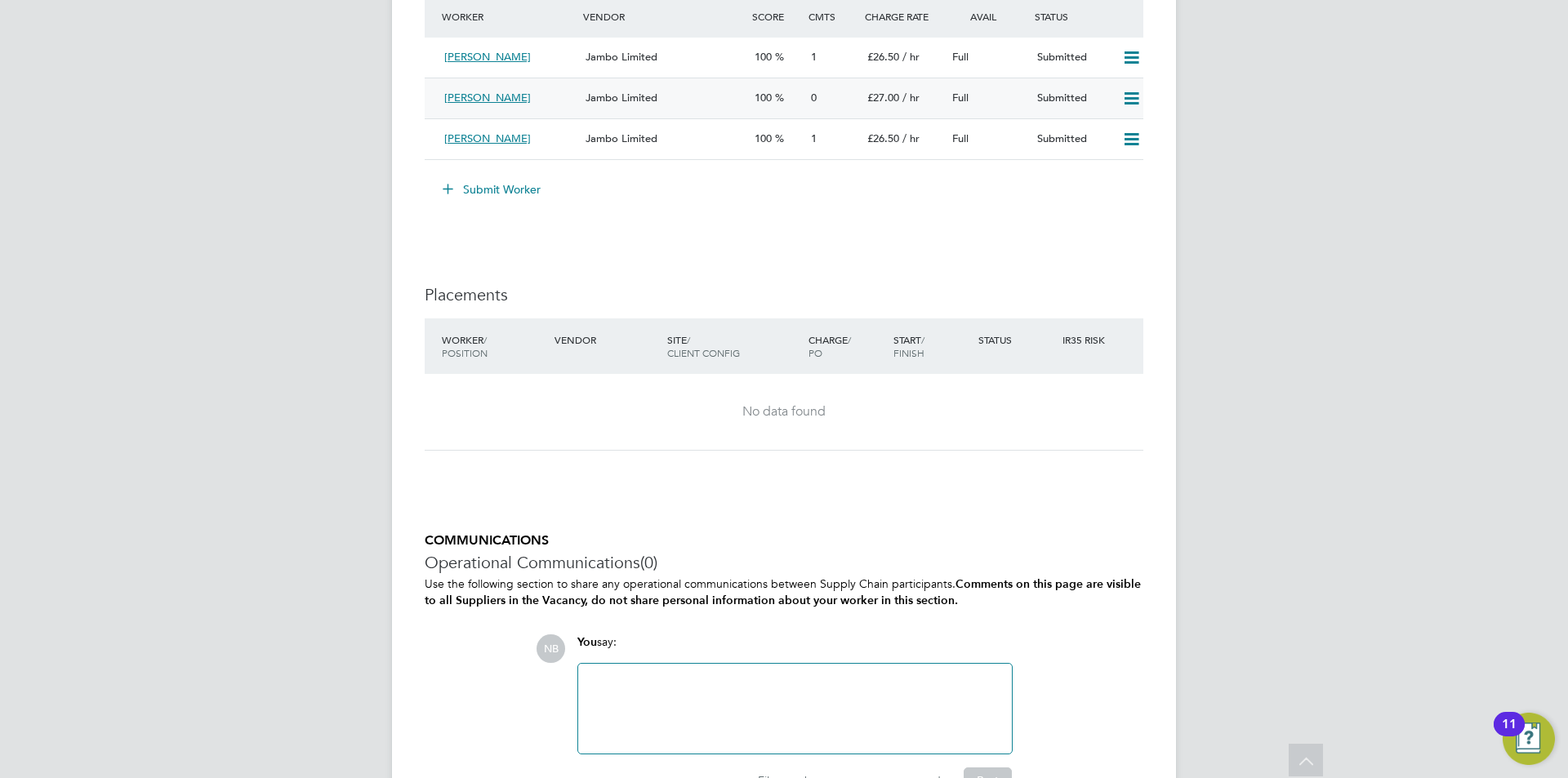
click at [1056, 94] on div "Submitted" at bounding box center [1073, 99] width 85 height 27
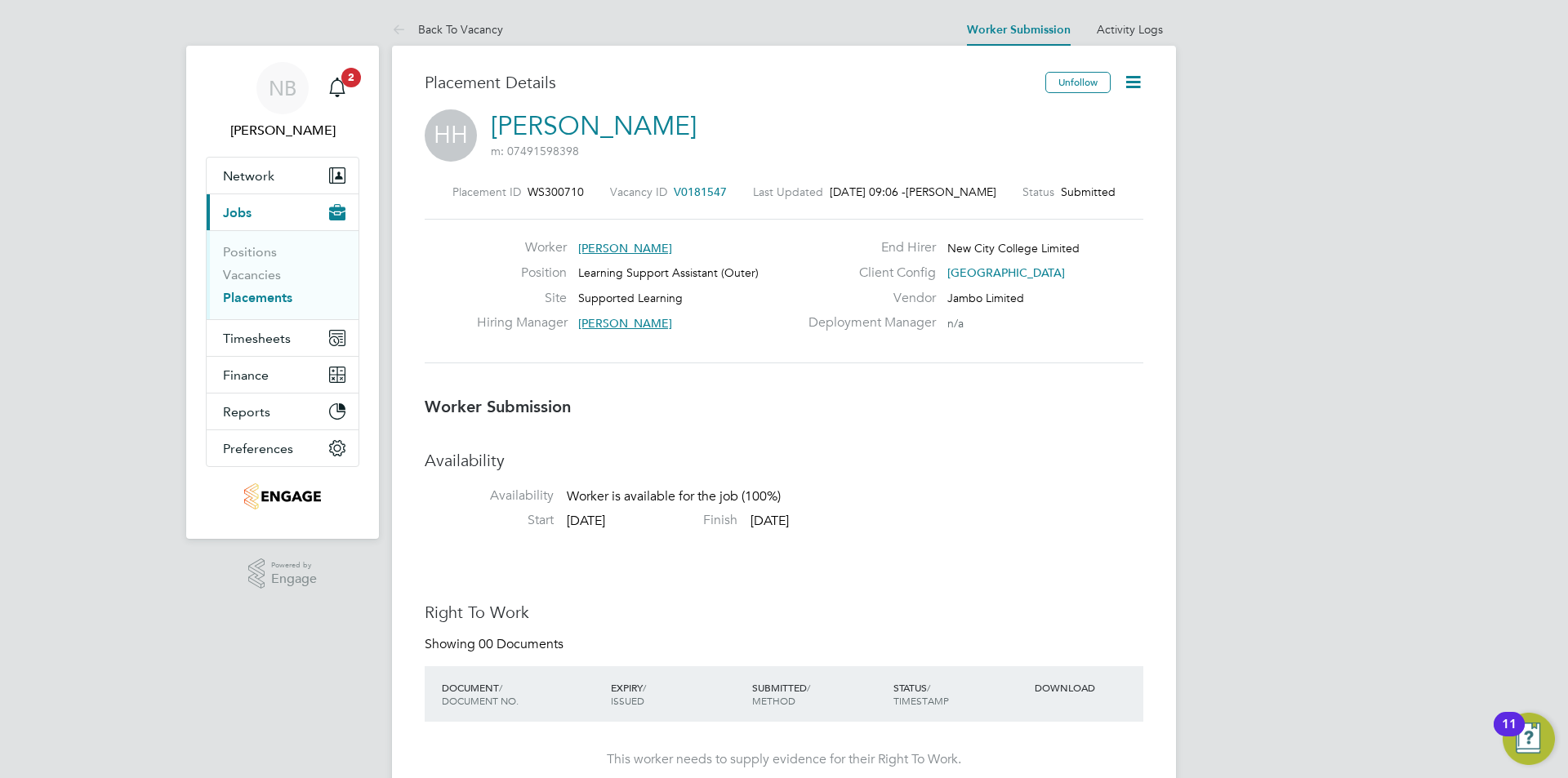
click at [1131, 89] on icon at bounding box center [1134, 82] width 20 height 20
click at [1058, 121] on li "Edit Worker Submission e" at bounding box center [1065, 121] width 151 height 23
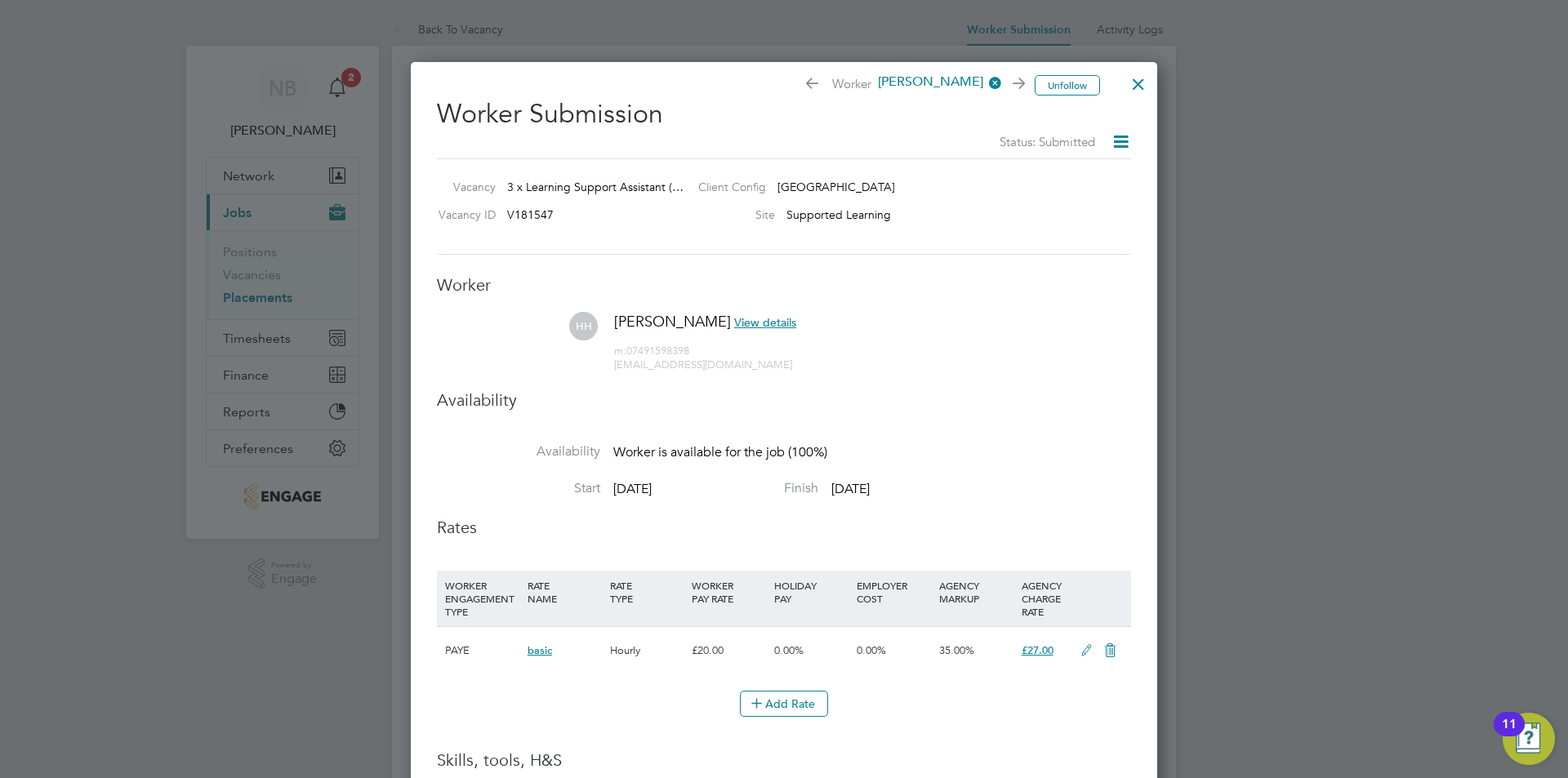
click at [1114, 145] on icon at bounding box center [1121, 142] width 20 height 20
click at [911, 84] on span "Hannah Hannah" at bounding box center [937, 82] width 131 height 18
click at [750, 105] on h2 "Worker Submission Status: Submitted" at bounding box center [784, 118] width 694 height 67
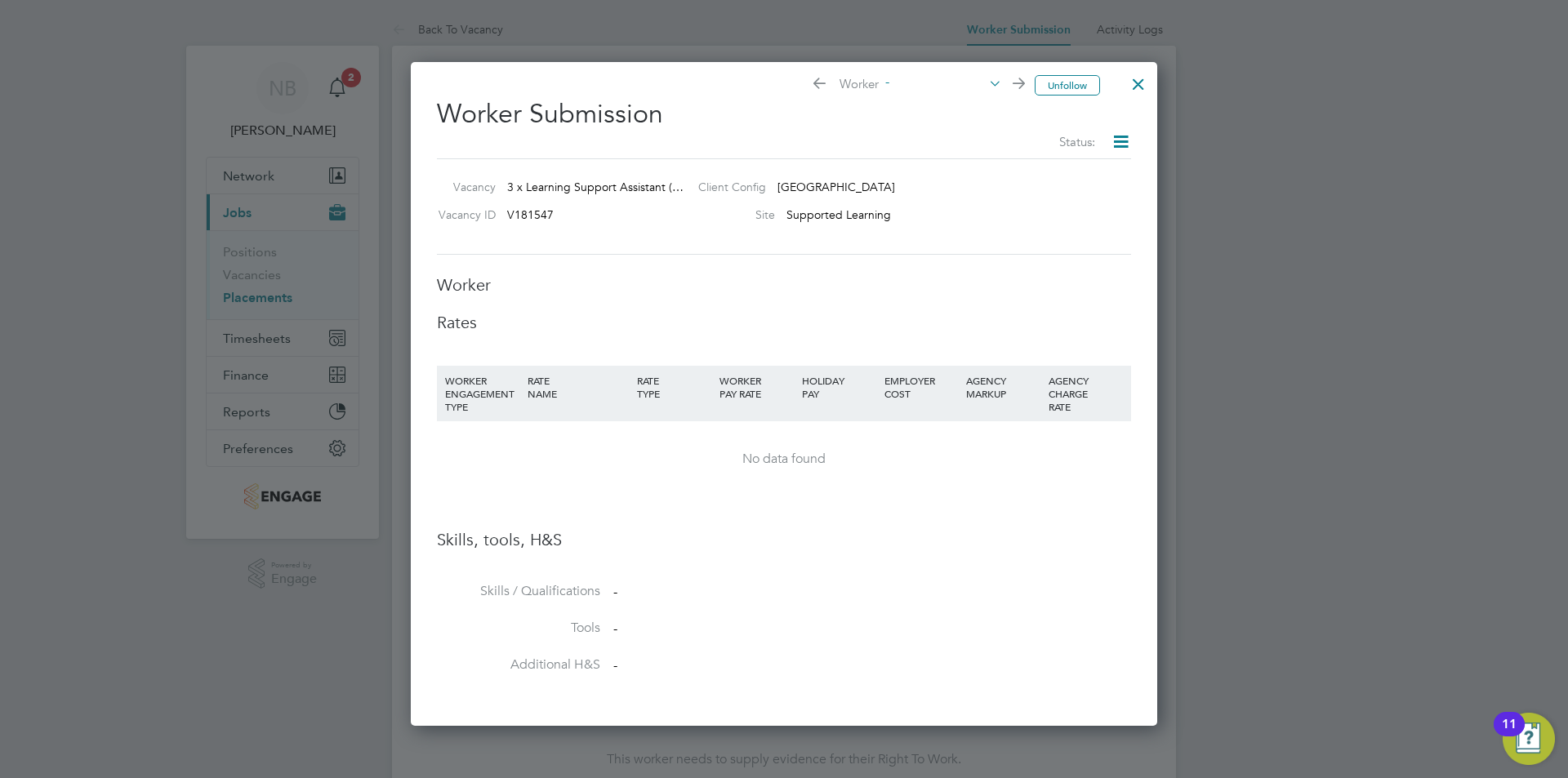
click at [903, 80] on span "-" at bounding box center [940, 82] width 123 height 18
click at [937, 127] on li "Hannah Hannah" at bounding box center [941, 123] width 124 height 21
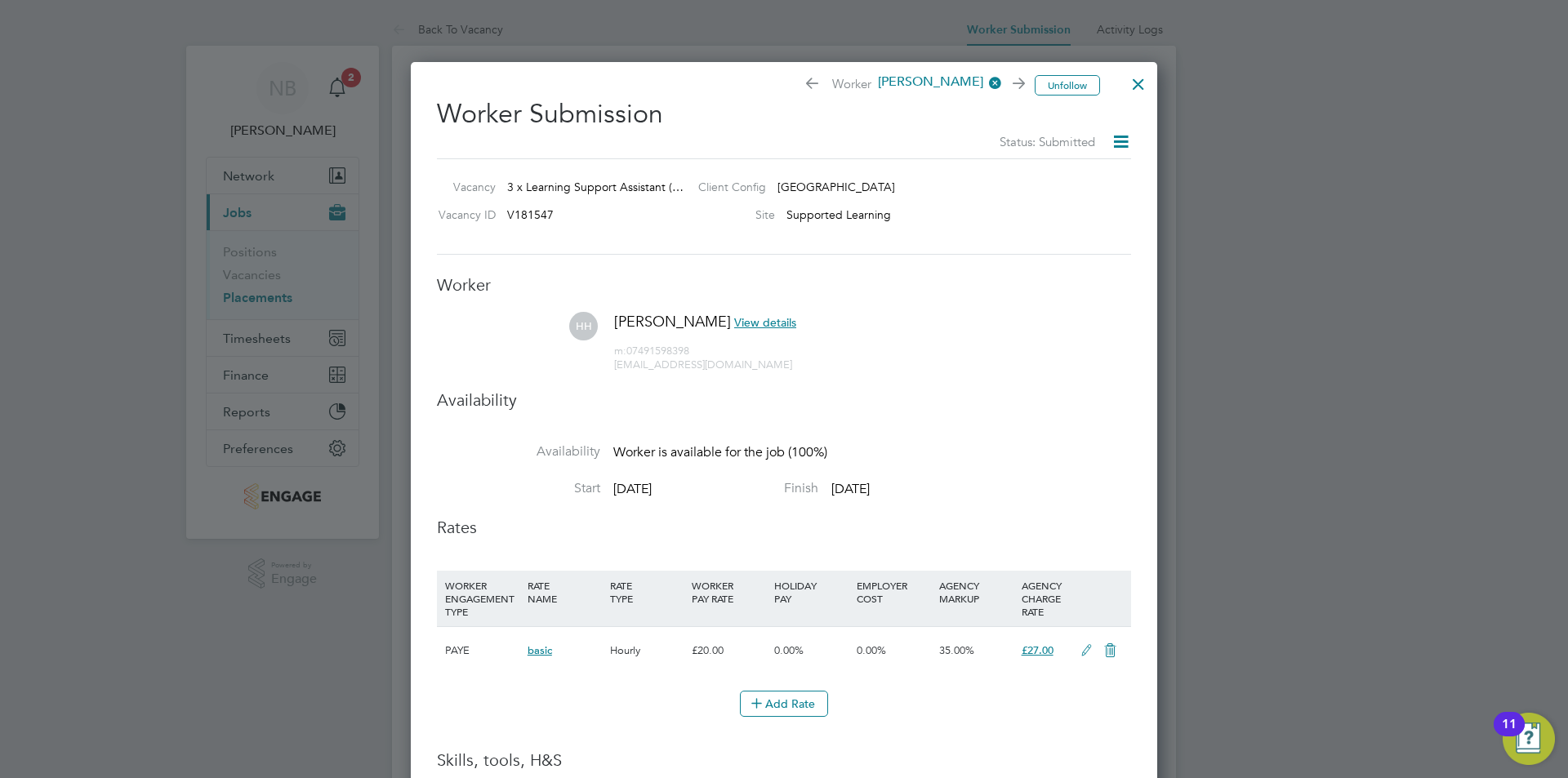
click at [761, 324] on span "View details" at bounding box center [765, 322] width 62 height 14
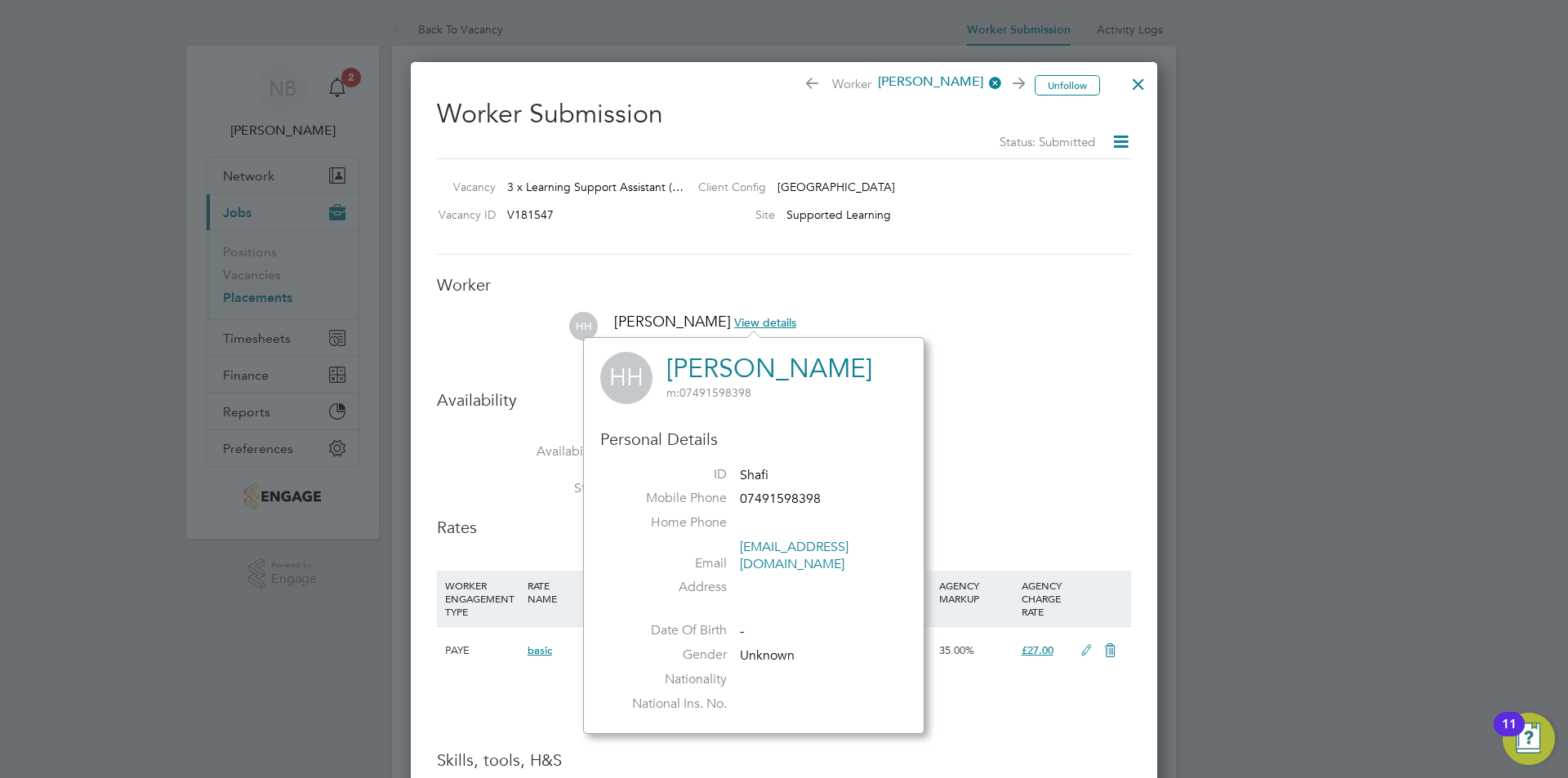
click at [777, 599] on ul "ID Shafi Mobile Phone 07491598398 Home Phone Email hannahshafi96@gmail.com Addr…" at bounding box center [754, 593] width 283 height 254
click at [693, 242] on div "Vacancy 3 x Learning Support Assistant (… Client Config Epping Forest Campus Va…" at bounding box center [784, 206] width 694 height 96
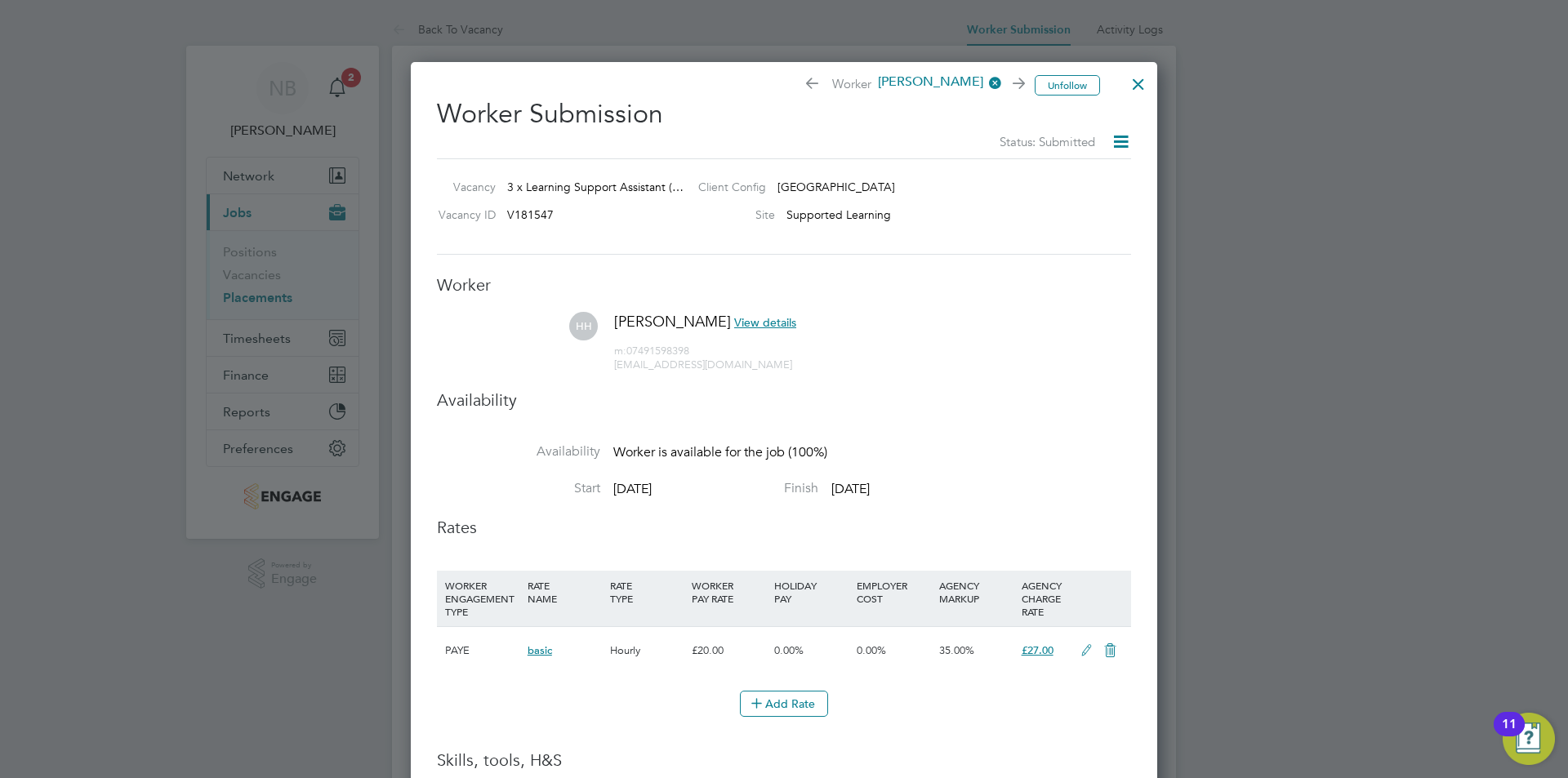
click at [1141, 87] on div at bounding box center [1139, 80] width 30 height 30
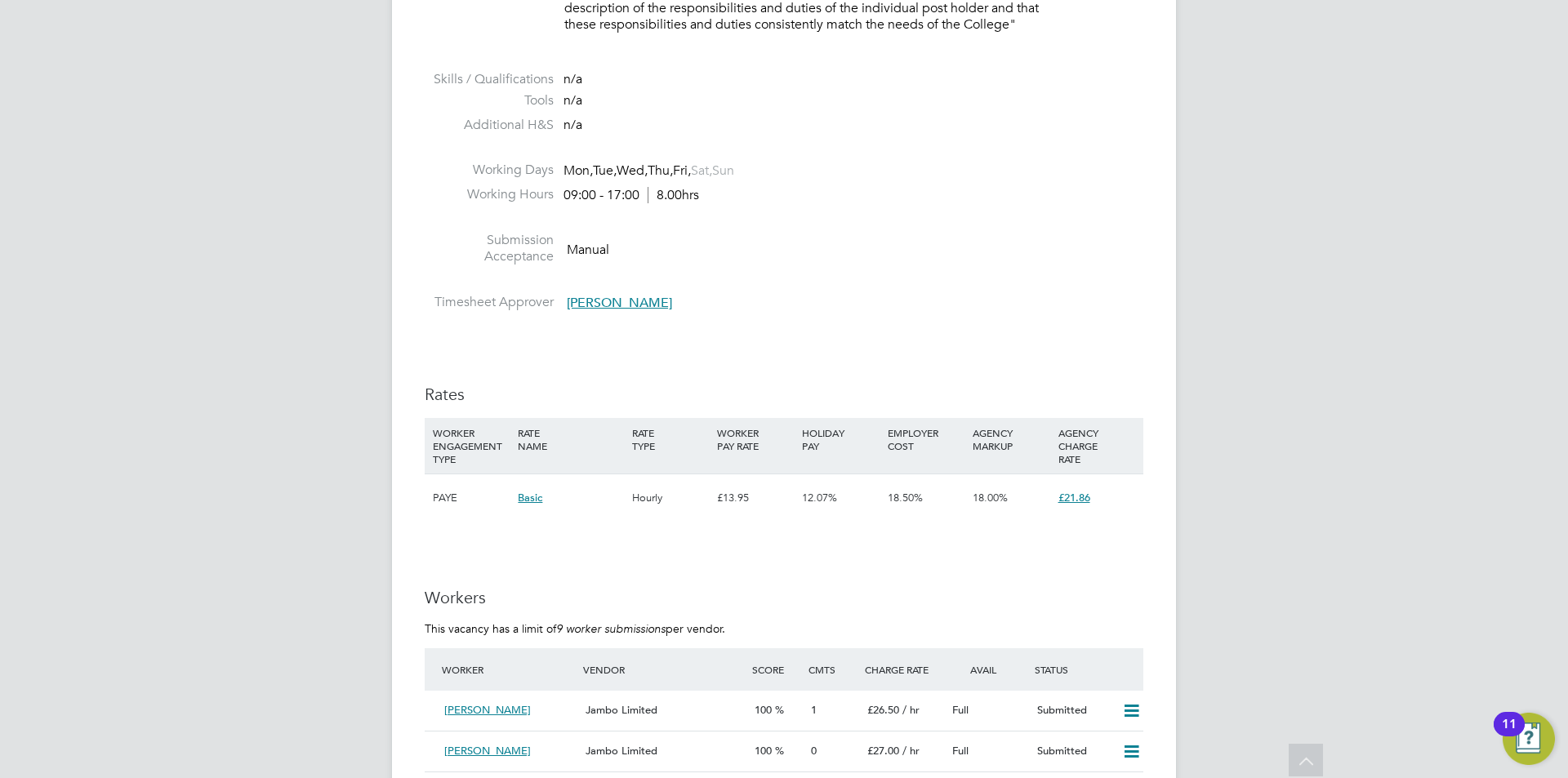
scroll to position [3020, 0]
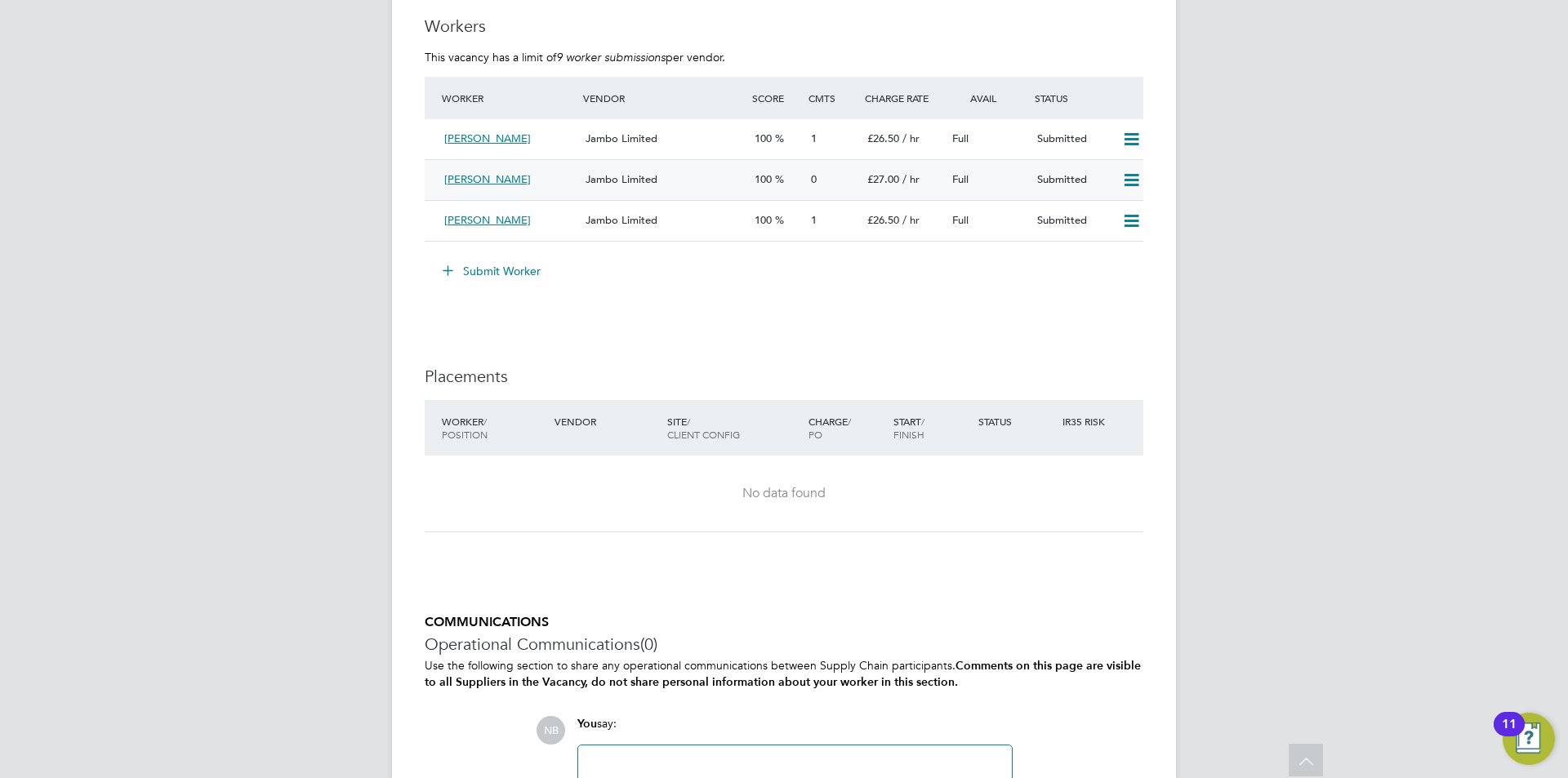
click at [1138, 177] on icon at bounding box center [1132, 180] width 20 height 13
click at [1106, 216] on li "Remove" at bounding box center [1108, 214] width 63 height 23
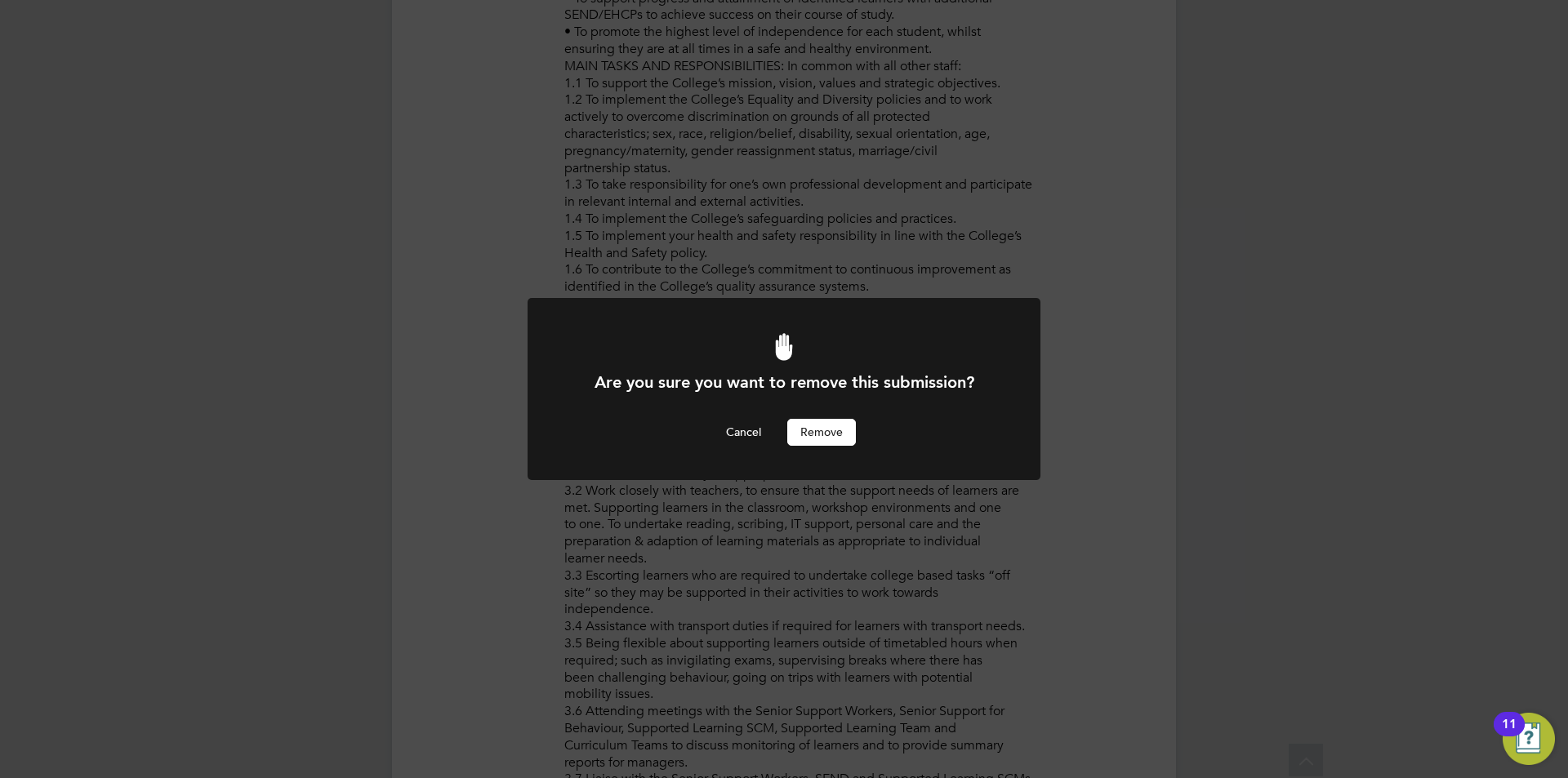
scroll to position [0, 0]
click at [823, 432] on button "Remove" at bounding box center [822, 431] width 69 height 26
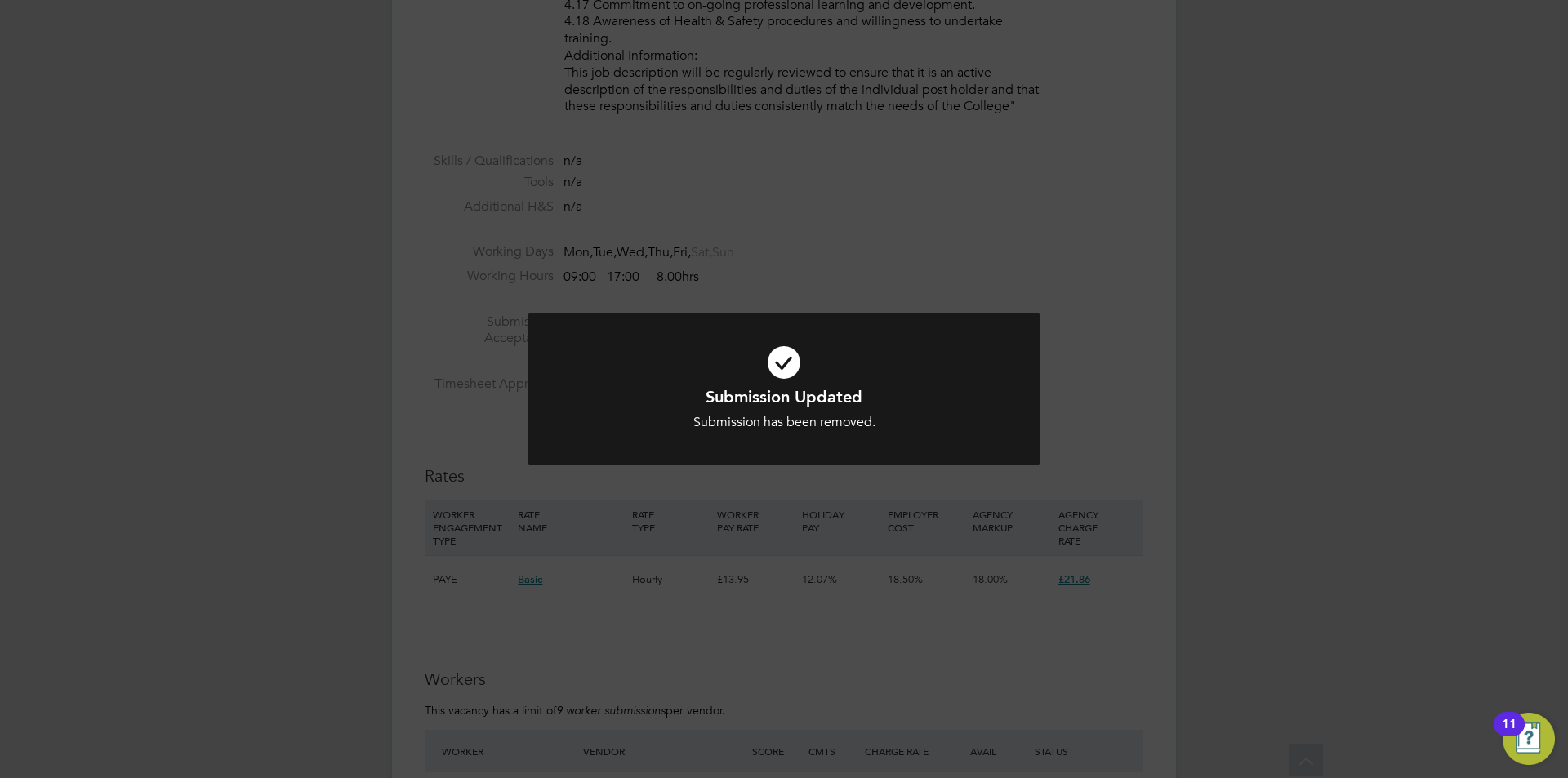
scroll to position [2939, 0]
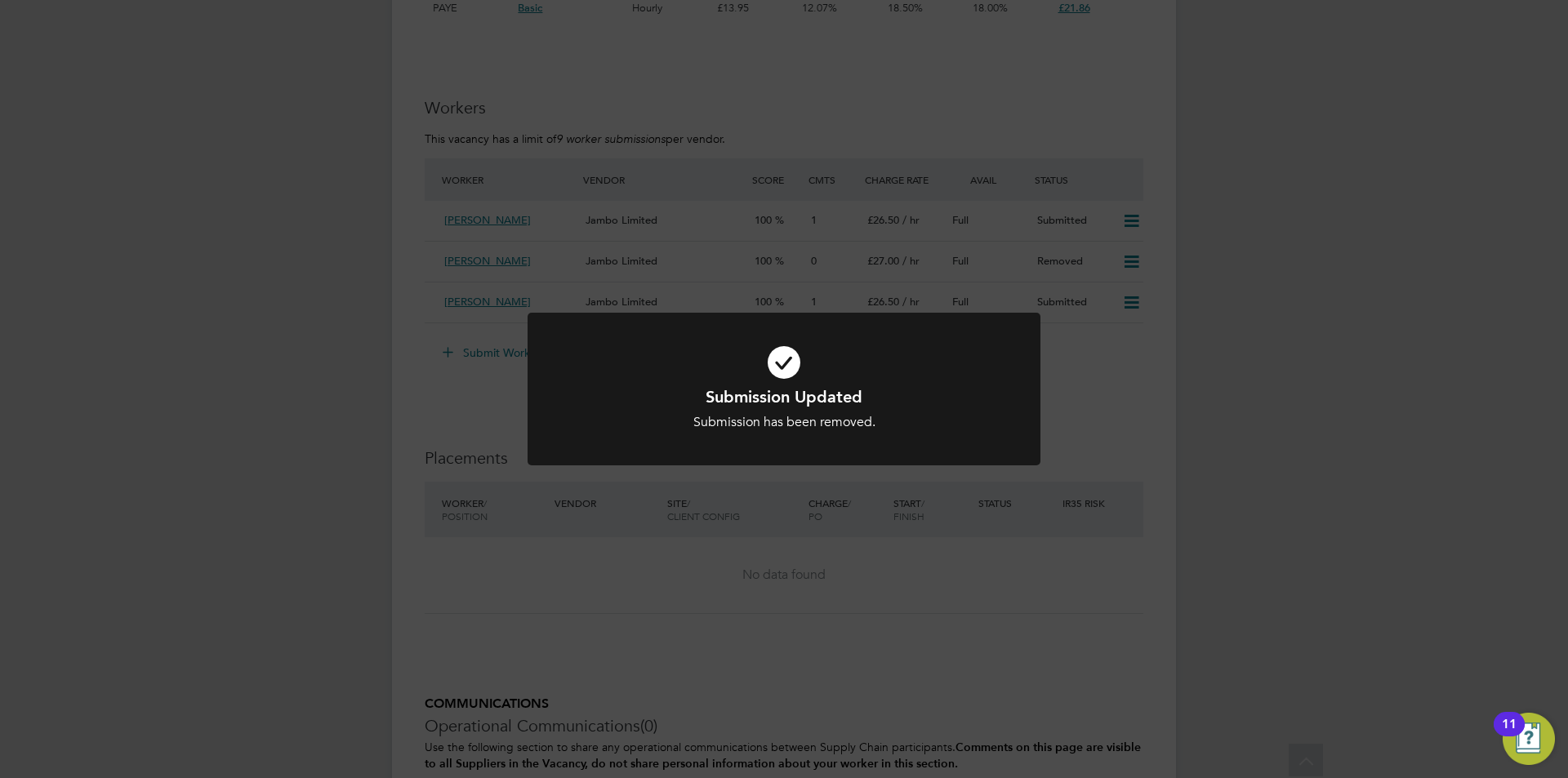
drag, startPoint x: 368, startPoint y: 362, endPoint x: 348, endPoint y: 368, distance: 20.9
click at [361, 364] on div "Submission Updated Submission has been removed. Cancel Okay" at bounding box center [784, 389] width 1568 height 778
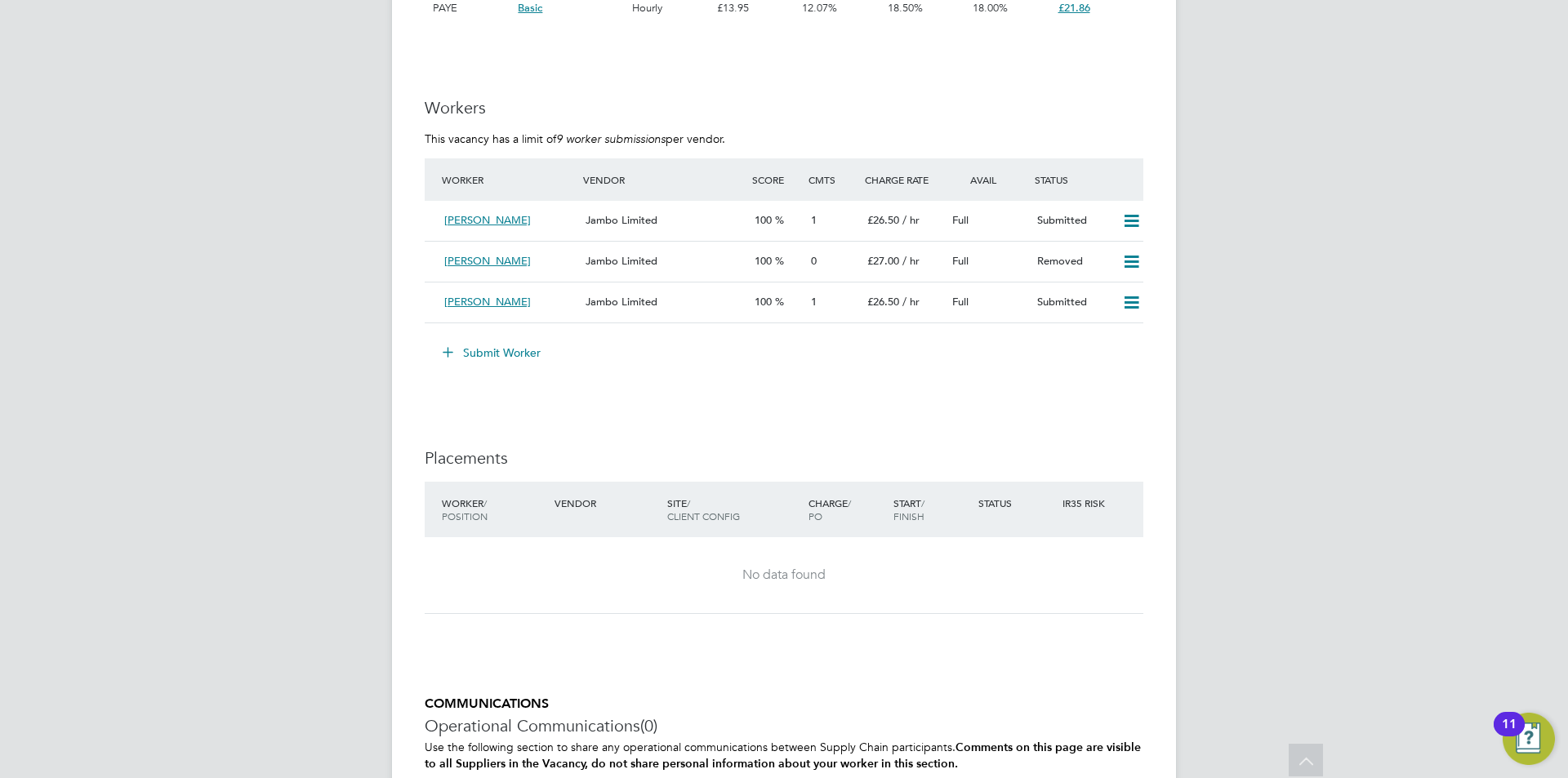
click at [474, 353] on button "Submit Worker" at bounding box center [492, 352] width 122 height 26
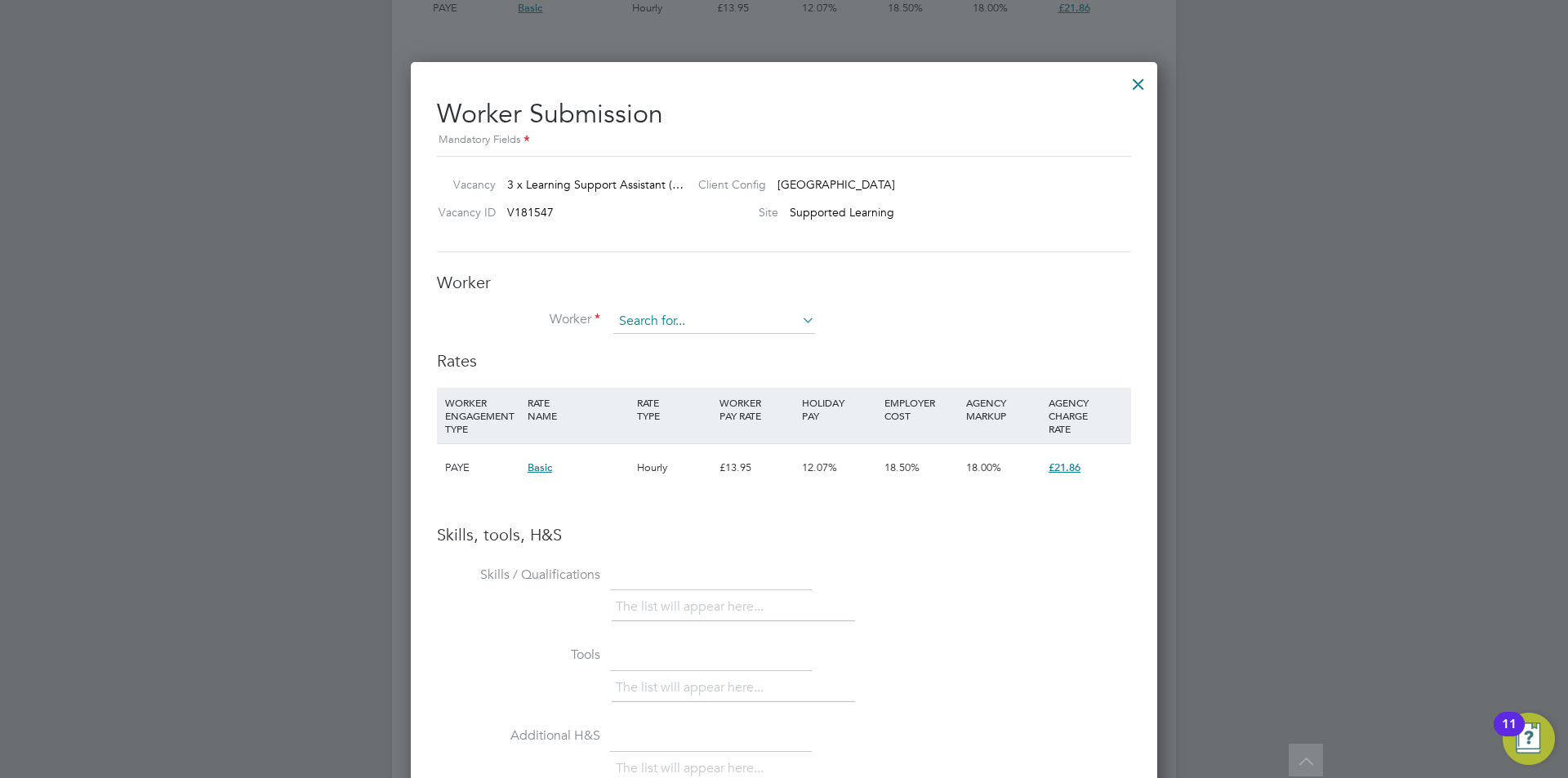
click at [687, 319] on input at bounding box center [714, 321] width 201 height 25
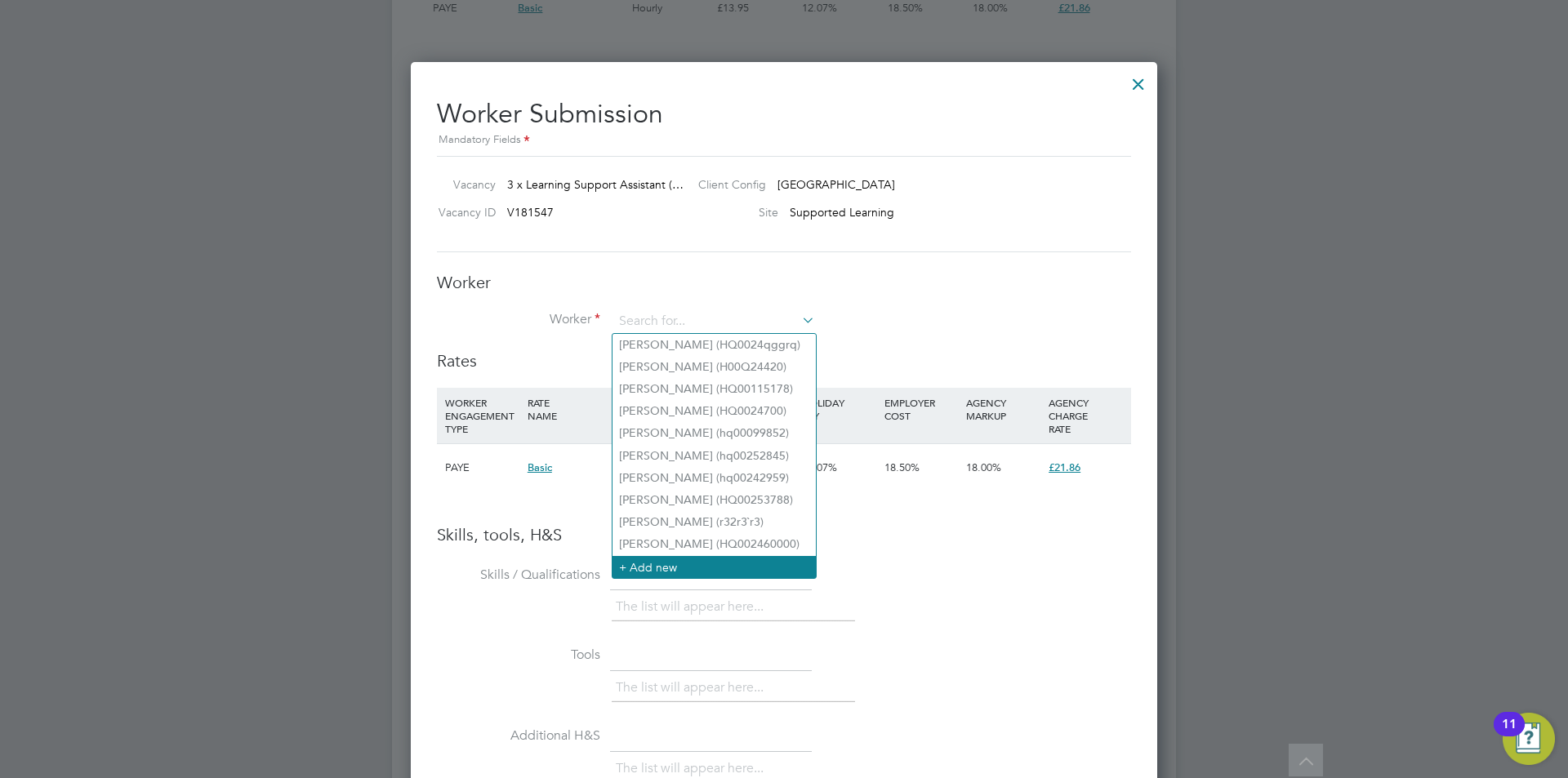
click at [676, 557] on li "+ Add new" at bounding box center [714, 567] width 203 height 22
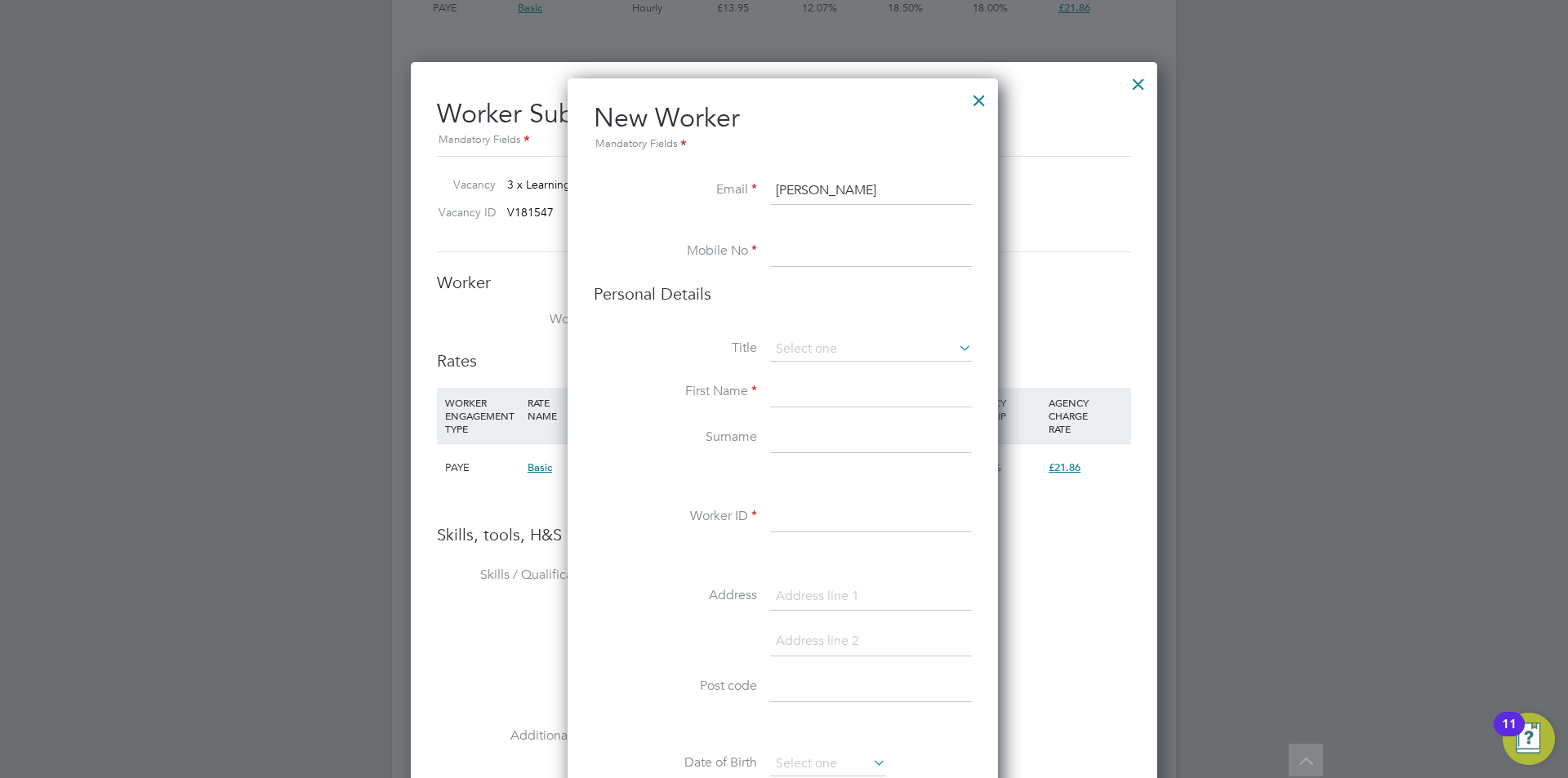
type input "hannahshafi96@gmail.com"
drag, startPoint x: 850, startPoint y: 248, endPoint x: 864, endPoint y: 268, distance: 24.4
click at [850, 248] on input at bounding box center [870, 252] width 201 height 30
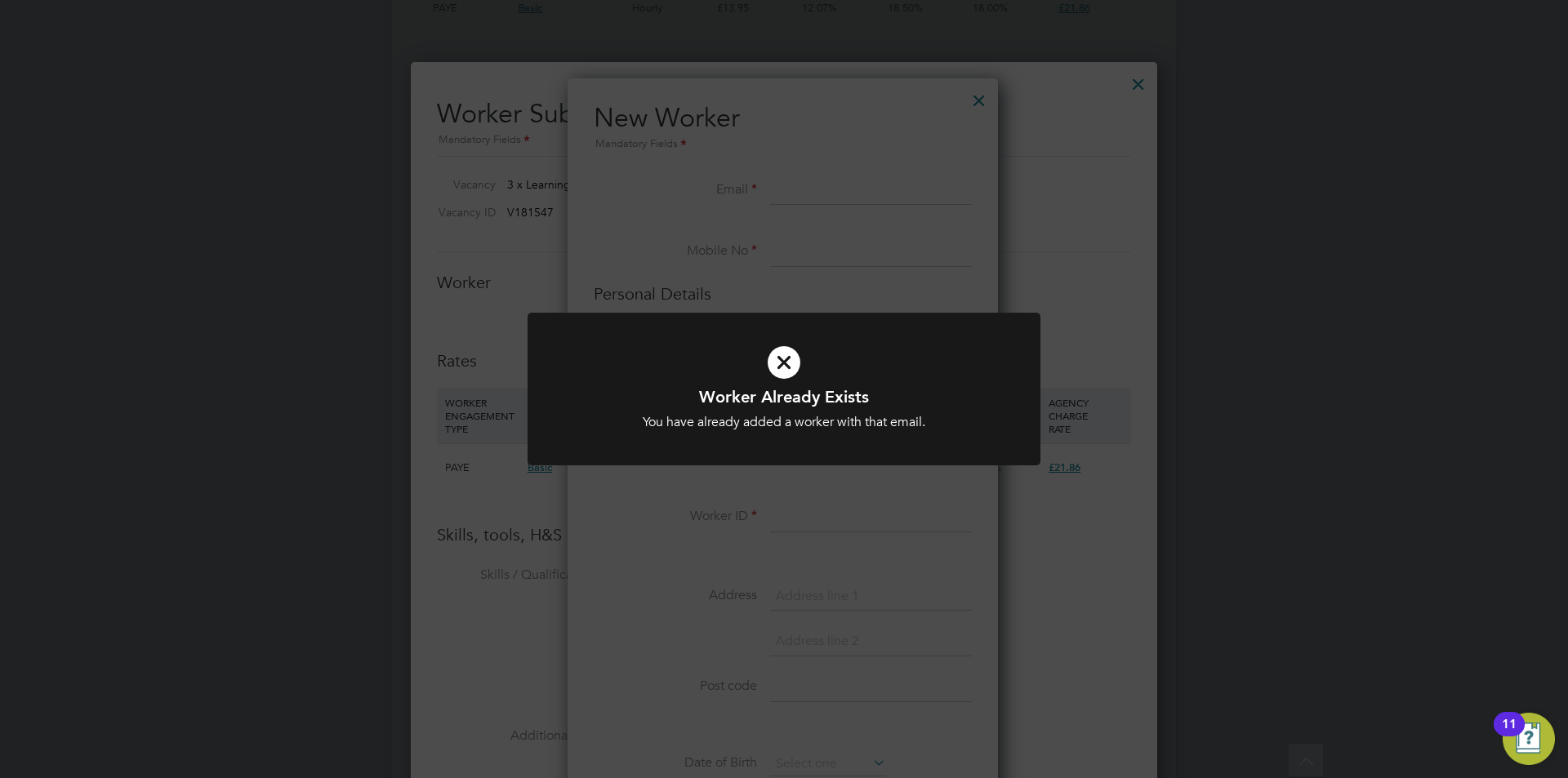
click at [672, 392] on h1 "Worker Already Exists" at bounding box center [784, 397] width 425 height 21
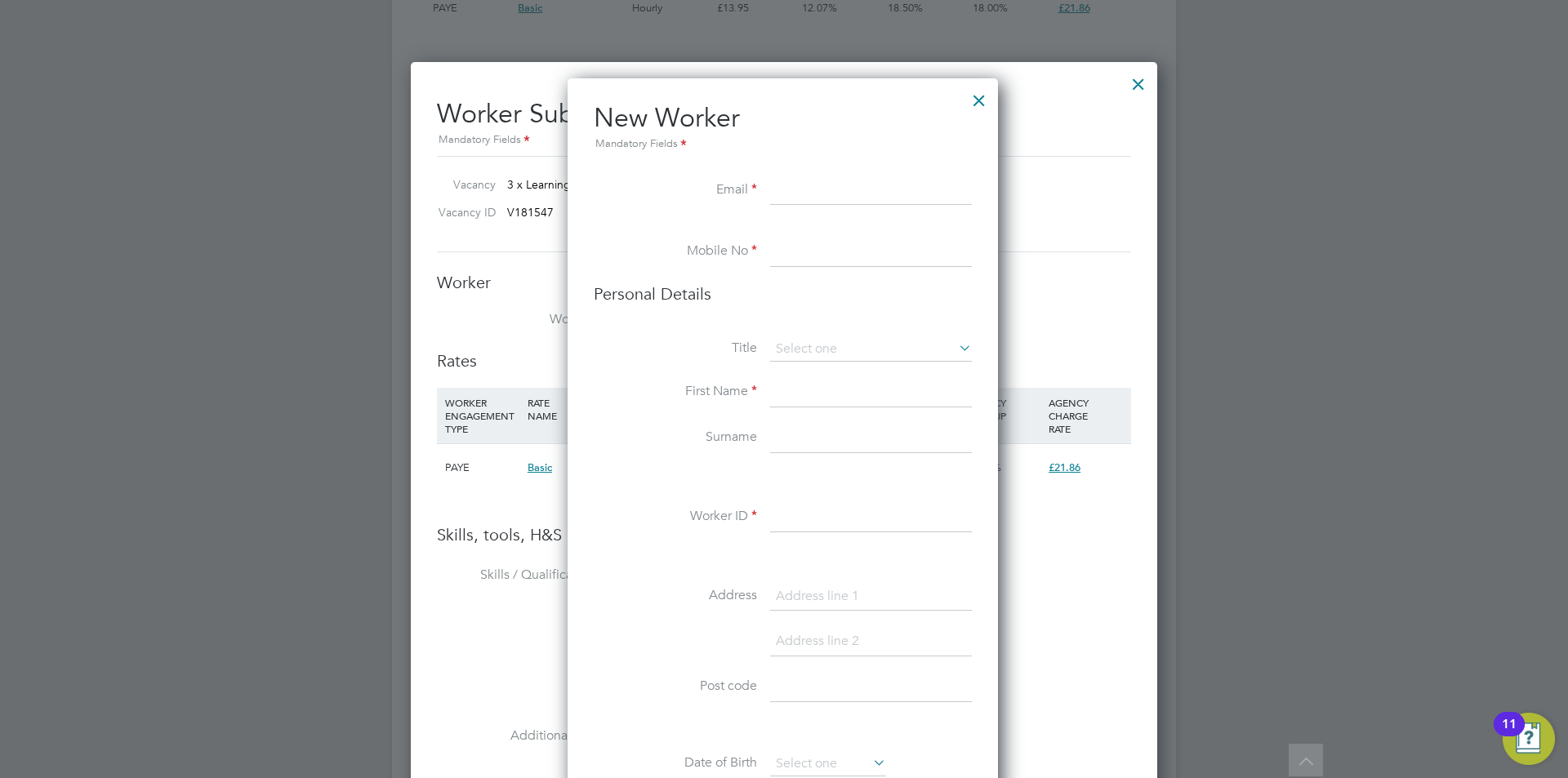
click at [989, 100] on div at bounding box center [979, 96] width 30 height 30
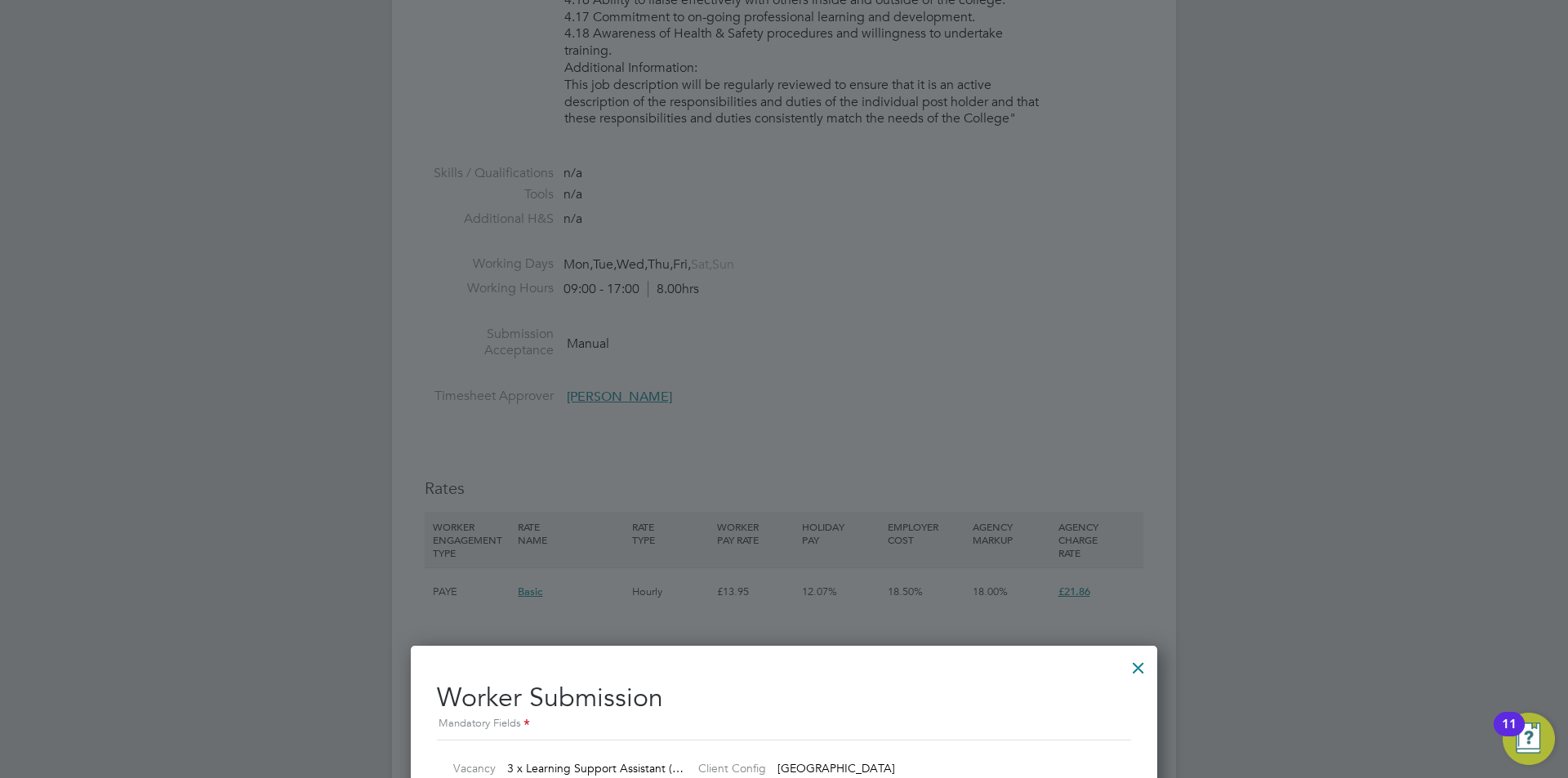
click at [1134, 668] on div at bounding box center [1139, 663] width 30 height 30
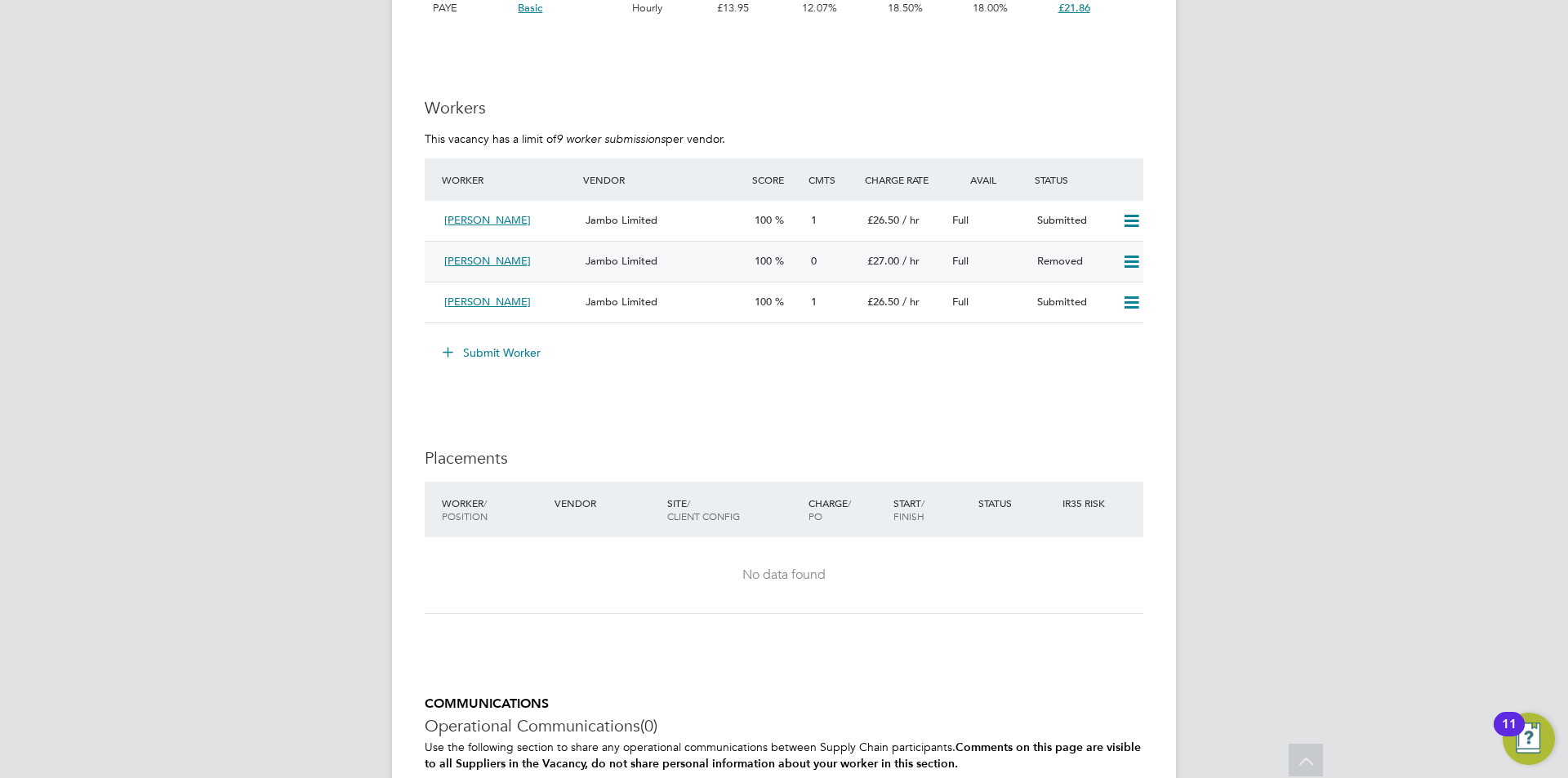
click at [1138, 262] on icon at bounding box center [1132, 262] width 20 height 13
click at [1105, 294] on li "Resubmit" at bounding box center [1105, 296] width 70 height 23
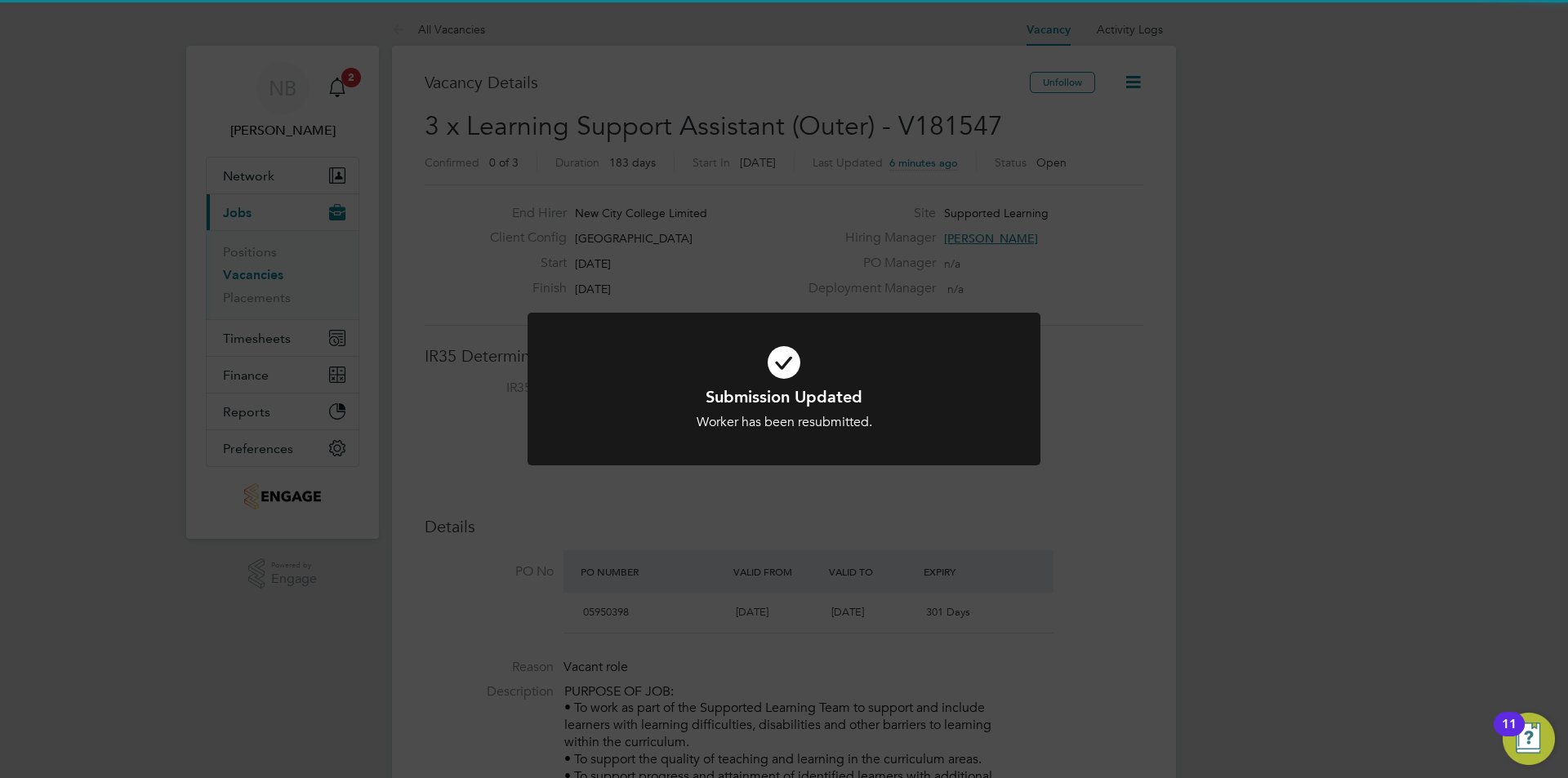
click at [789, 275] on div "Submission Updated Worker has been resubmitted. Cancel Okay" at bounding box center [784, 389] width 1568 height 778
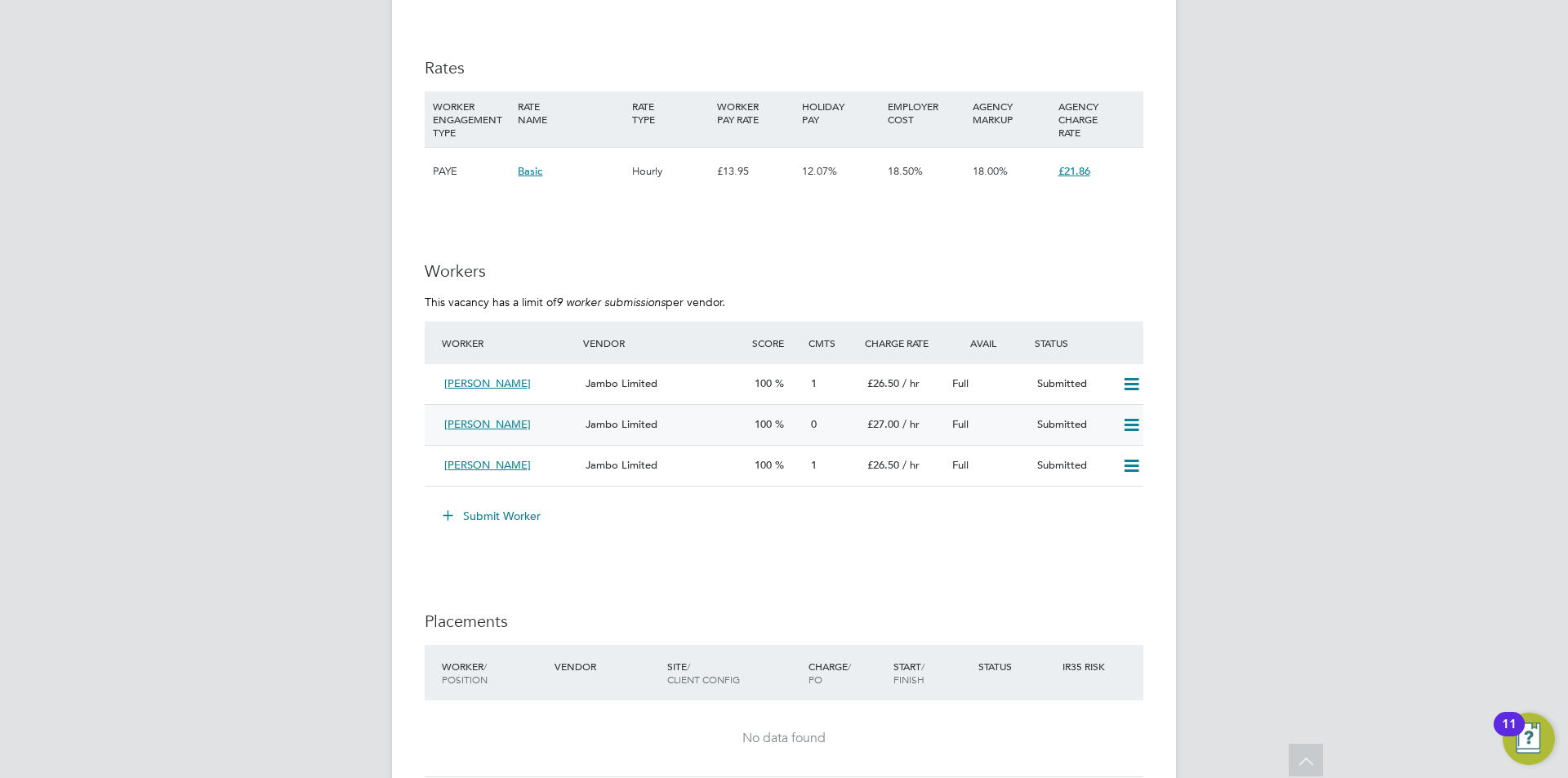
click at [473, 417] on span "Hannah Hannah" at bounding box center [488, 424] width 87 height 14
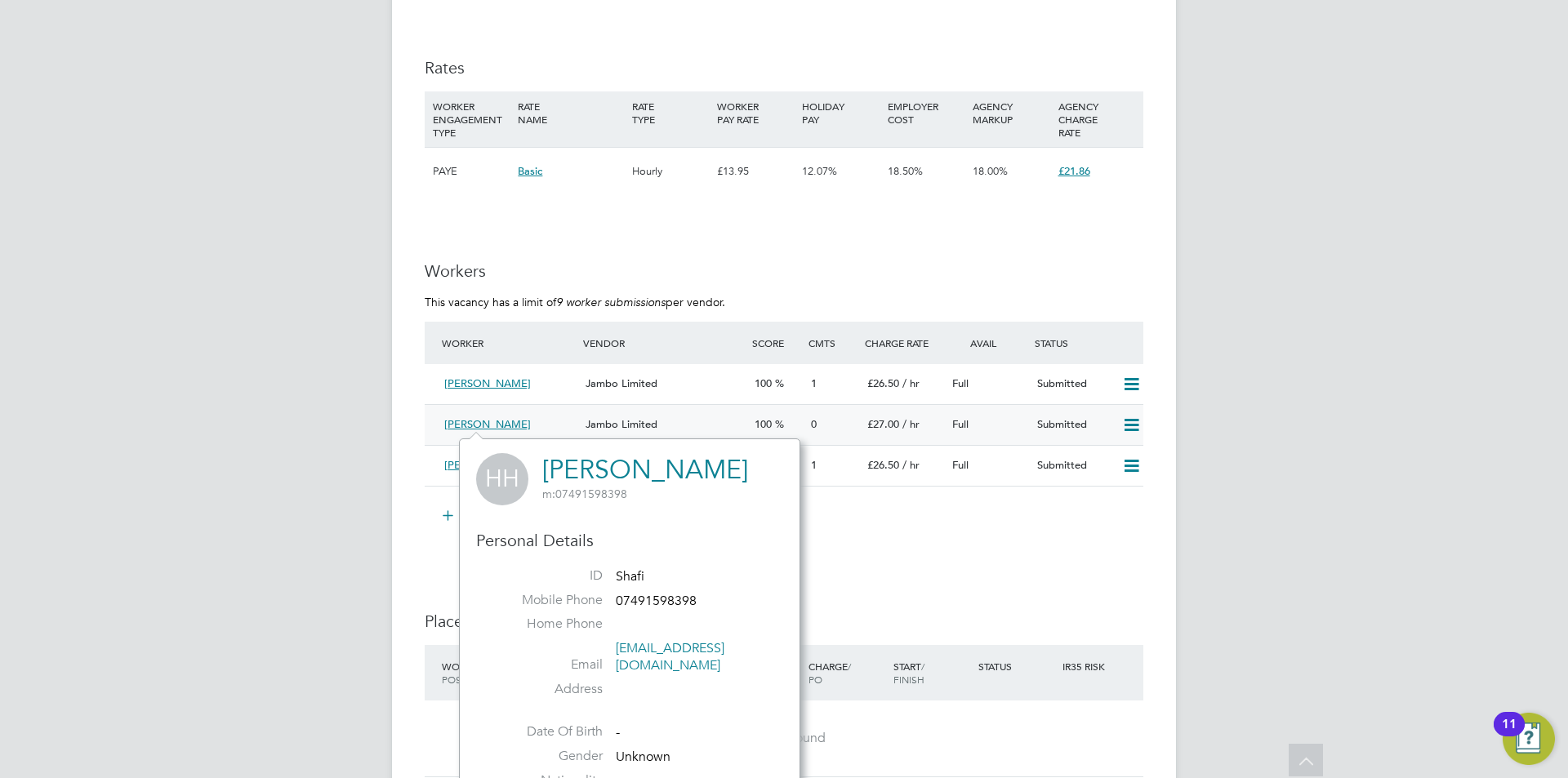
click at [620, 420] on span "Jambo Limited" at bounding box center [621, 424] width 72 height 14
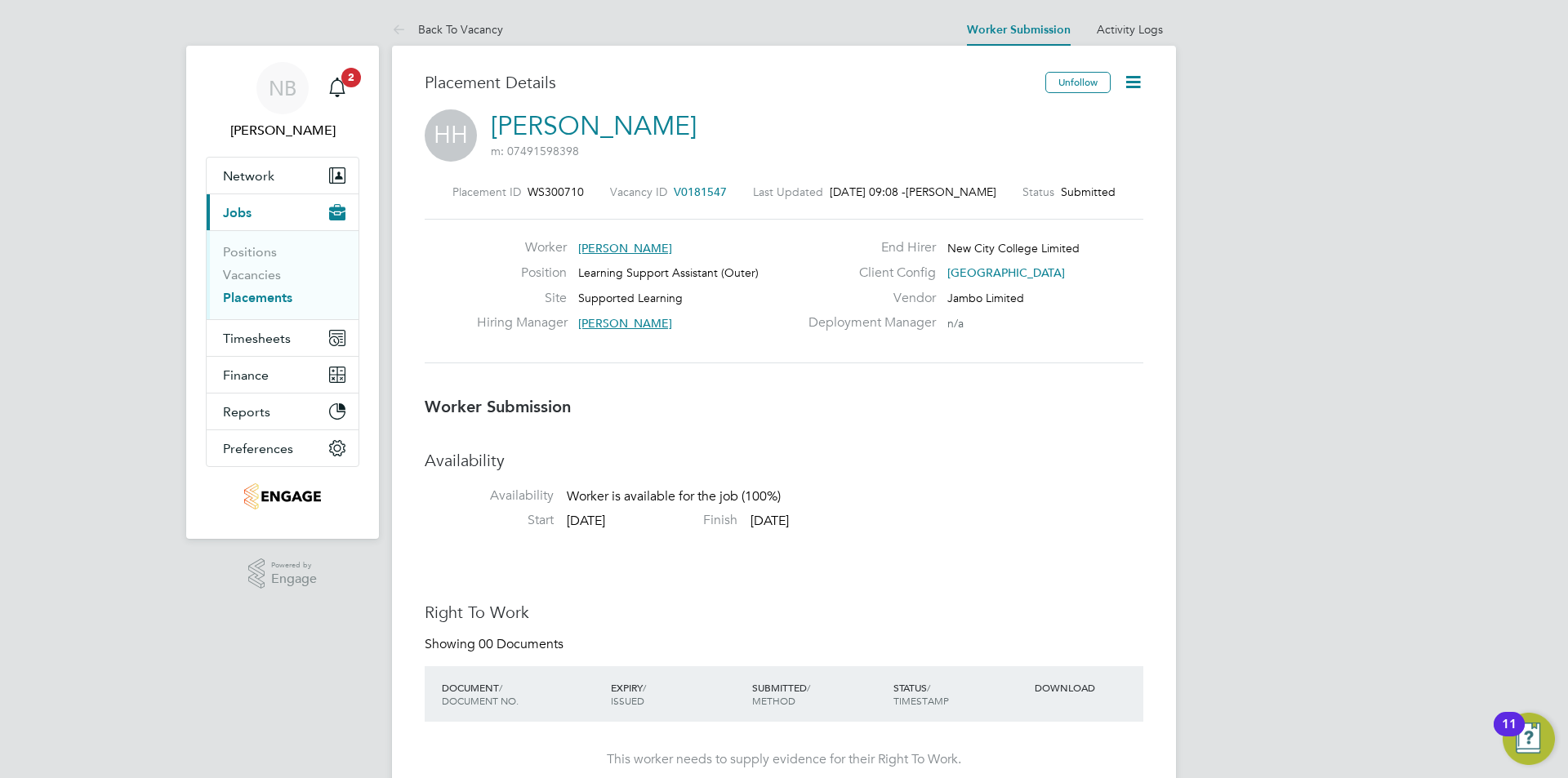
click at [620, 244] on span "Hannah Hannah" at bounding box center [626, 248] width 94 height 14
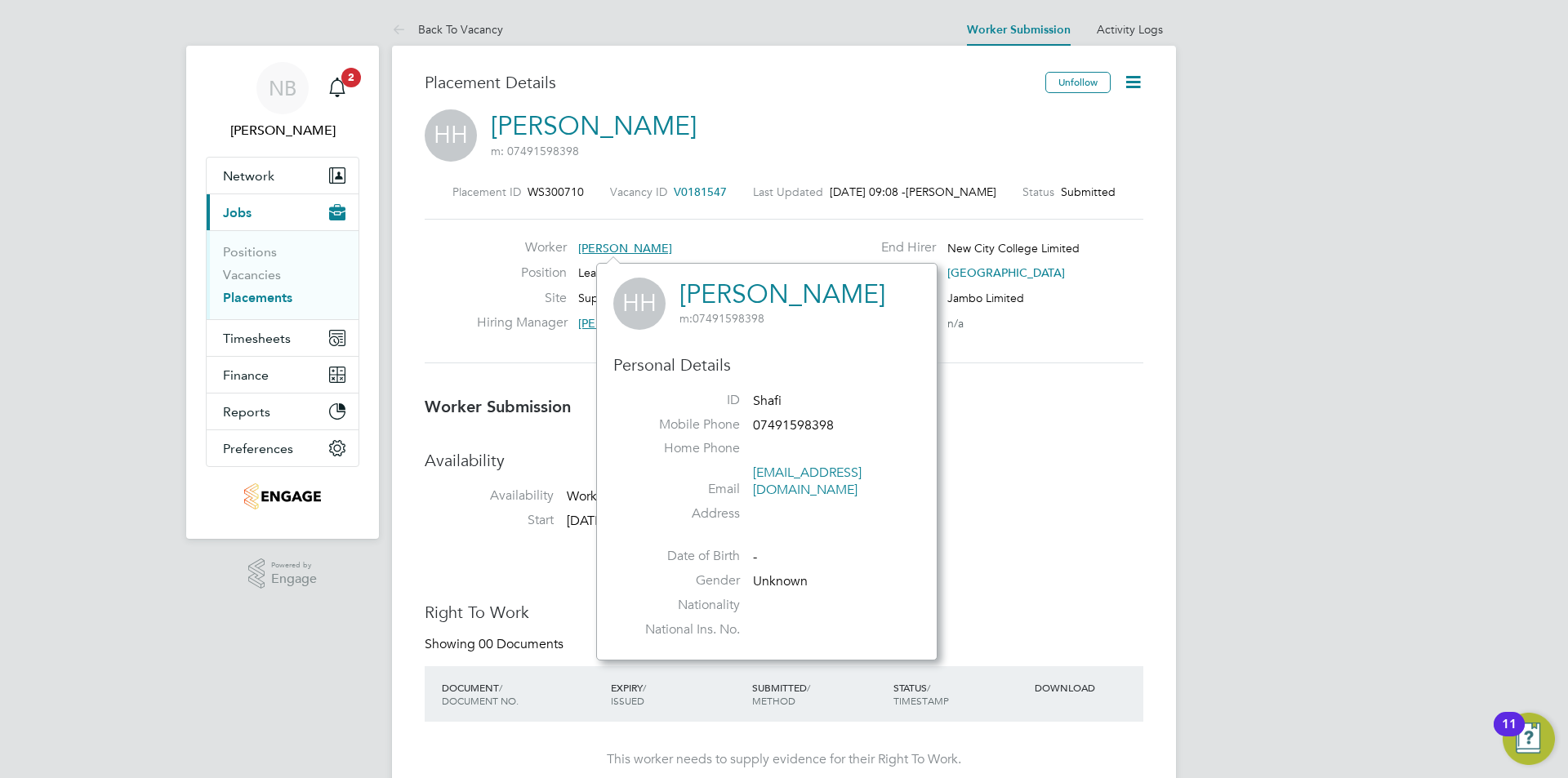
click at [1018, 409] on h3 "Worker Submission" at bounding box center [784, 406] width 719 height 21
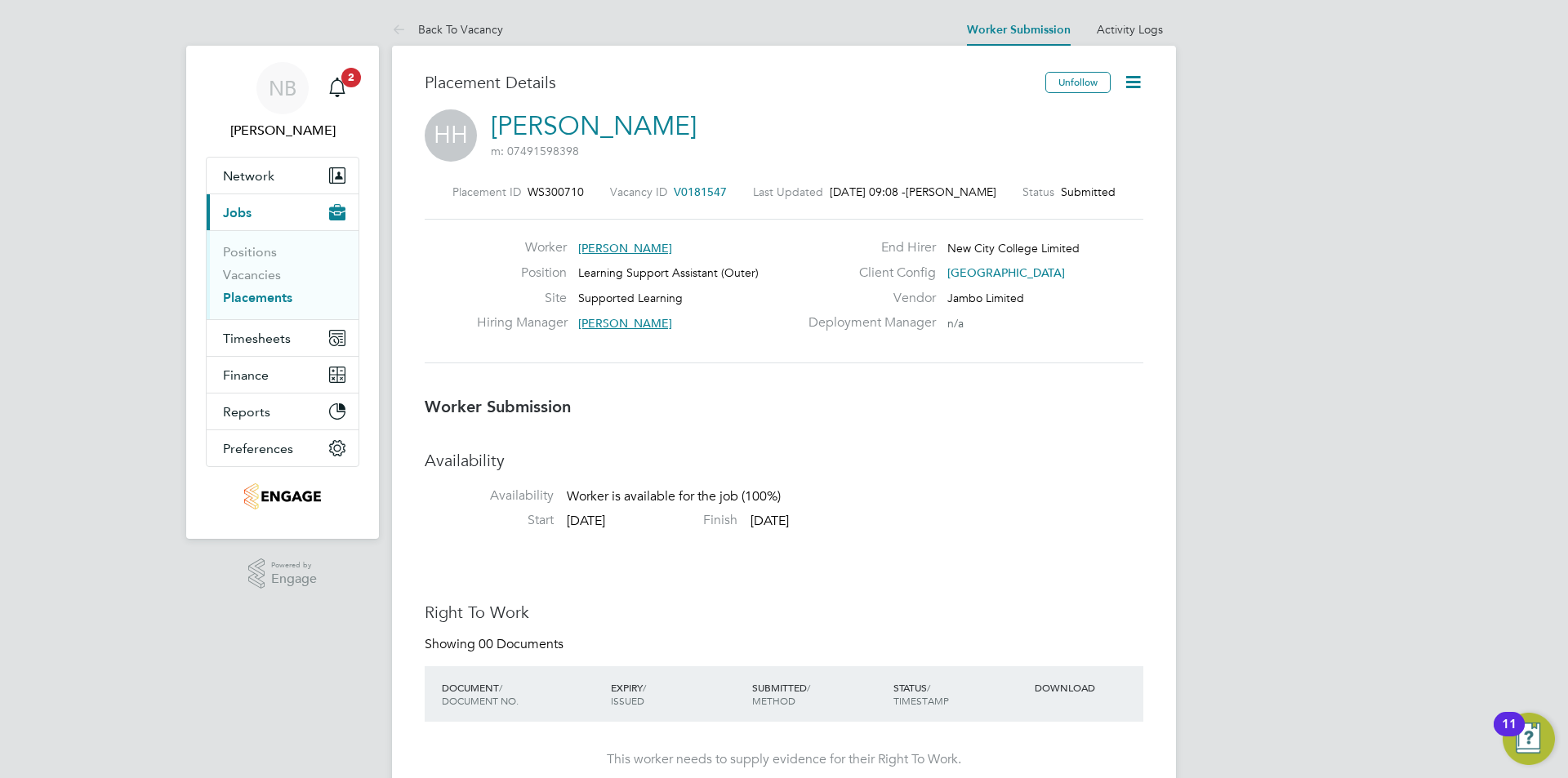
click at [629, 247] on span "Hannah Hannah" at bounding box center [626, 248] width 94 height 14
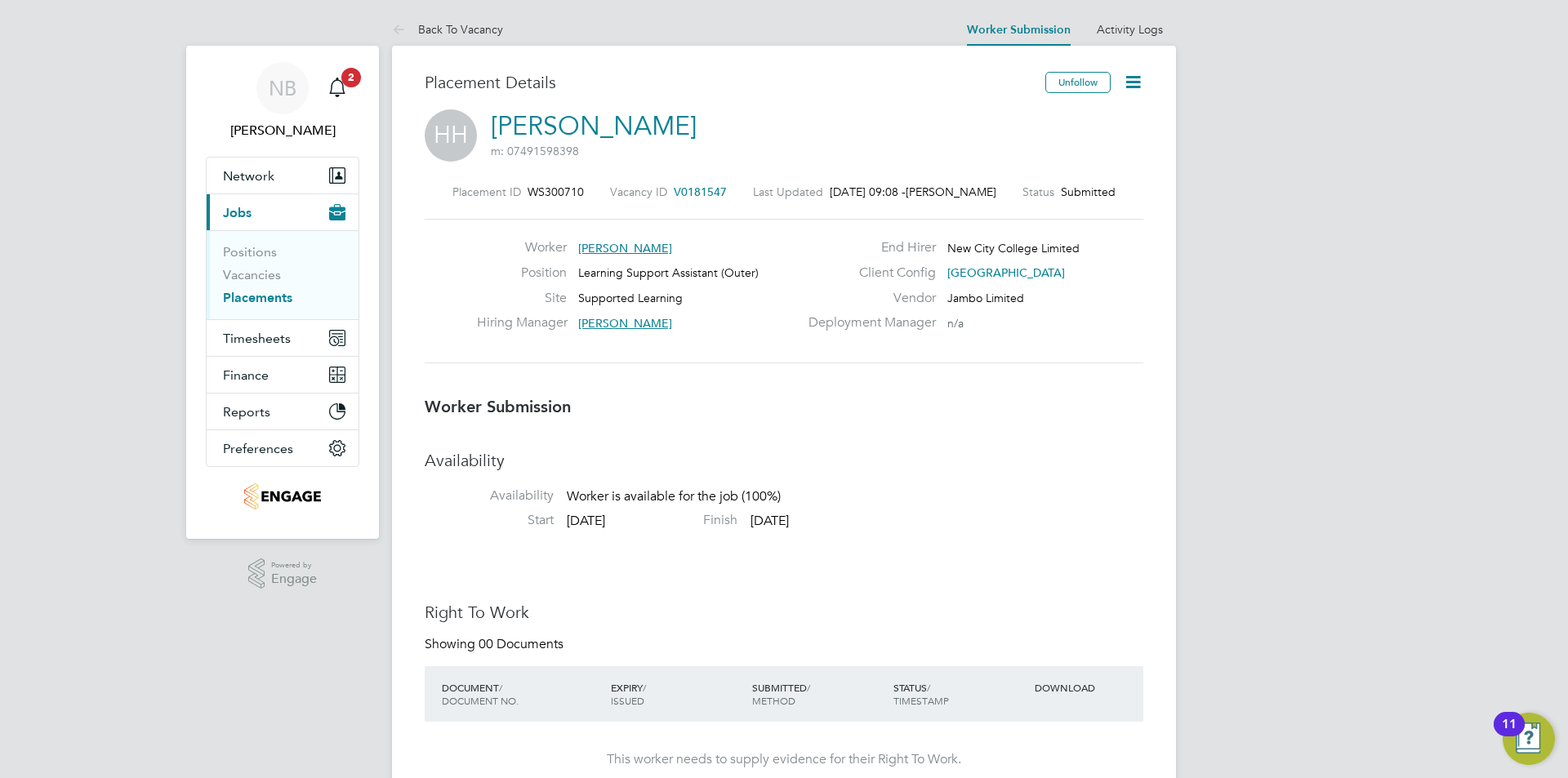
click at [1129, 85] on icon at bounding box center [1134, 82] width 20 height 20
click at [1077, 110] on li "Edit Worker Submission e" at bounding box center [1065, 121] width 151 height 23
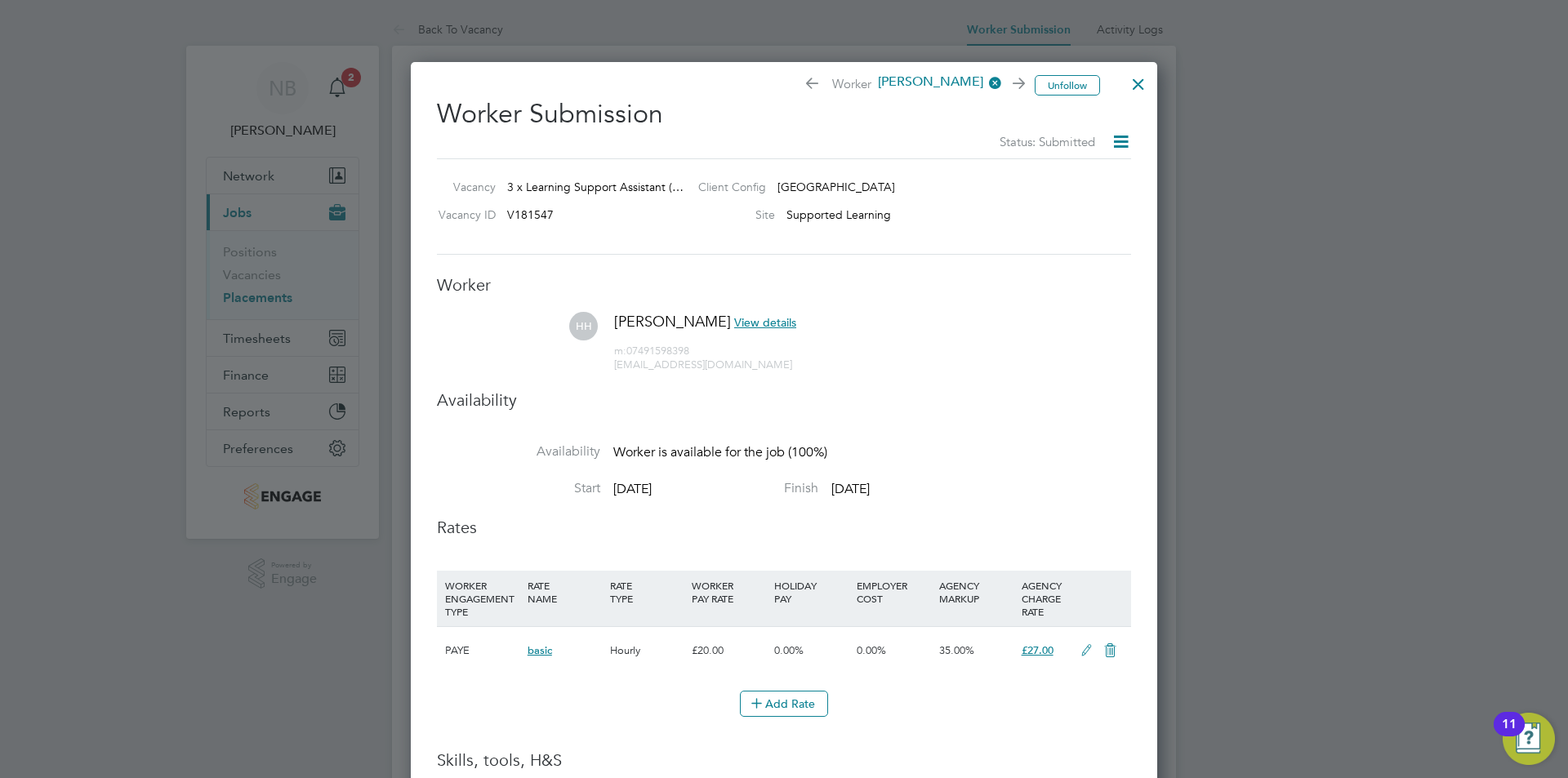
click at [747, 332] on div "m: 07491598398 hannahshafi96@gmail.com" at bounding box center [705, 351] width 182 height 42
drag, startPoint x: 742, startPoint y: 319, endPoint x: 731, endPoint y: 319, distance: 11.0
click at [734, 319] on span "View details" at bounding box center [765, 322] width 62 height 14
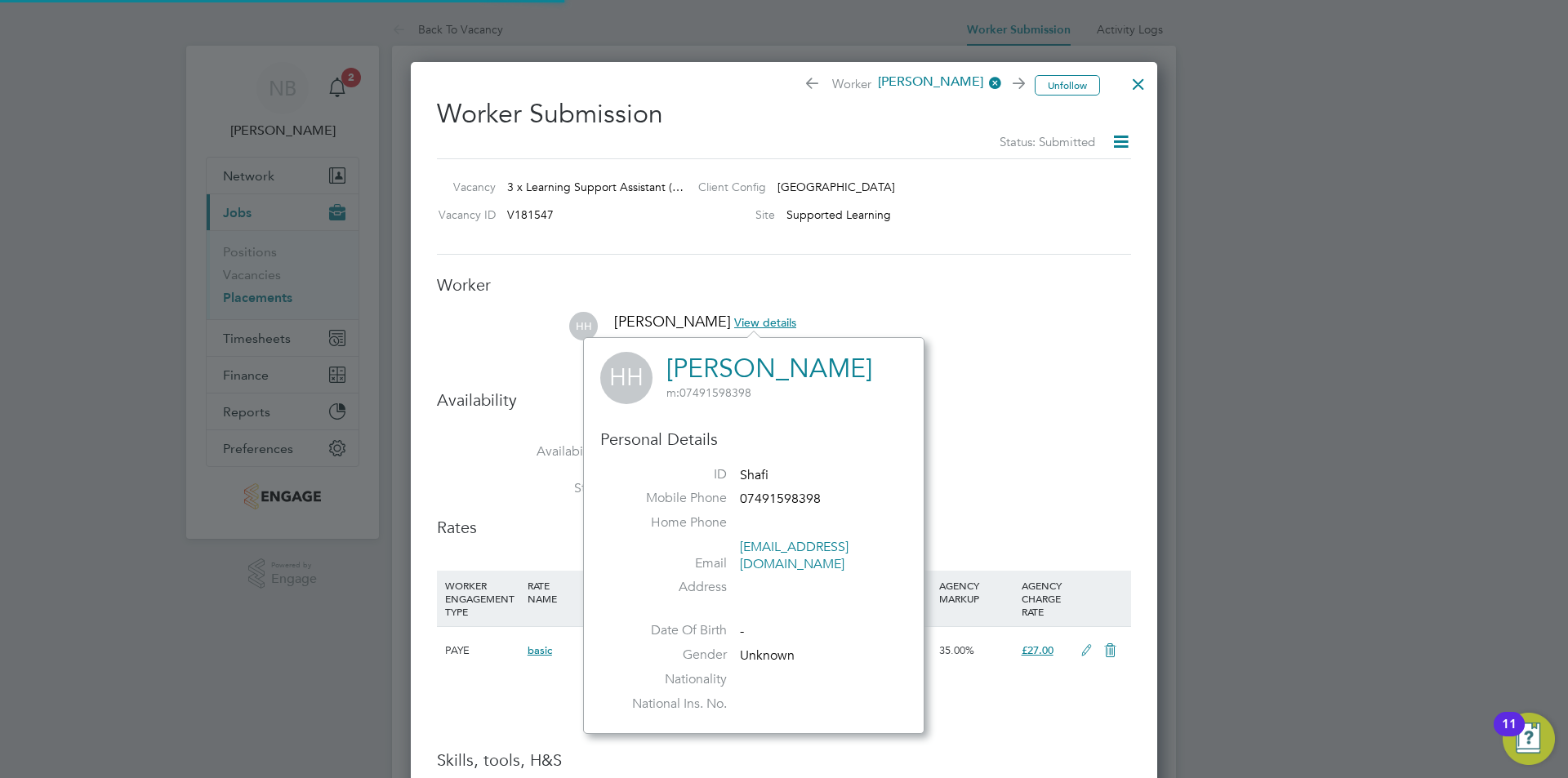
click at [734, 319] on span "View details" at bounding box center [765, 322] width 62 height 14
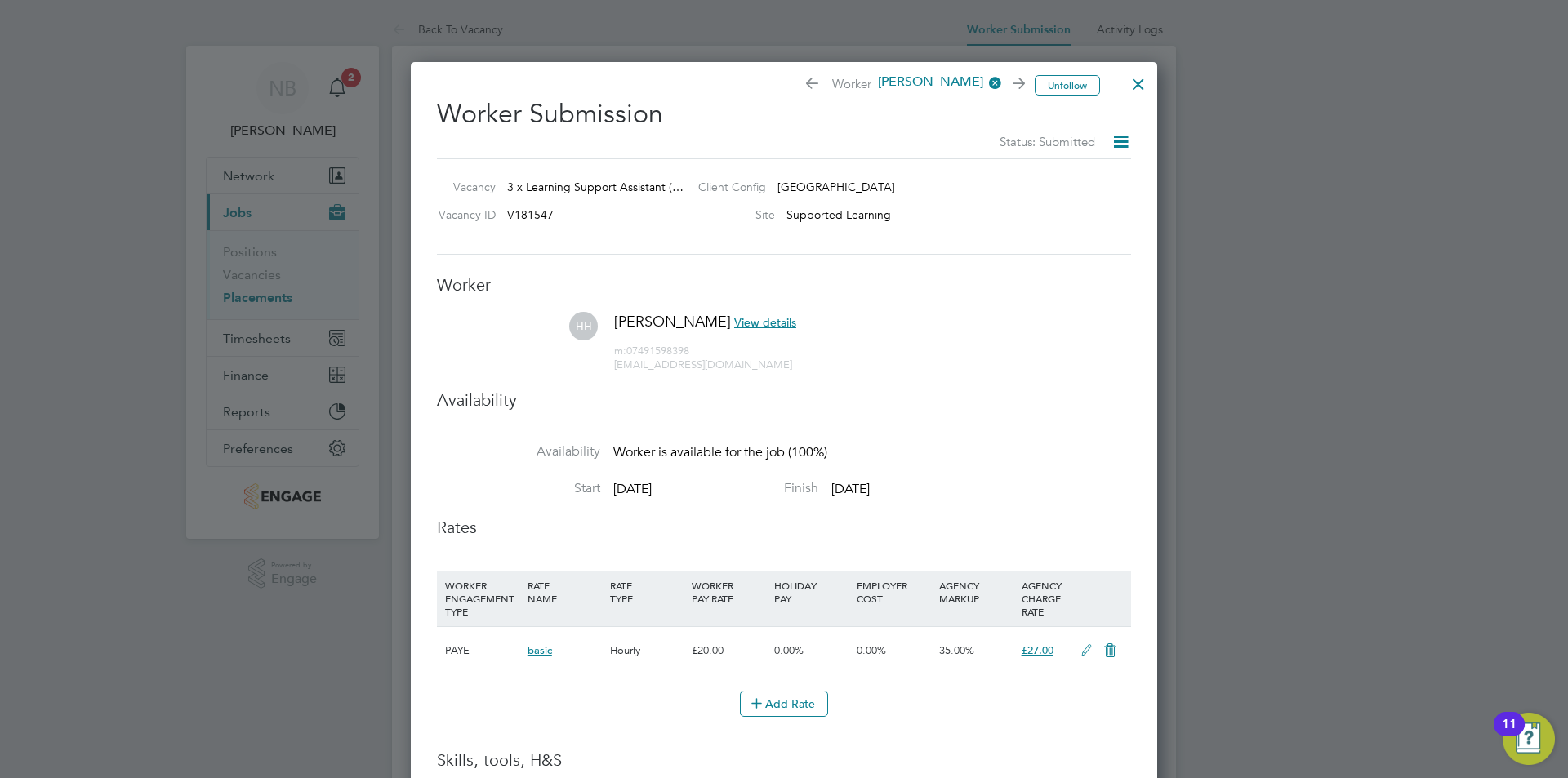
click at [734, 319] on span "View details" at bounding box center [765, 322] width 62 height 14
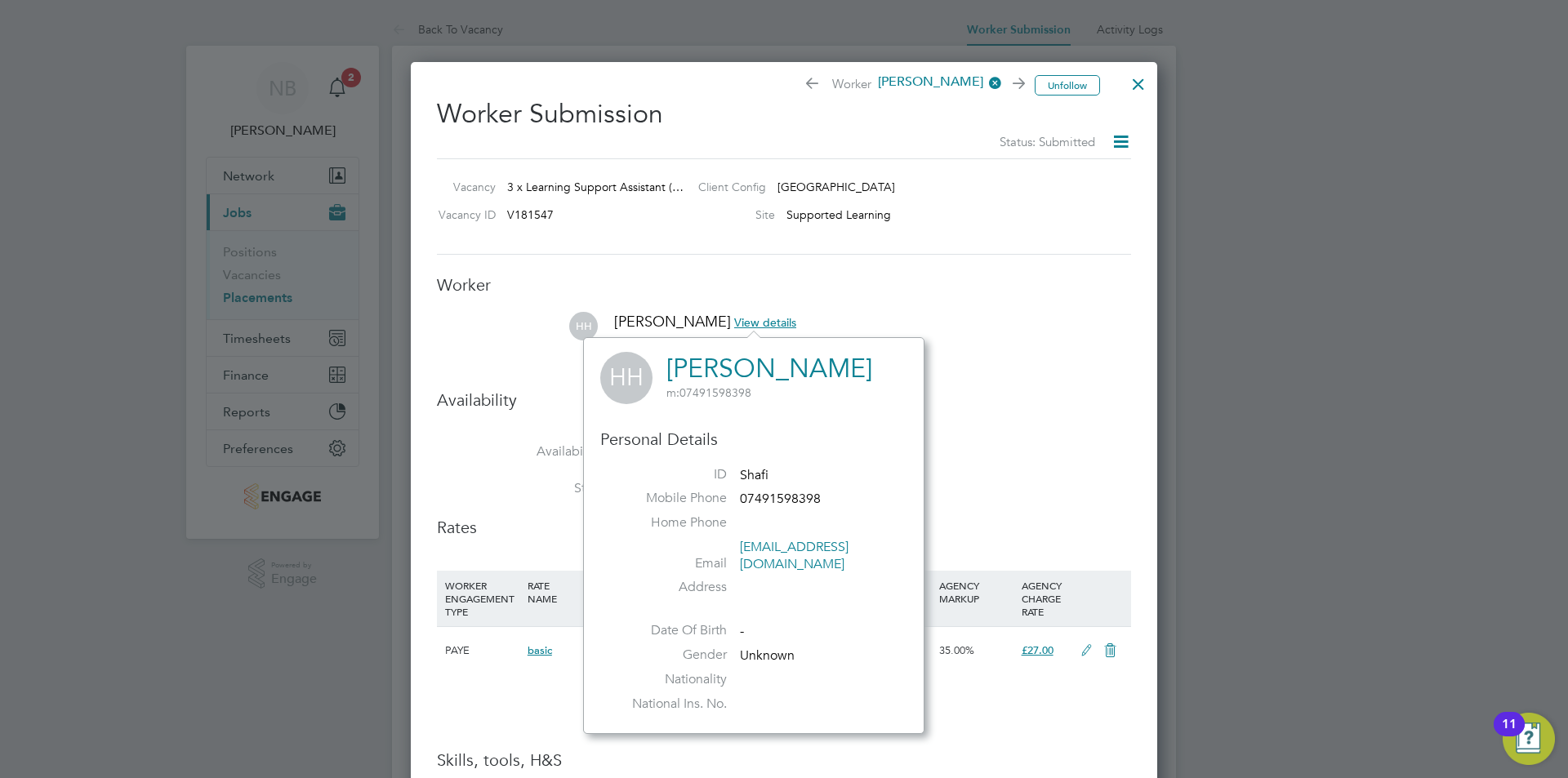
click at [743, 280] on h3 "Worker" at bounding box center [784, 285] width 694 height 21
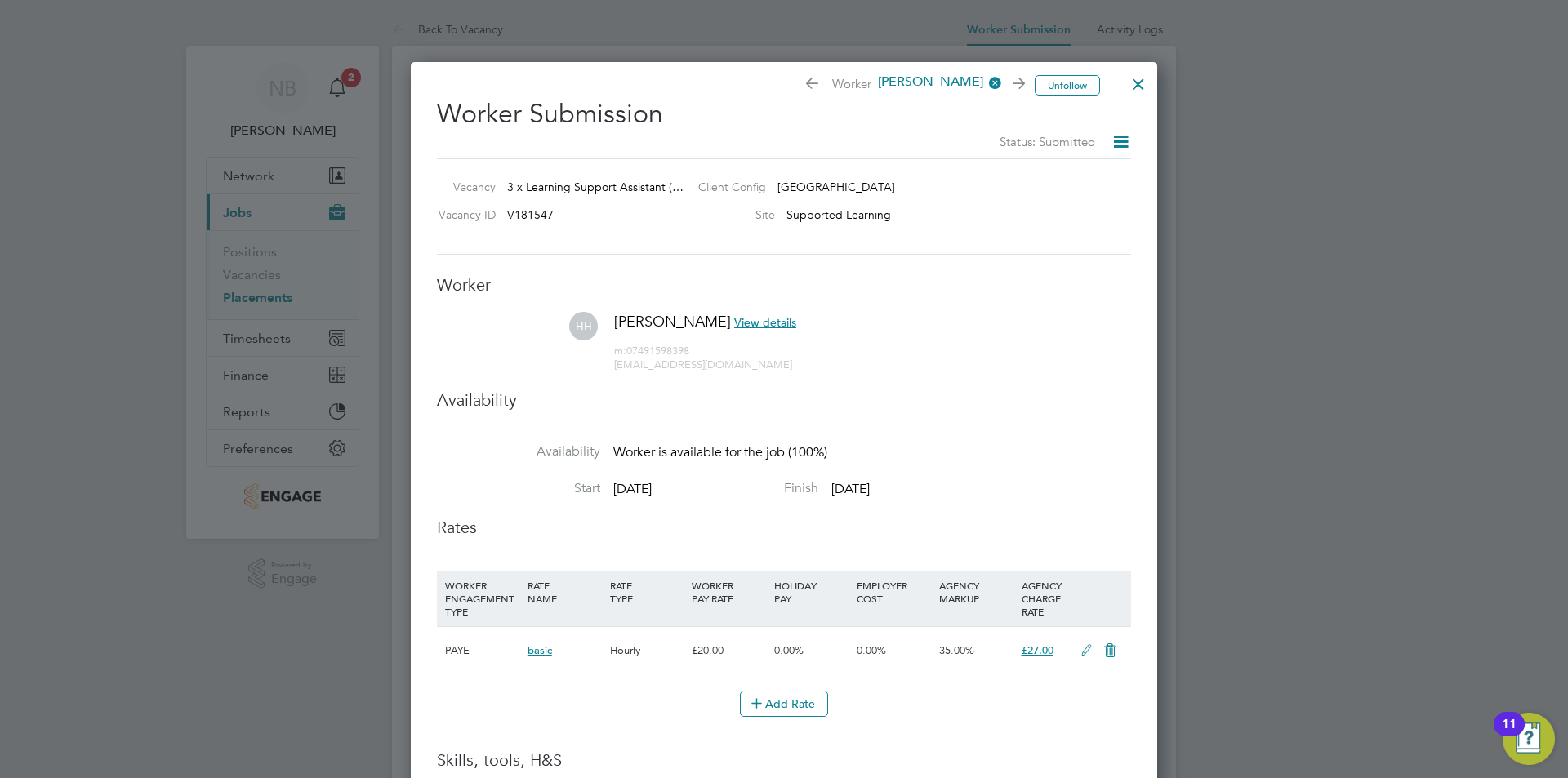
click at [1138, 85] on div at bounding box center [1139, 80] width 30 height 30
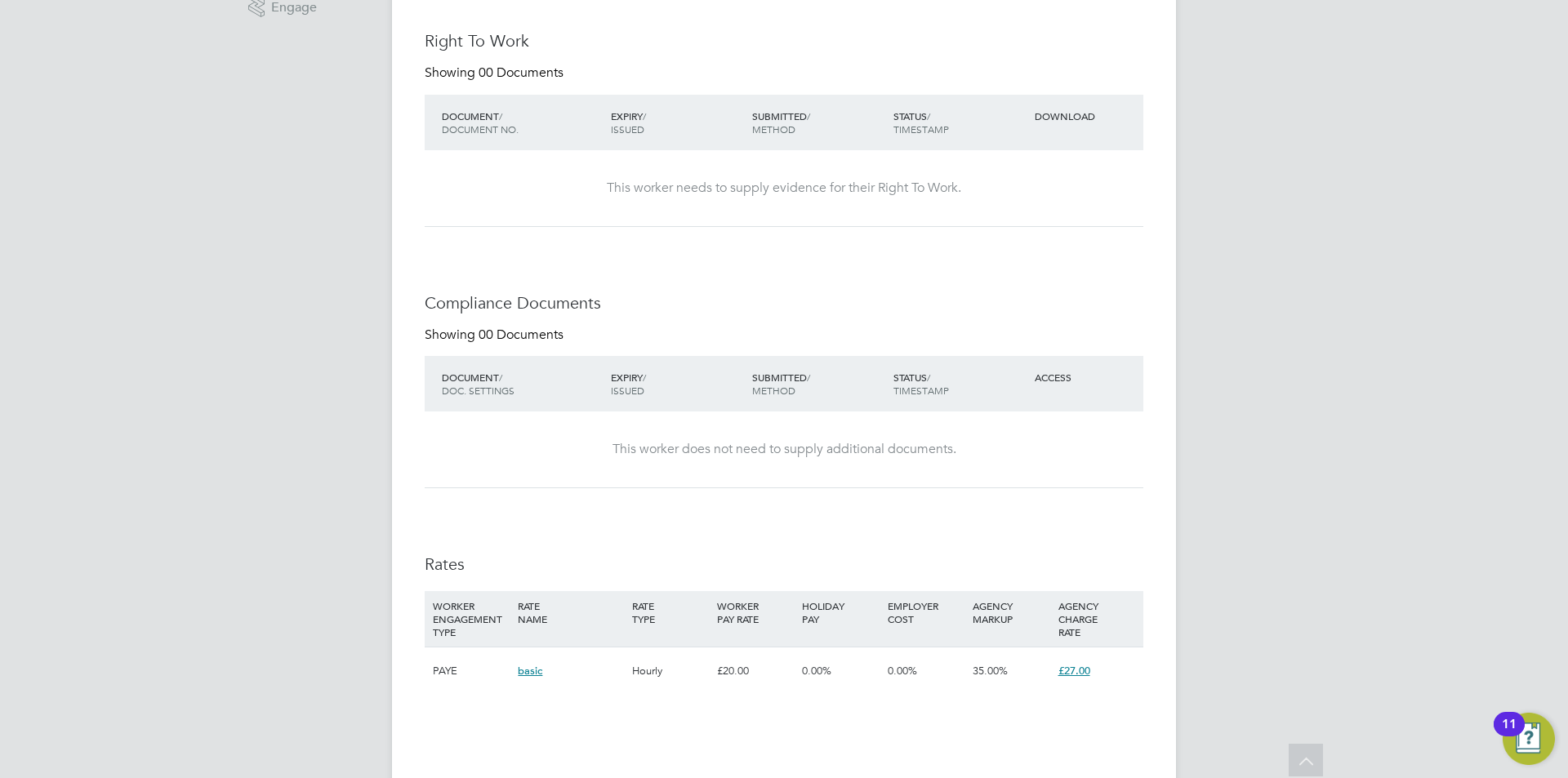
scroll to position [1113, 0]
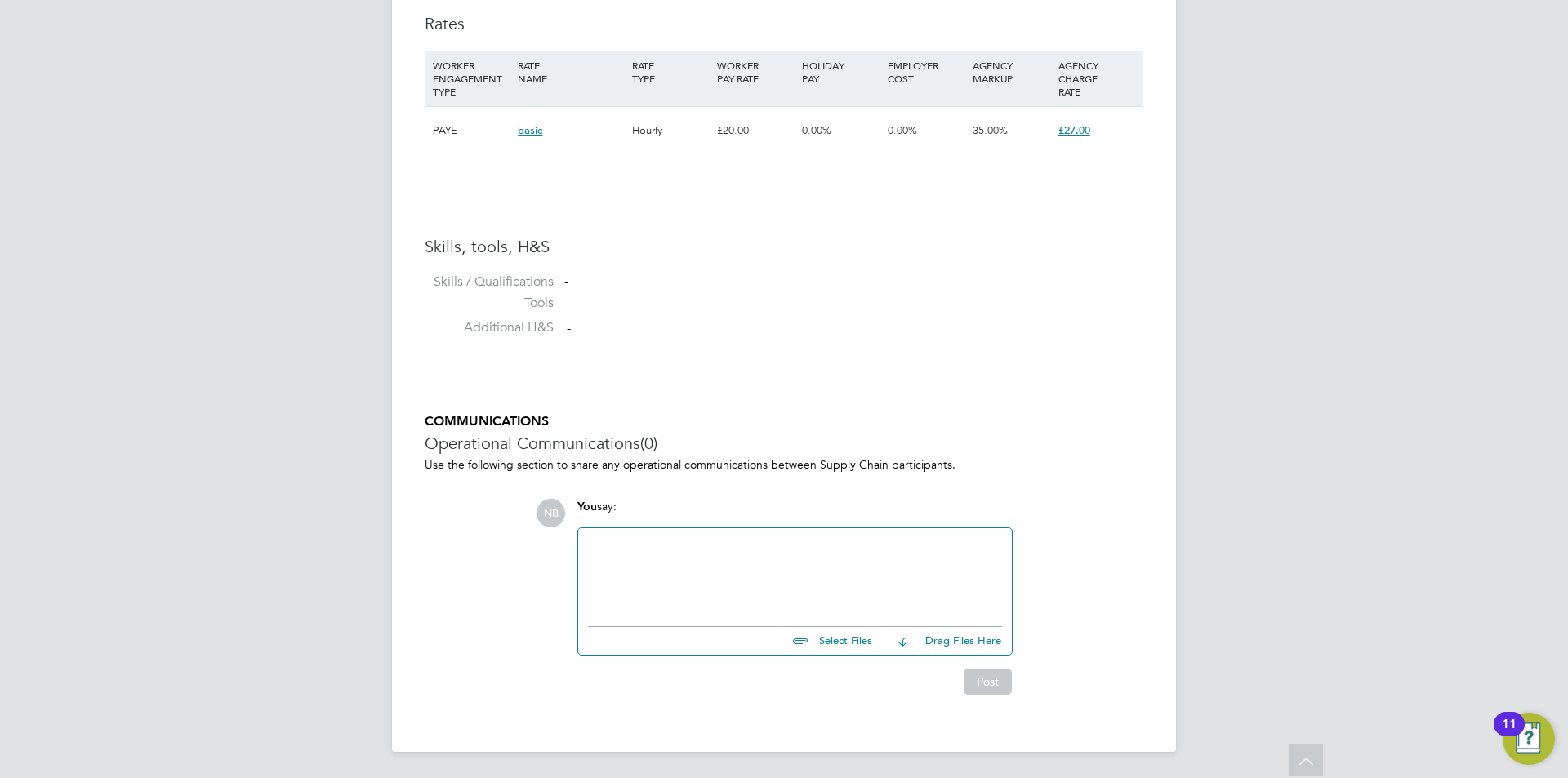
click at [845, 646] on input "file" at bounding box center [880, 638] width 245 height 23
click at [835, 647] on input "file" at bounding box center [880, 638] width 245 height 23
type input "C:\fakepath\Hannah Shafi - LSA.docx"
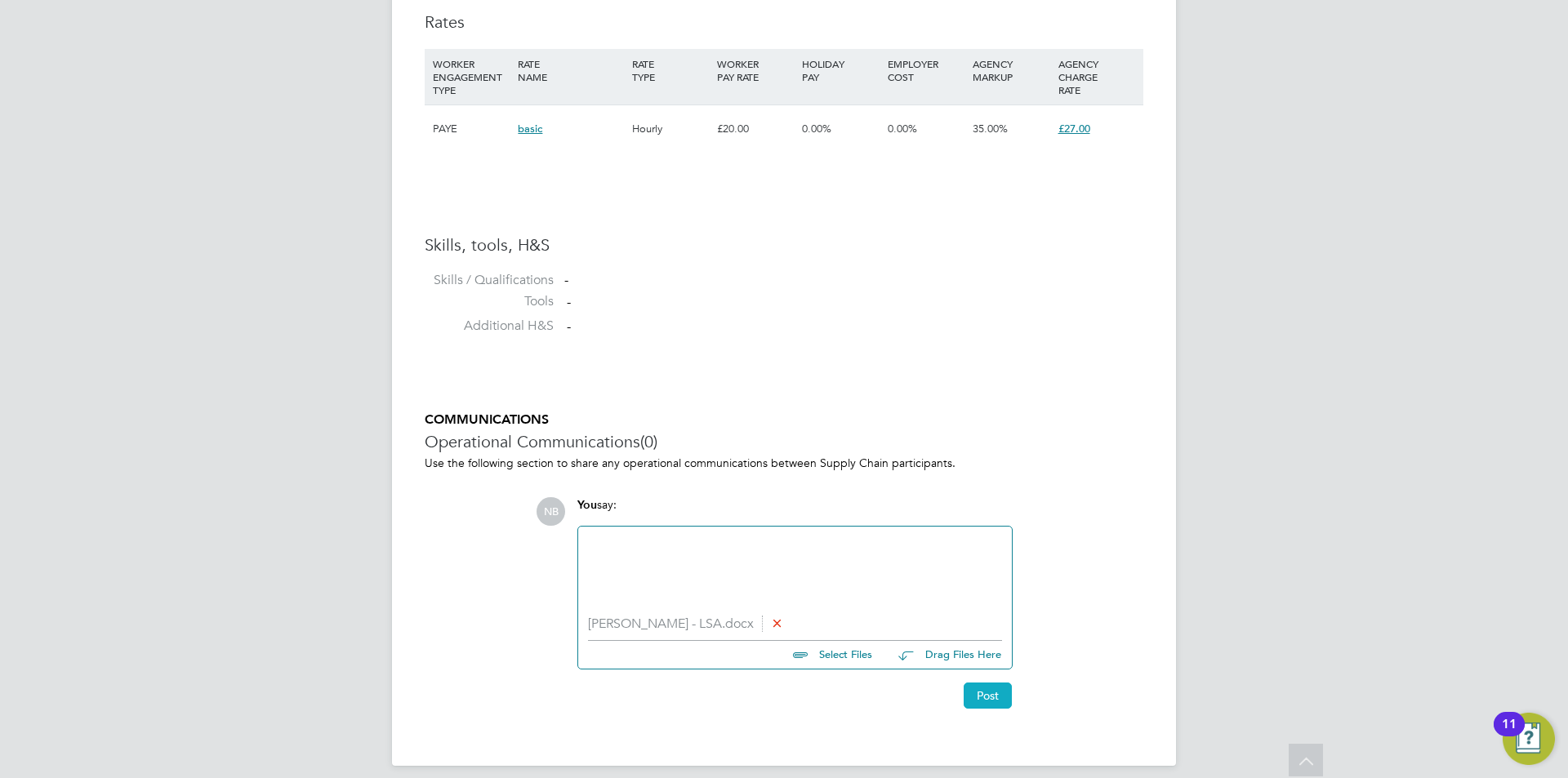
click at [984, 701] on button "Post" at bounding box center [988, 696] width 48 height 26
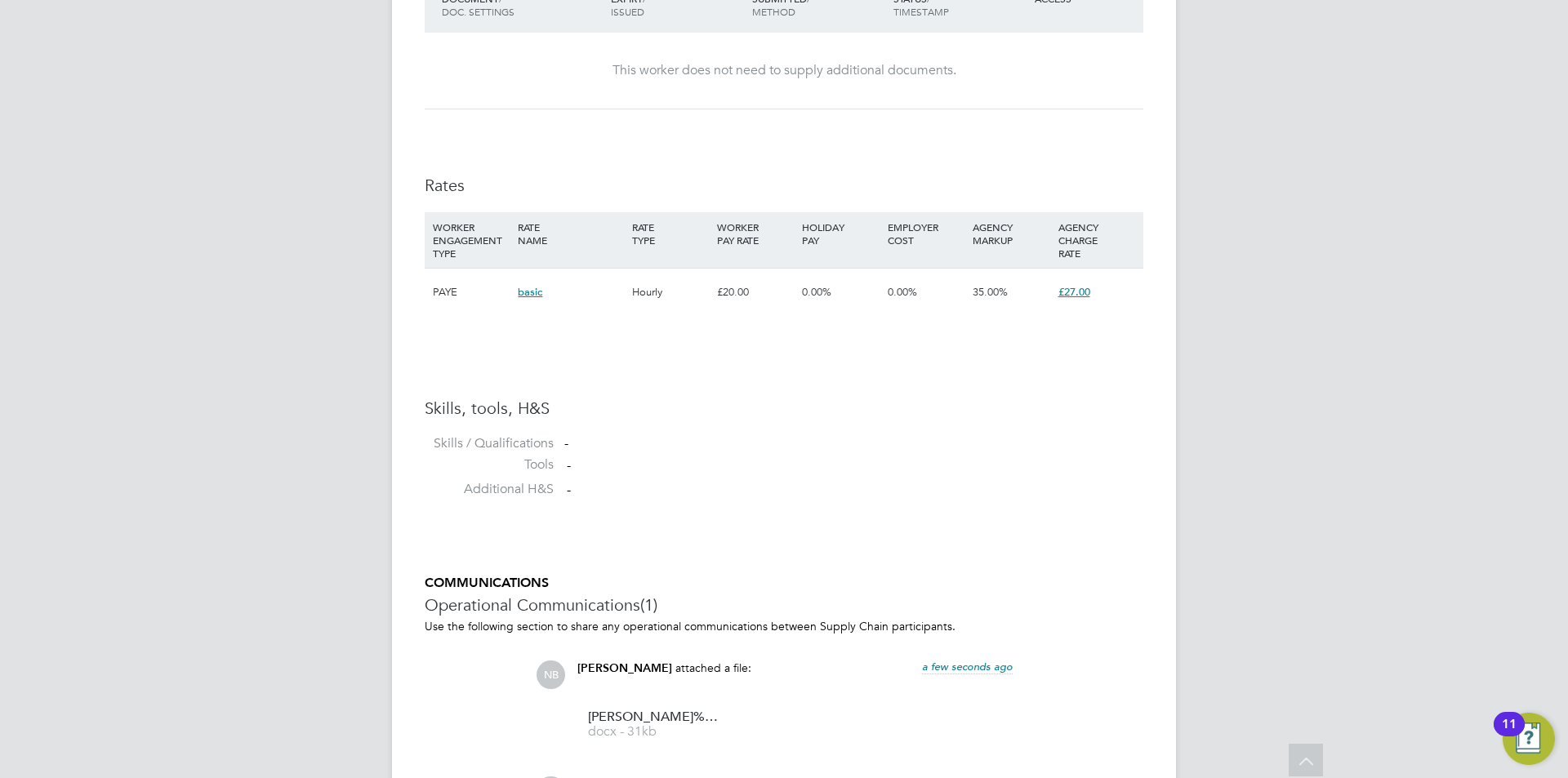
scroll to position [1230, 0]
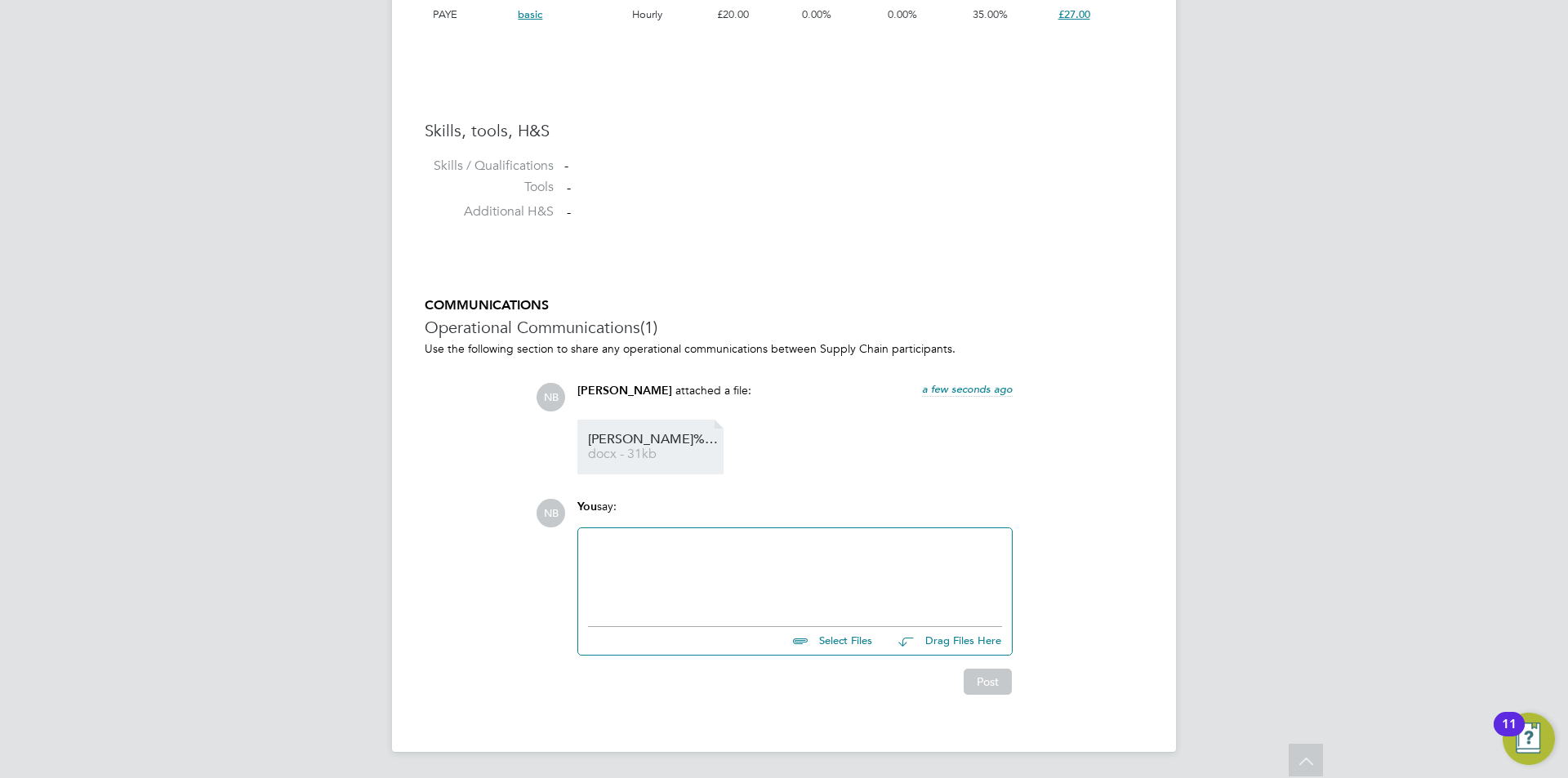
click at [650, 441] on span "Hannah%20Shafi%20-%20LSA" at bounding box center [654, 439] width 131 height 12
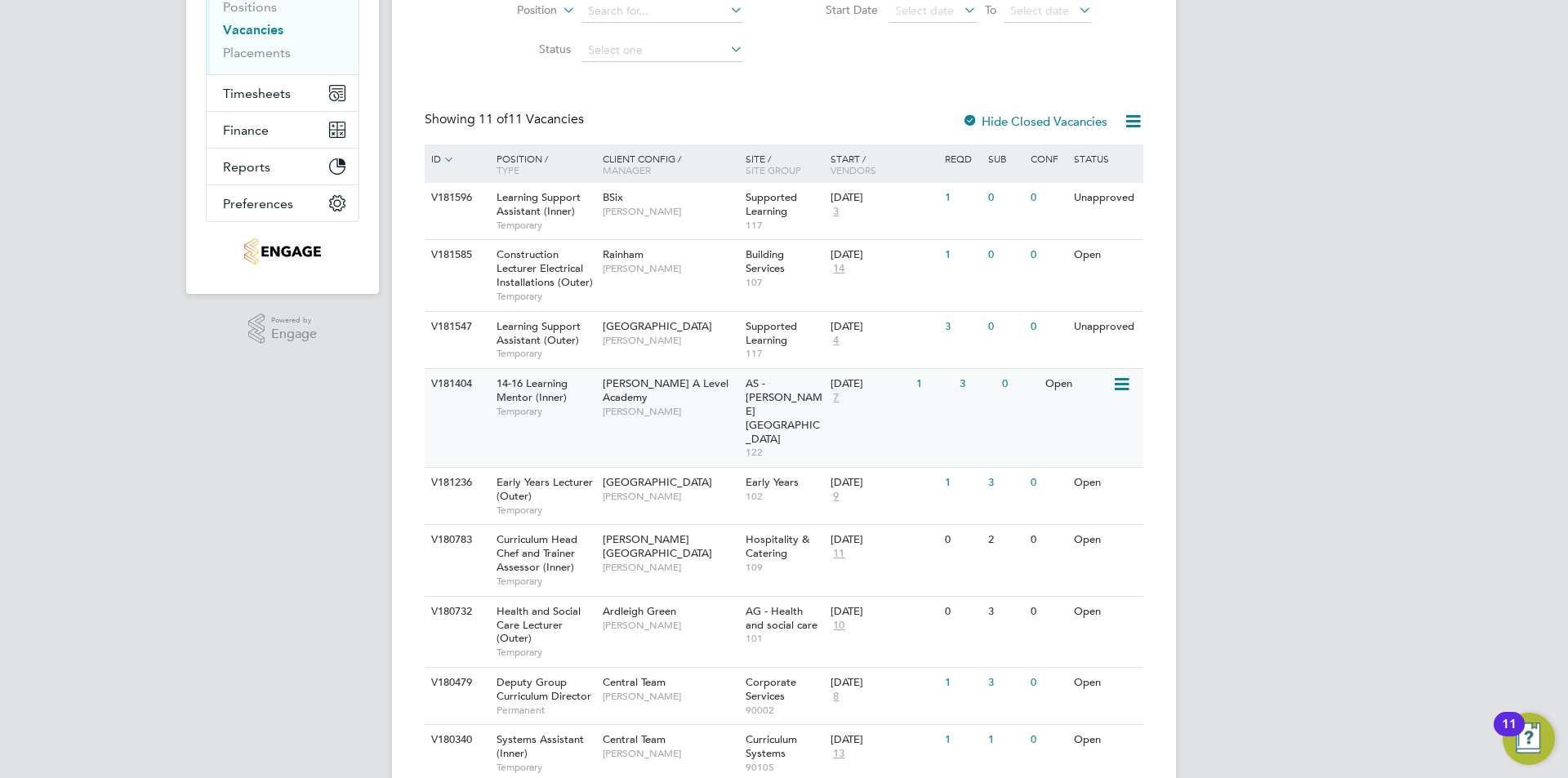
scroll to position [326, 0]
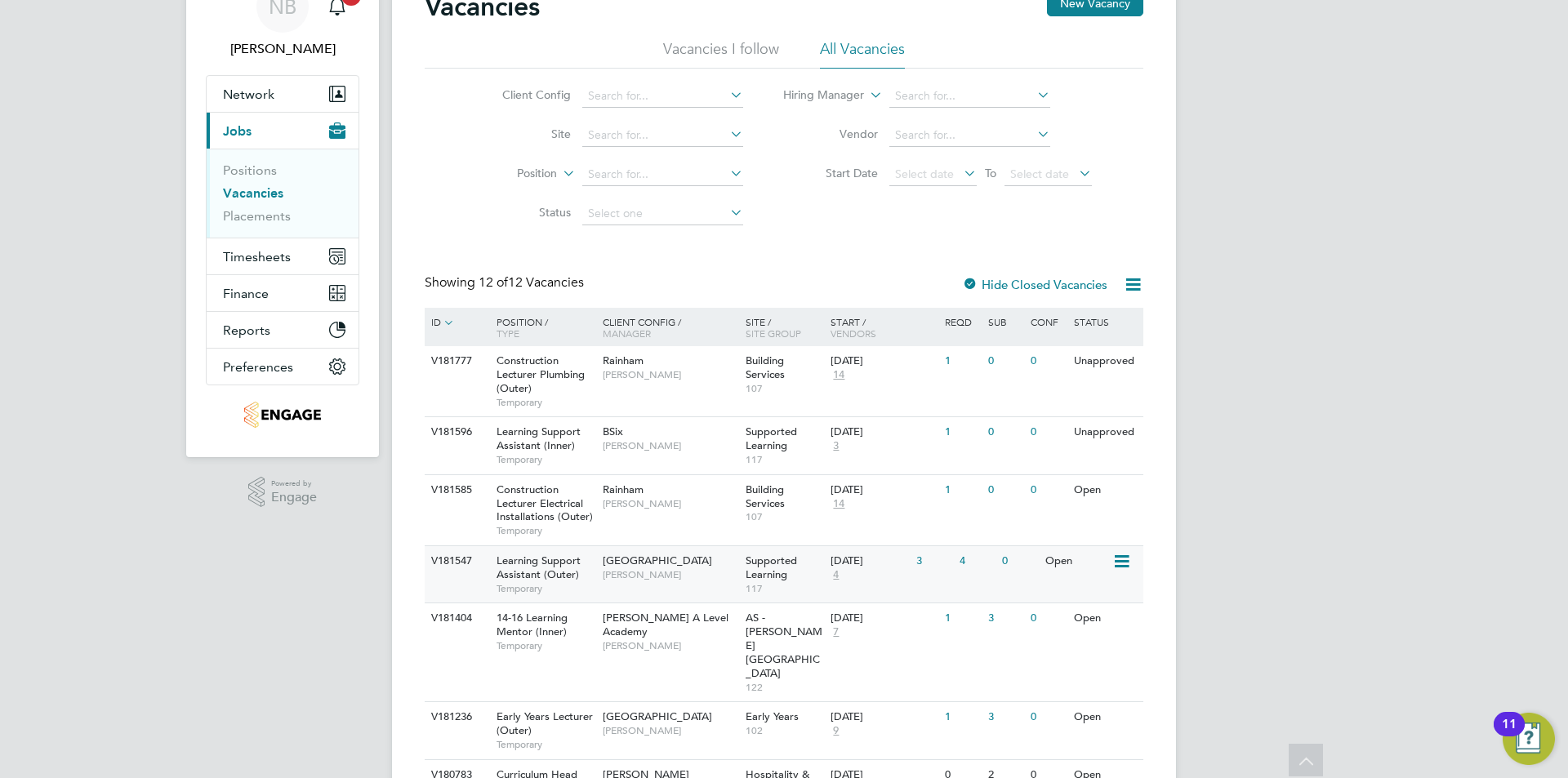
scroll to position [163, 0]
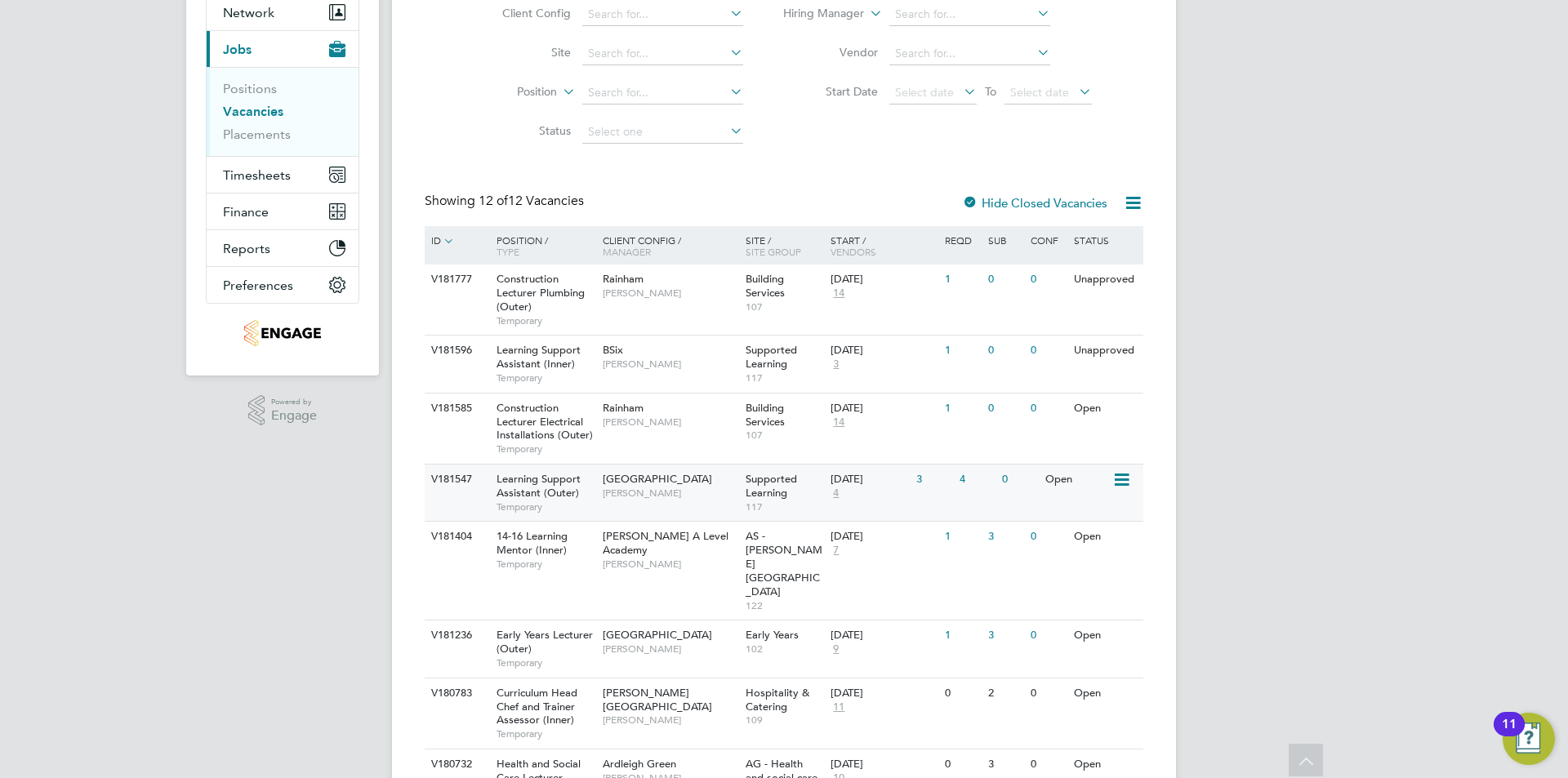
click at [699, 495] on span "[PERSON_NAME]" at bounding box center [670, 493] width 135 height 13
click at [909, 506] on div "30 Sep 2025 4" at bounding box center [869, 487] width 86 height 44
click at [549, 495] on span "Learning Support Assistant (Outer)" at bounding box center [538, 486] width 84 height 28
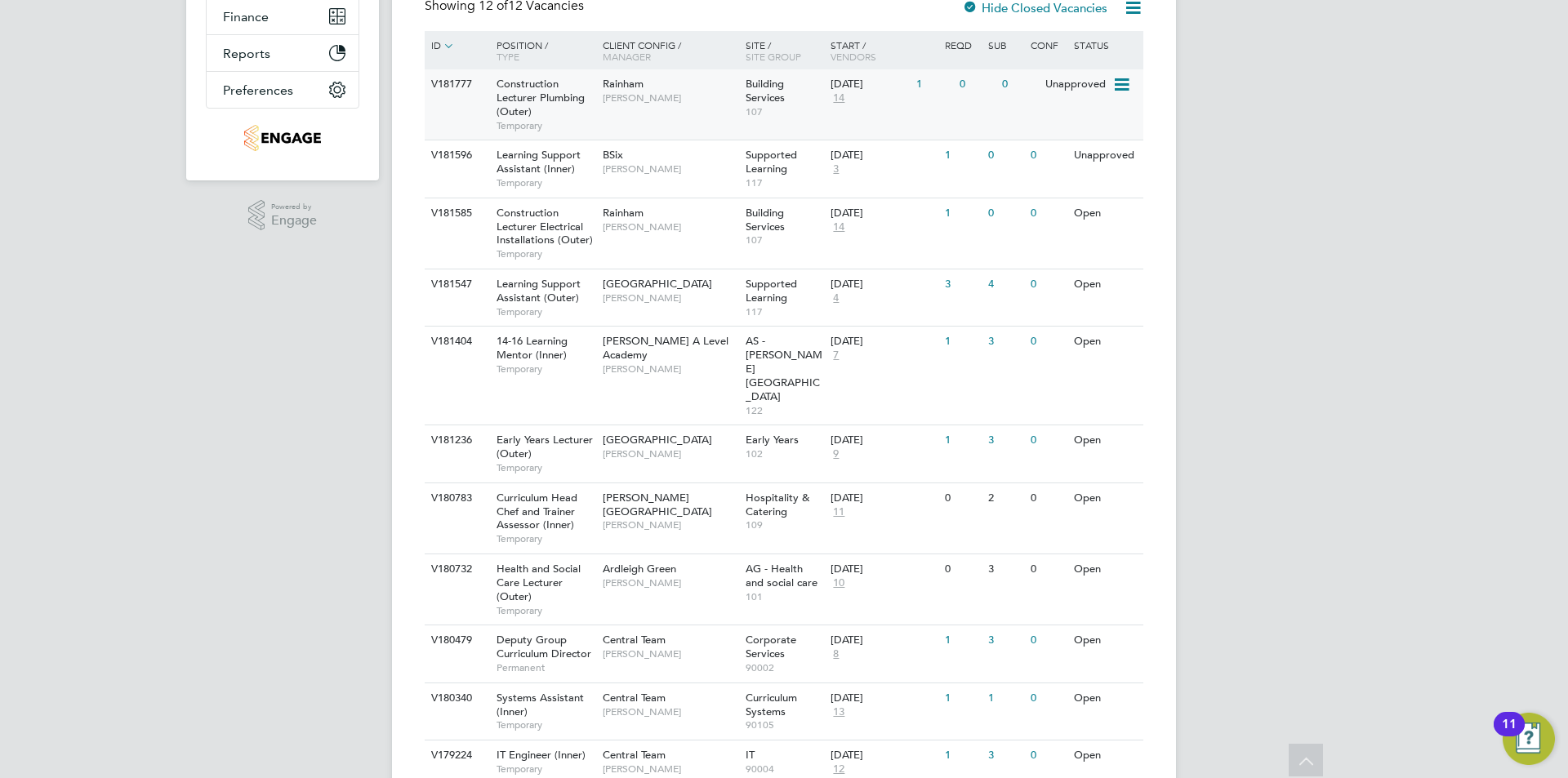
scroll to position [195, 0]
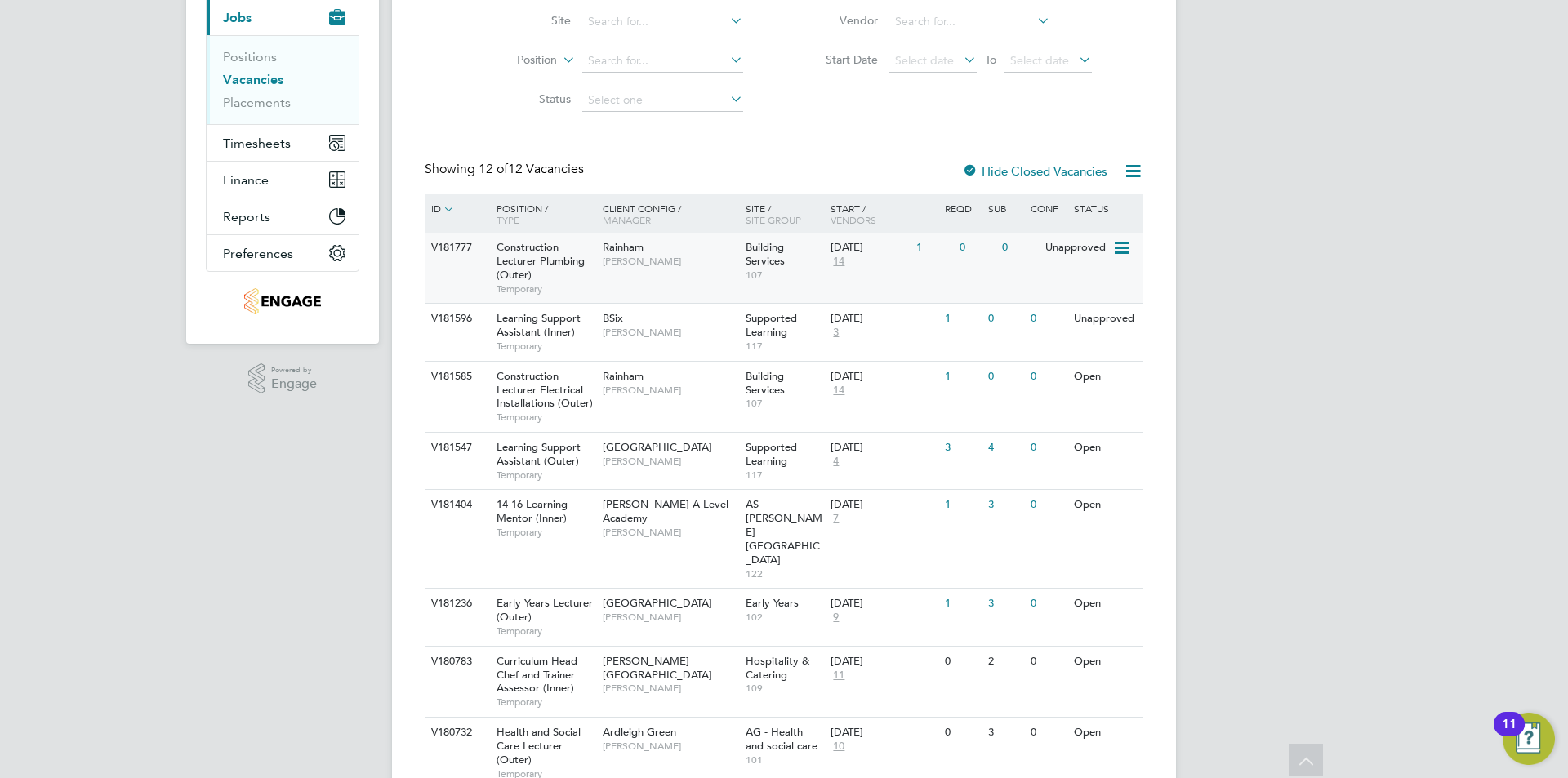
click at [695, 262] on span "Ian Rist" at bounding box center [670, 261] width 135 height 13
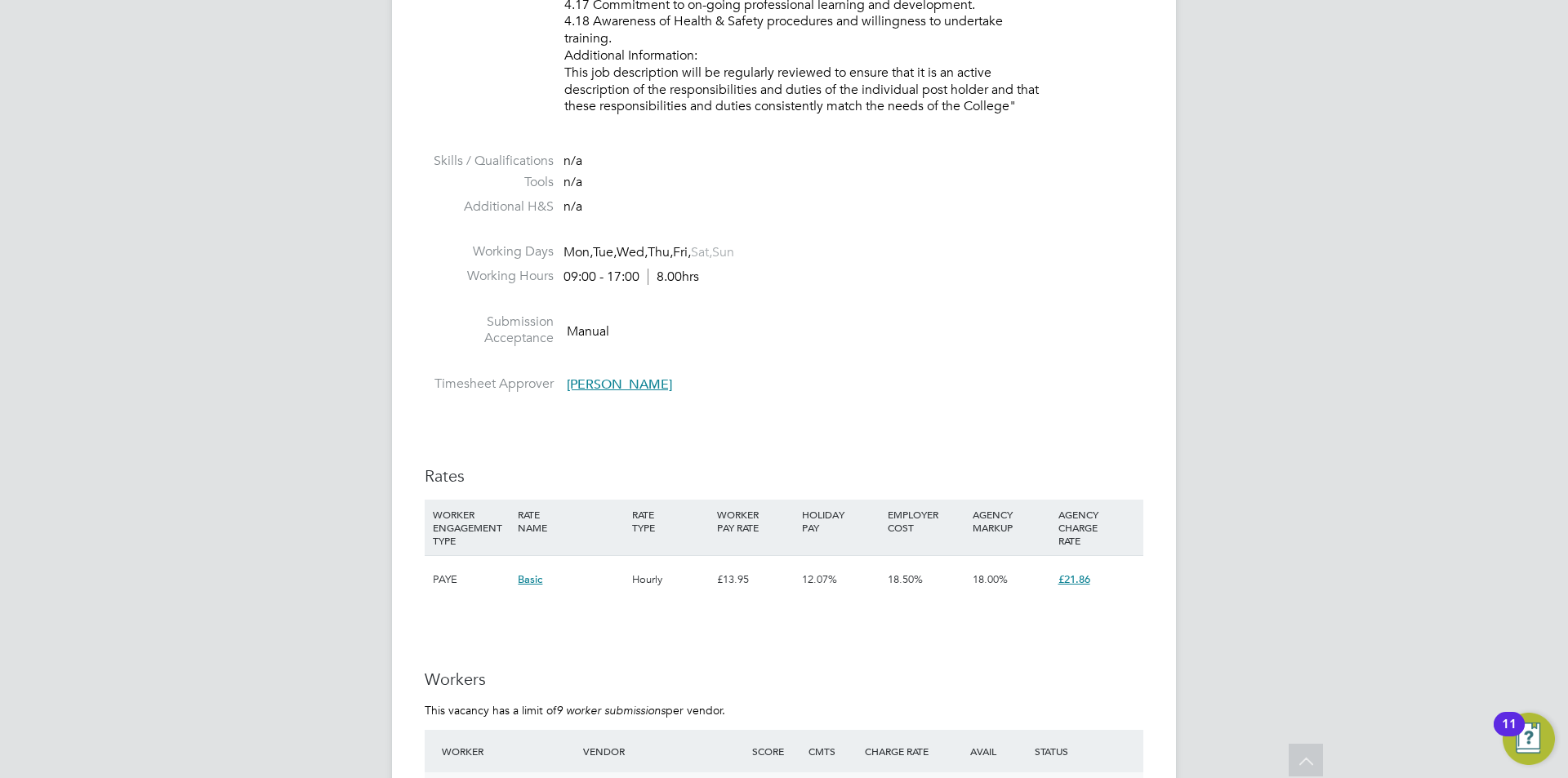
scroll to position [2694, 0]
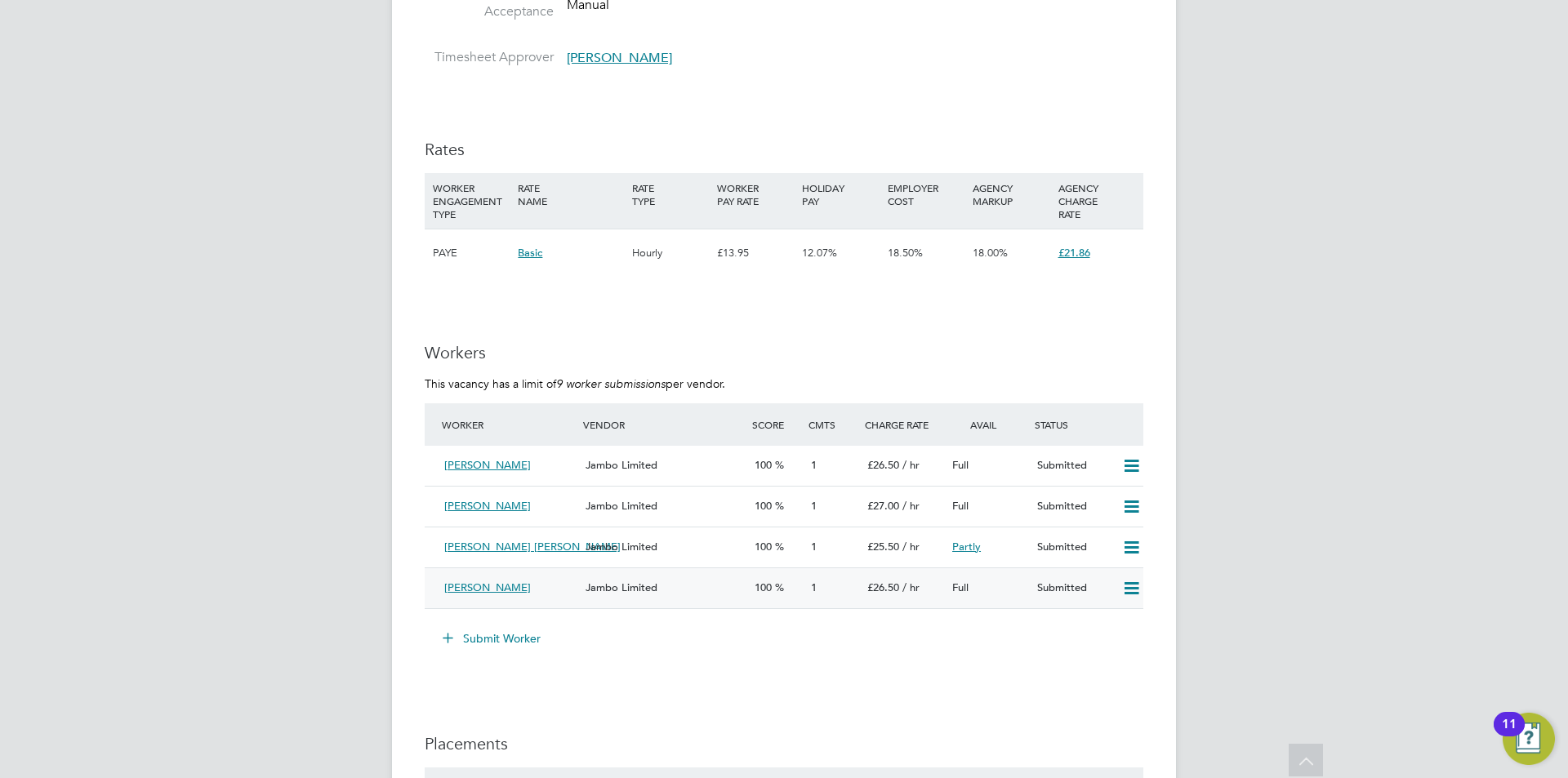
click at [556, 592] on div "[PERSON_NAME]" at bounding box center [508, 589] width 141 height 27
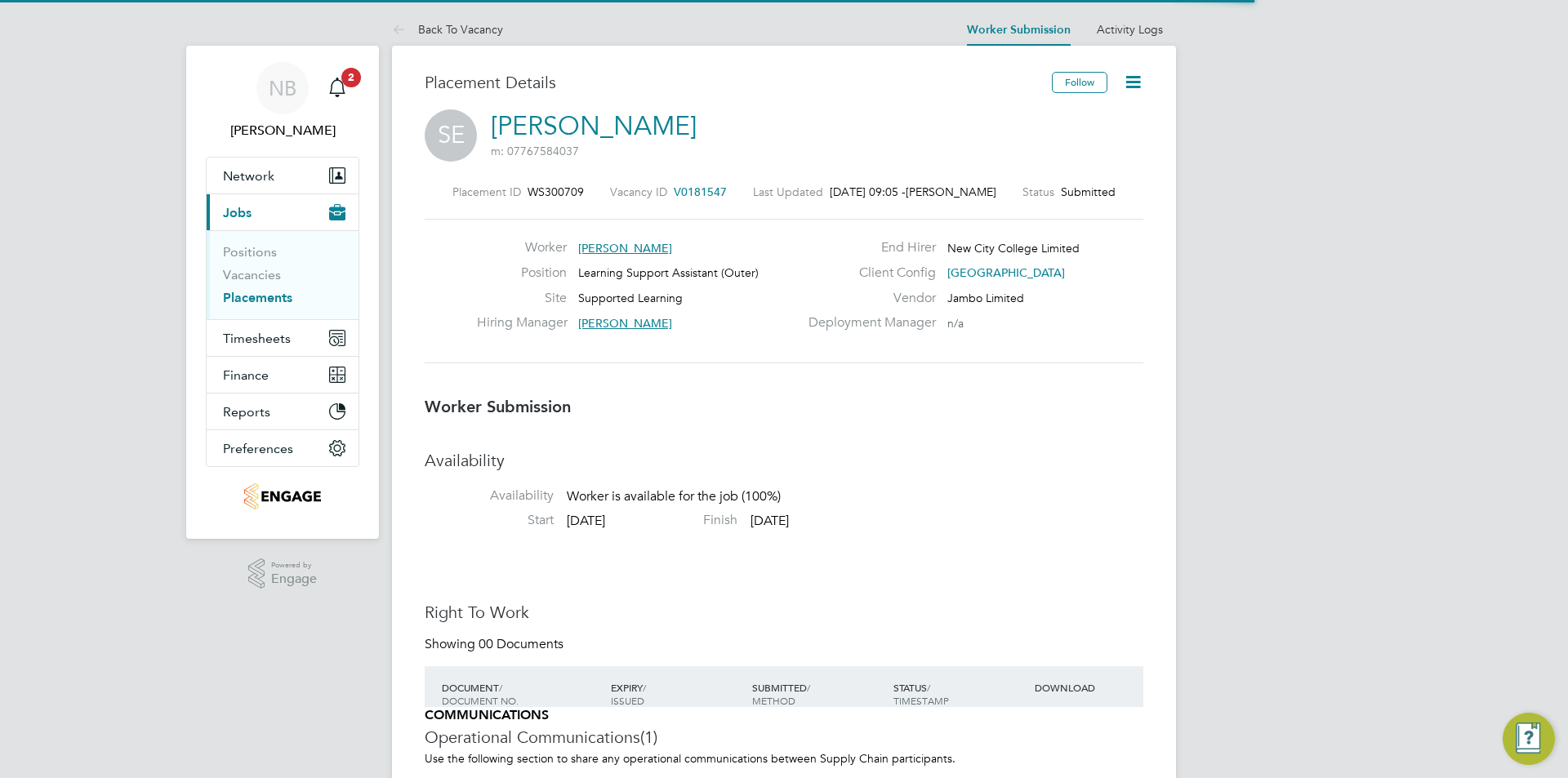
scroll to position [8, 8]
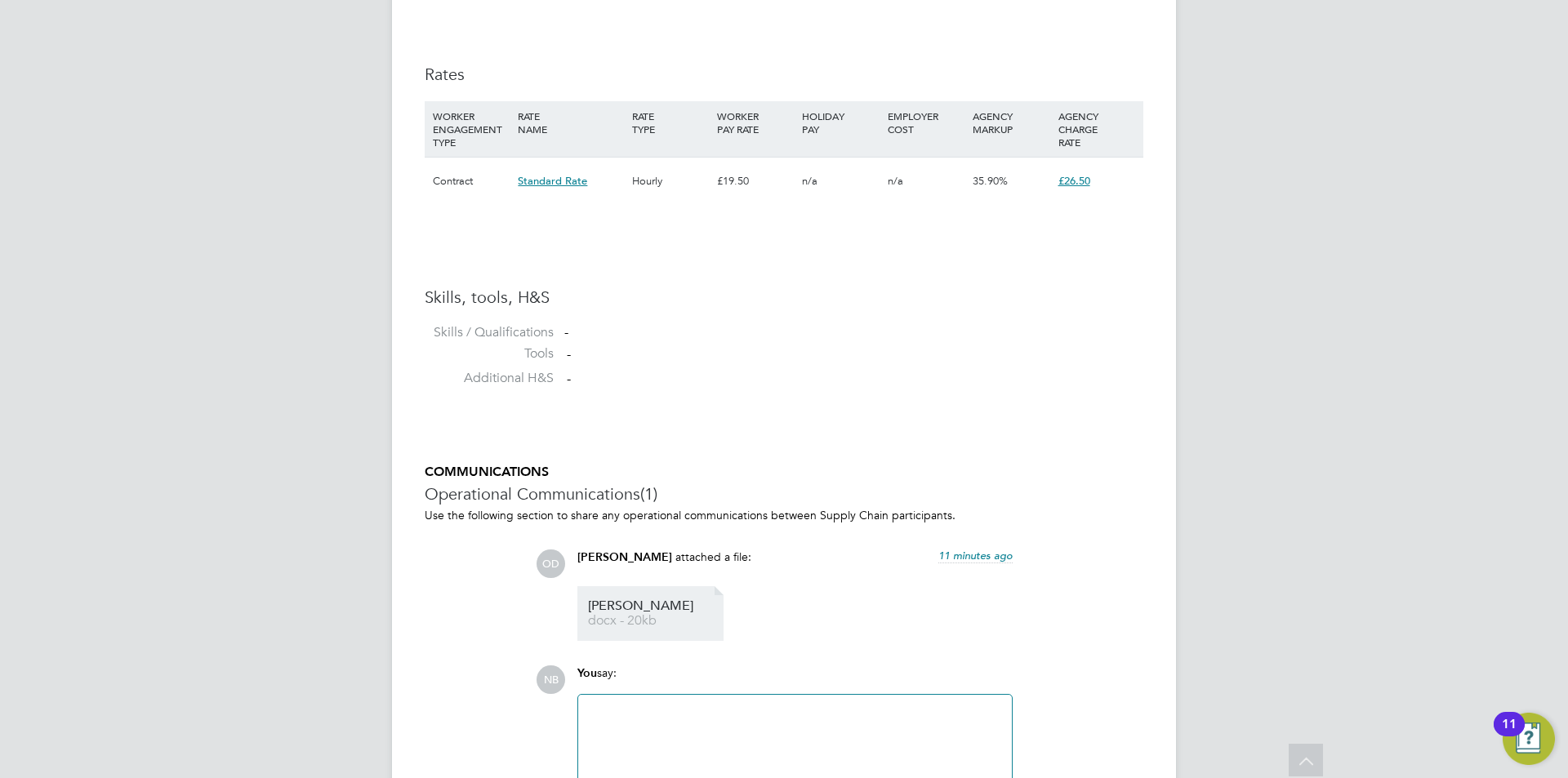
click at [620, 619] on span "docx - 20kb" at bounding box center [654, 621] width 131 height 12
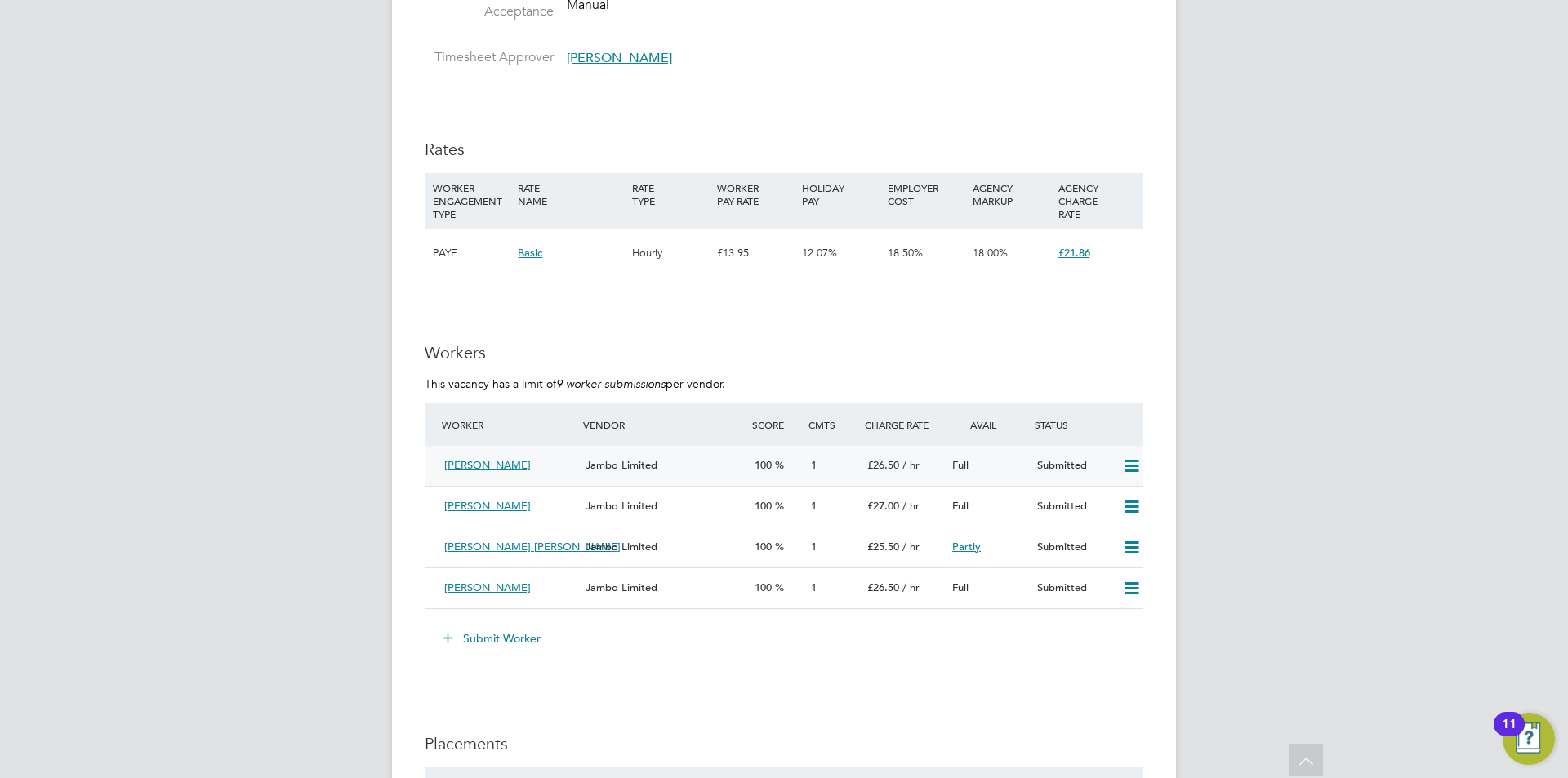
click at [621, 448] on div "[PERSON_NAME] Jambo Limited 100 1 £26.50 / hr Full Submitted" at bounding box center [784, 465] width 719 height 40
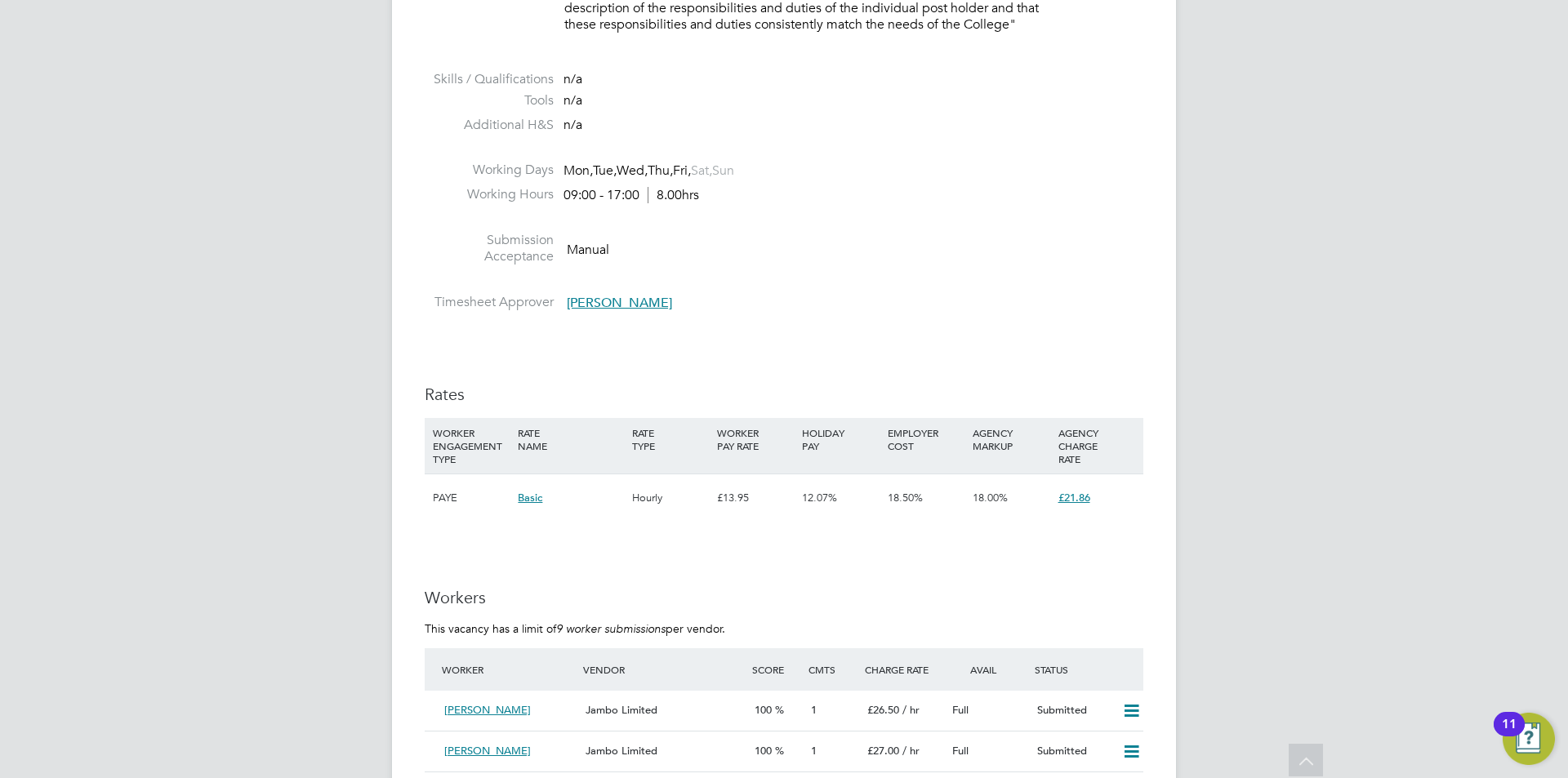
scroll to position [2857, 0]
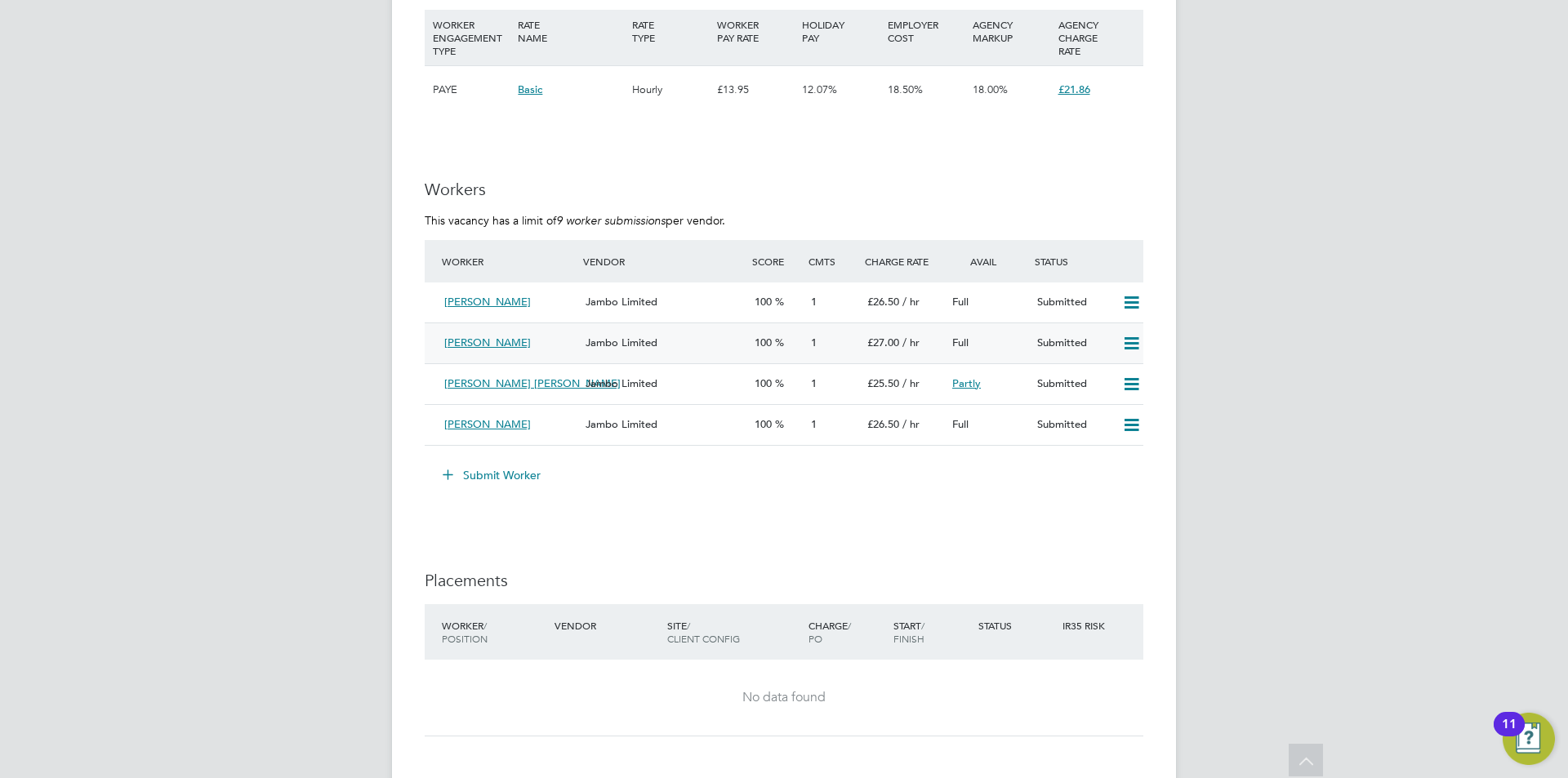
click at [682, 340] on div "Jambo Limited" at bounding box center [663, 343] width 169 height 27
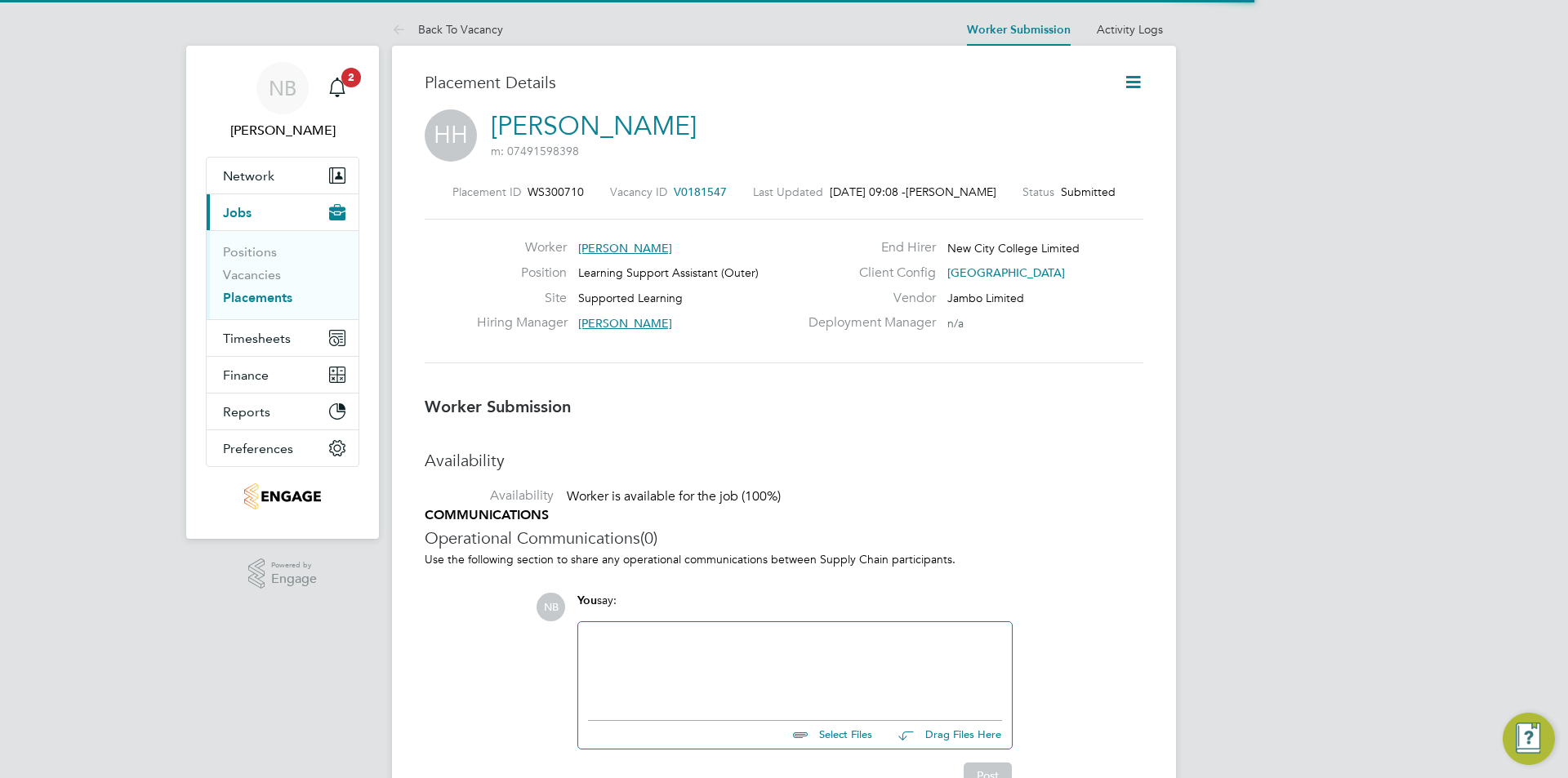
scroll to position [8, 8]
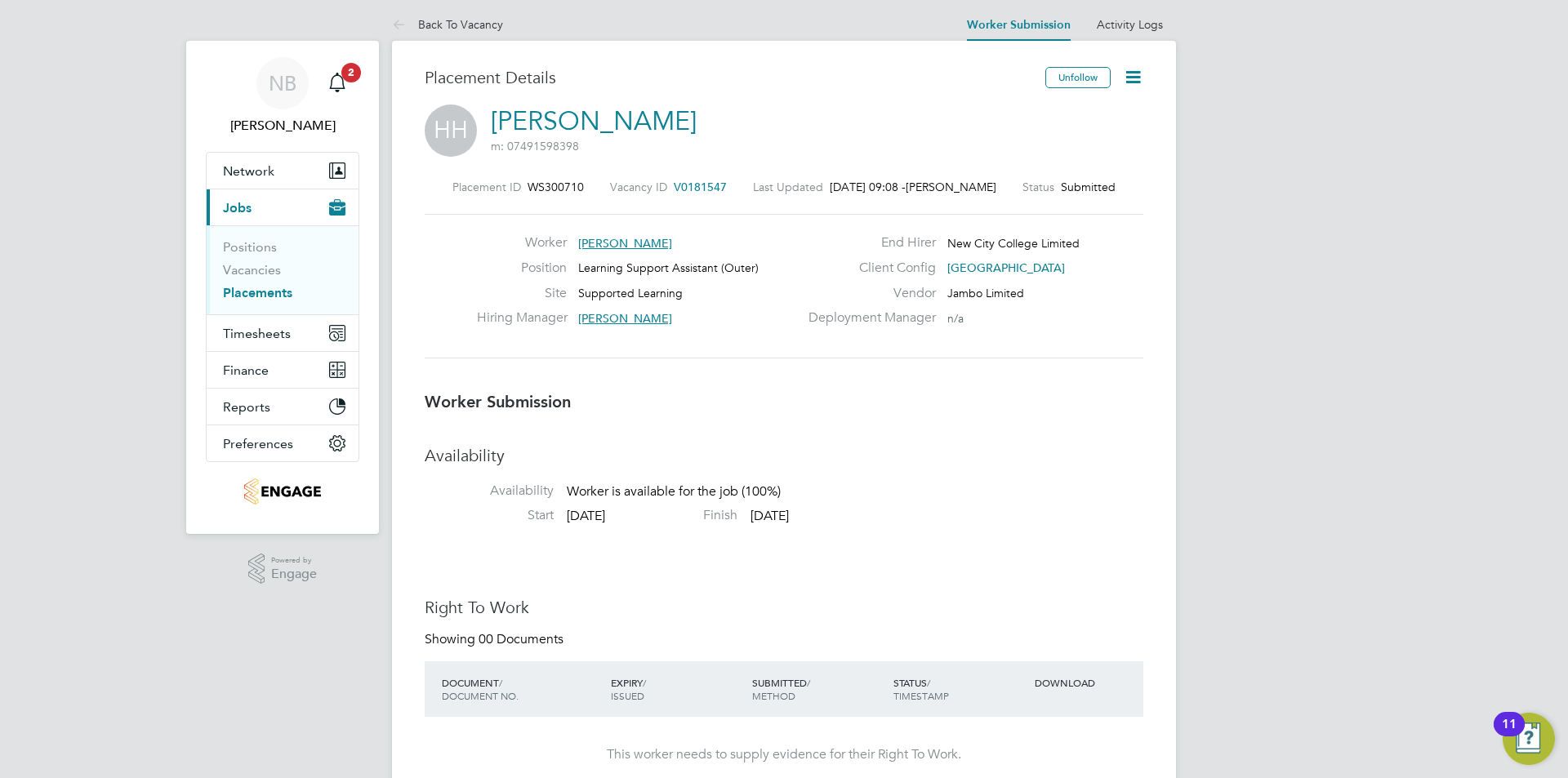
click at [1133, 75] on icon at bounding box center [1134, 77] width 20 height 20
click at [1067, 110] on li "Edit Worker Submission e" at bounding box center [1065, 116] width 151 height 23
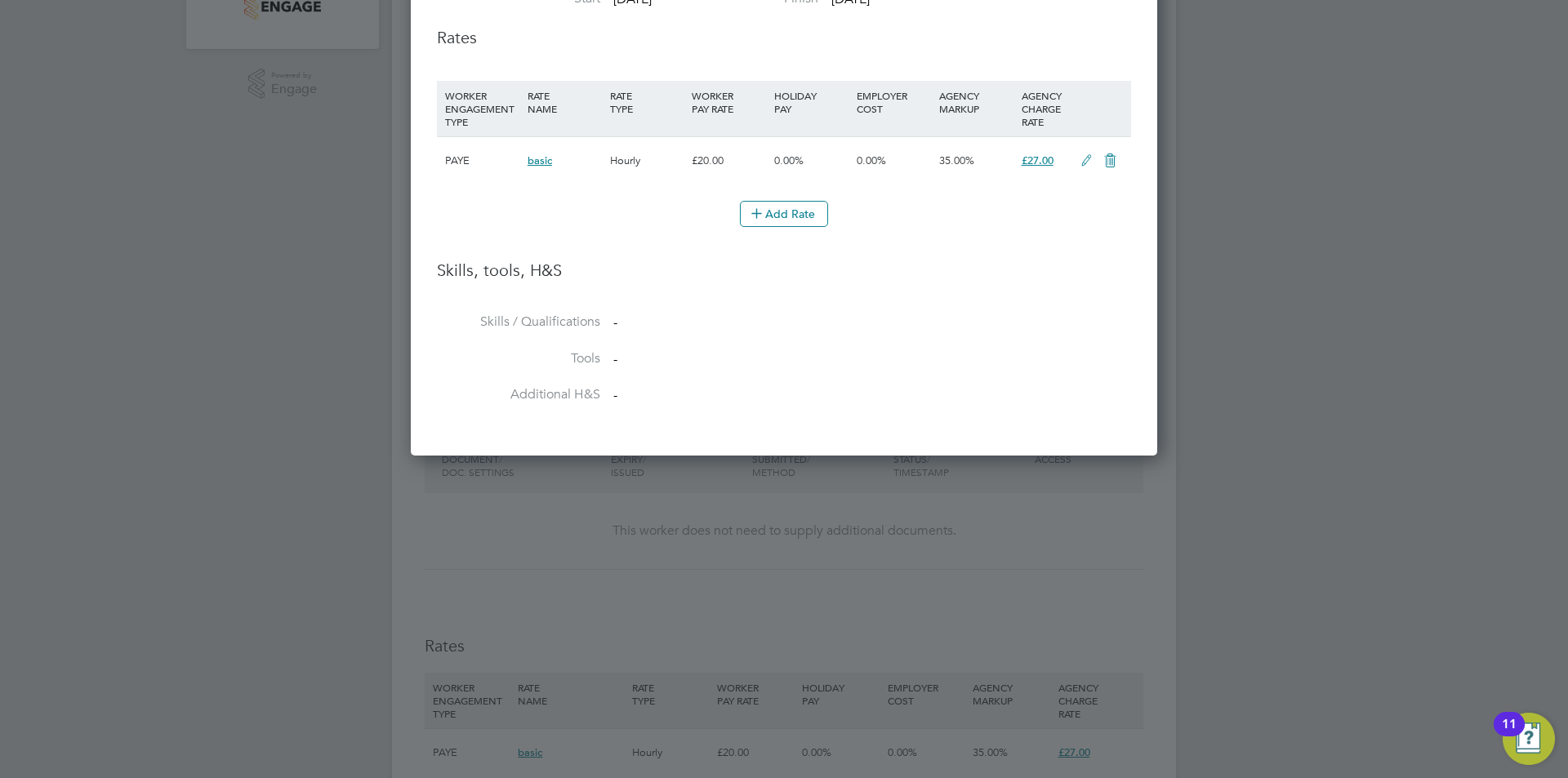
click at [1087, 161] on icon at bounding box center [1087, 161] width 20 height 13
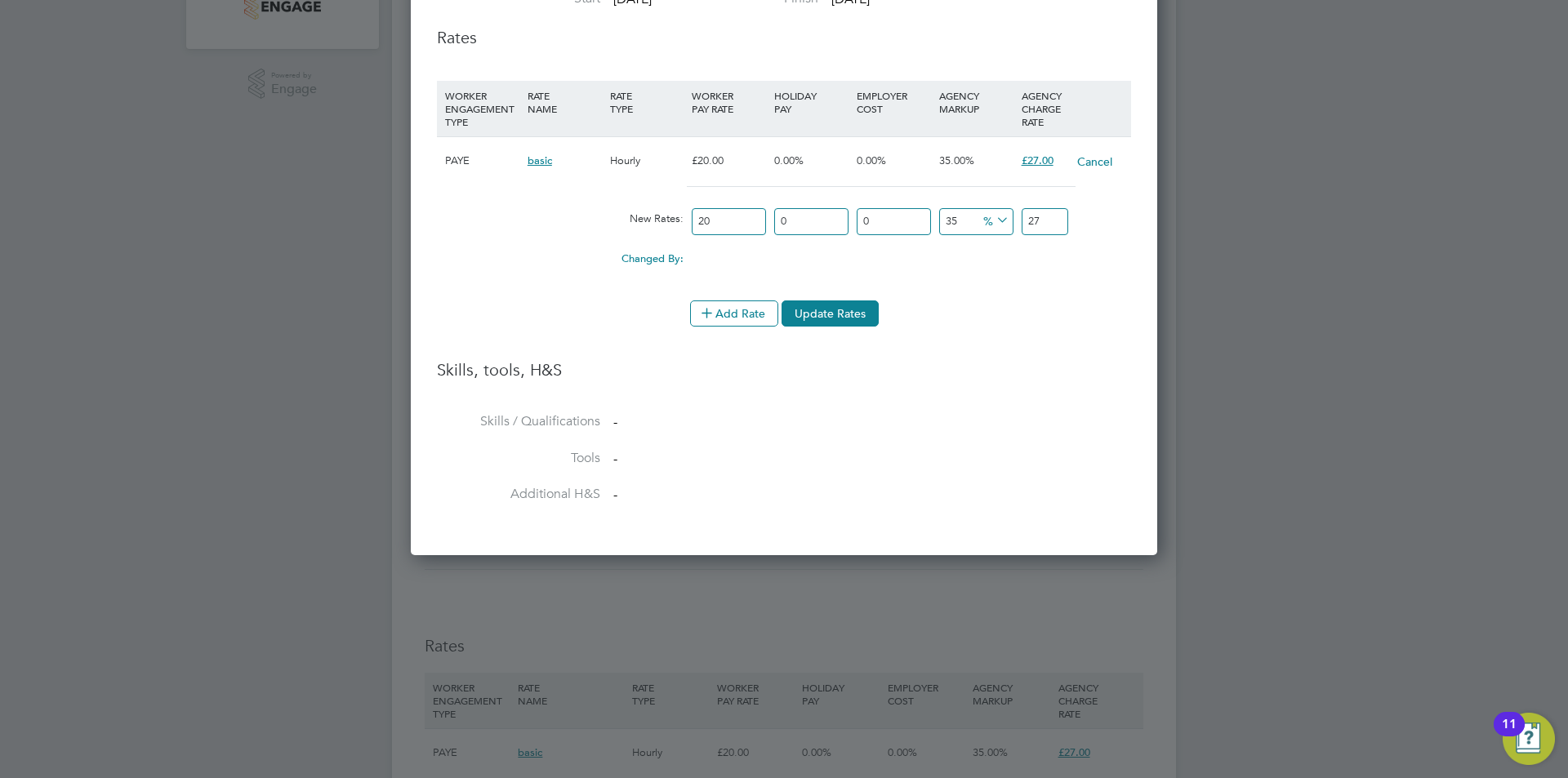
click at [742, 223] on input "20" at bounding box center [728, 222] width 74 height 27
drag, startPoint x: 691, startPoint y: 221, endPoint x: 650, endPoint y: 221, distance: 41.0
click at [650, 221] on div "New Rates: 20 0 n/a 0 n/a 35 0 % 27" at bounding box center [784, 221] width 694 height 43
type input "19"
type input "25.65"
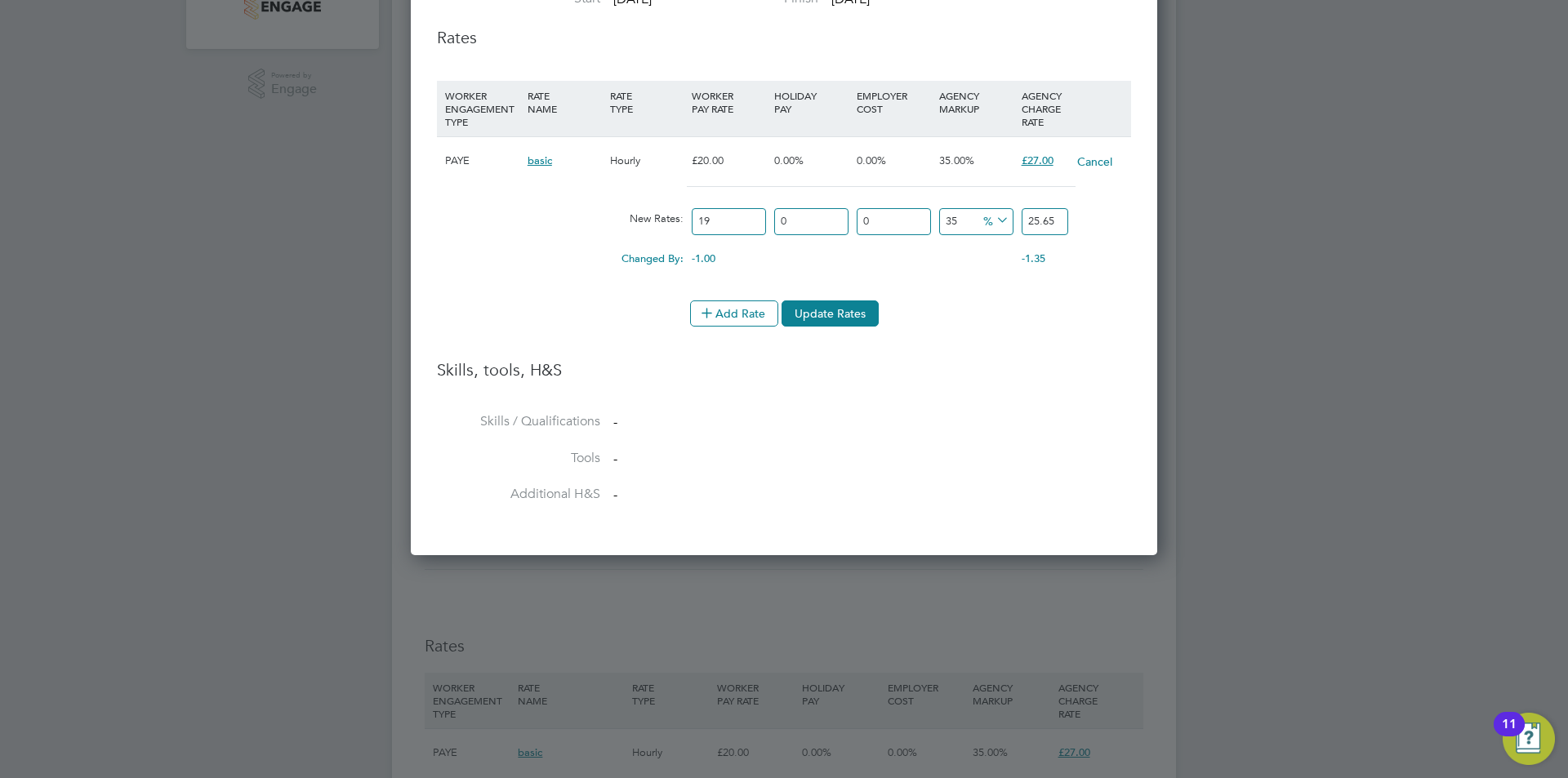
type input "19.5"
type input "26.325"
type input "19.50"
click at [993, 221] on icon at bounding box center [993, 220] width 0 height 23
click at [981, 265] on li "£" at bounding box center [997, 259] width 39 height 21
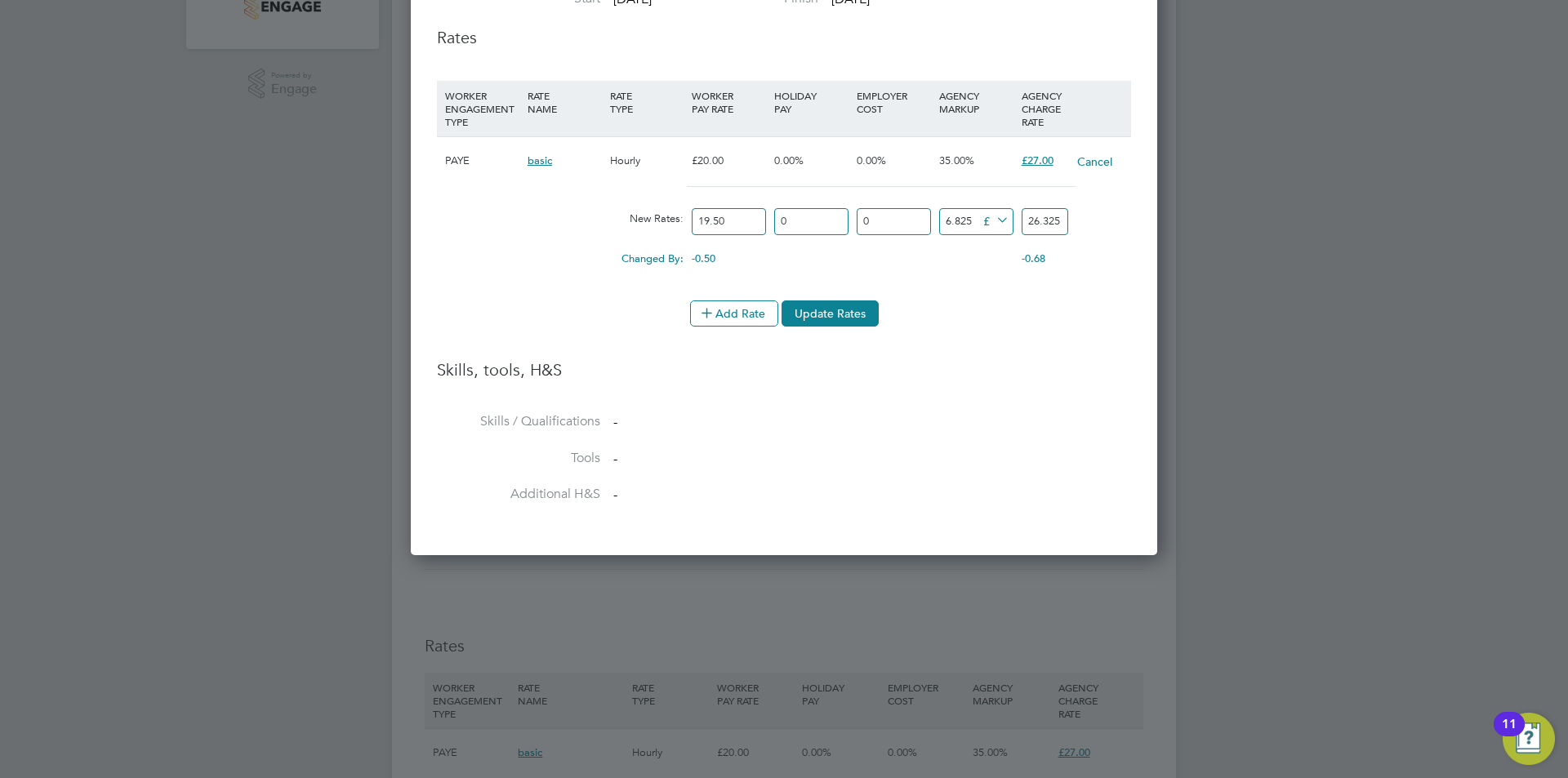
click at [858, 208] on div "New Rates: 19.50 0 n/a 0 n/a 35 6.825 £ 26.325" at bounding box center [784, 221] width 694 height 43
type input "7"
type input "26.5"
type input "7"
click at [827, 313] on button "Update Rates" at bounding box center [830, 313] width 97 height 26
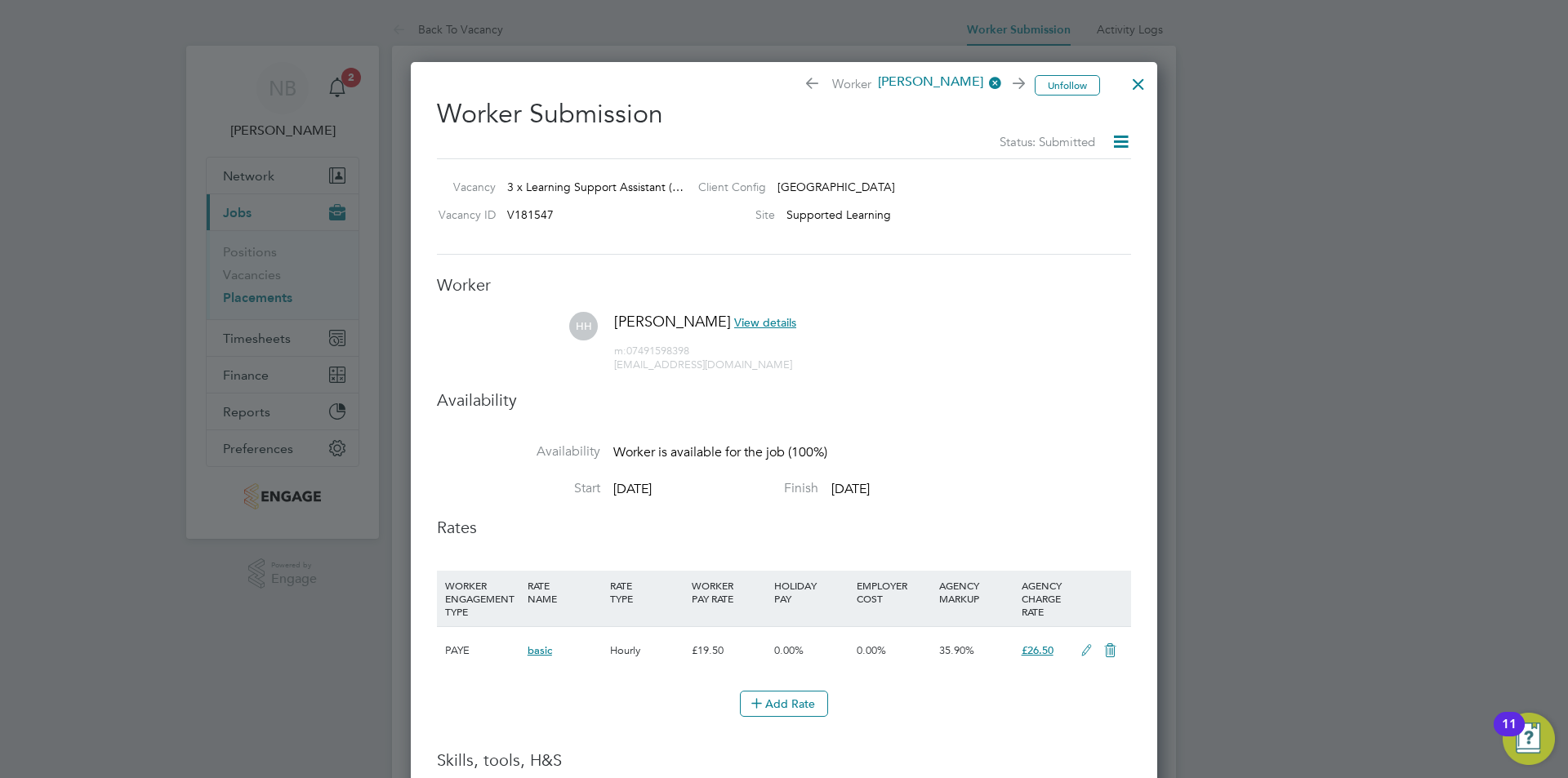
click at [1135, 81] on div at bounding box center [1139, 80] width 30 height 30
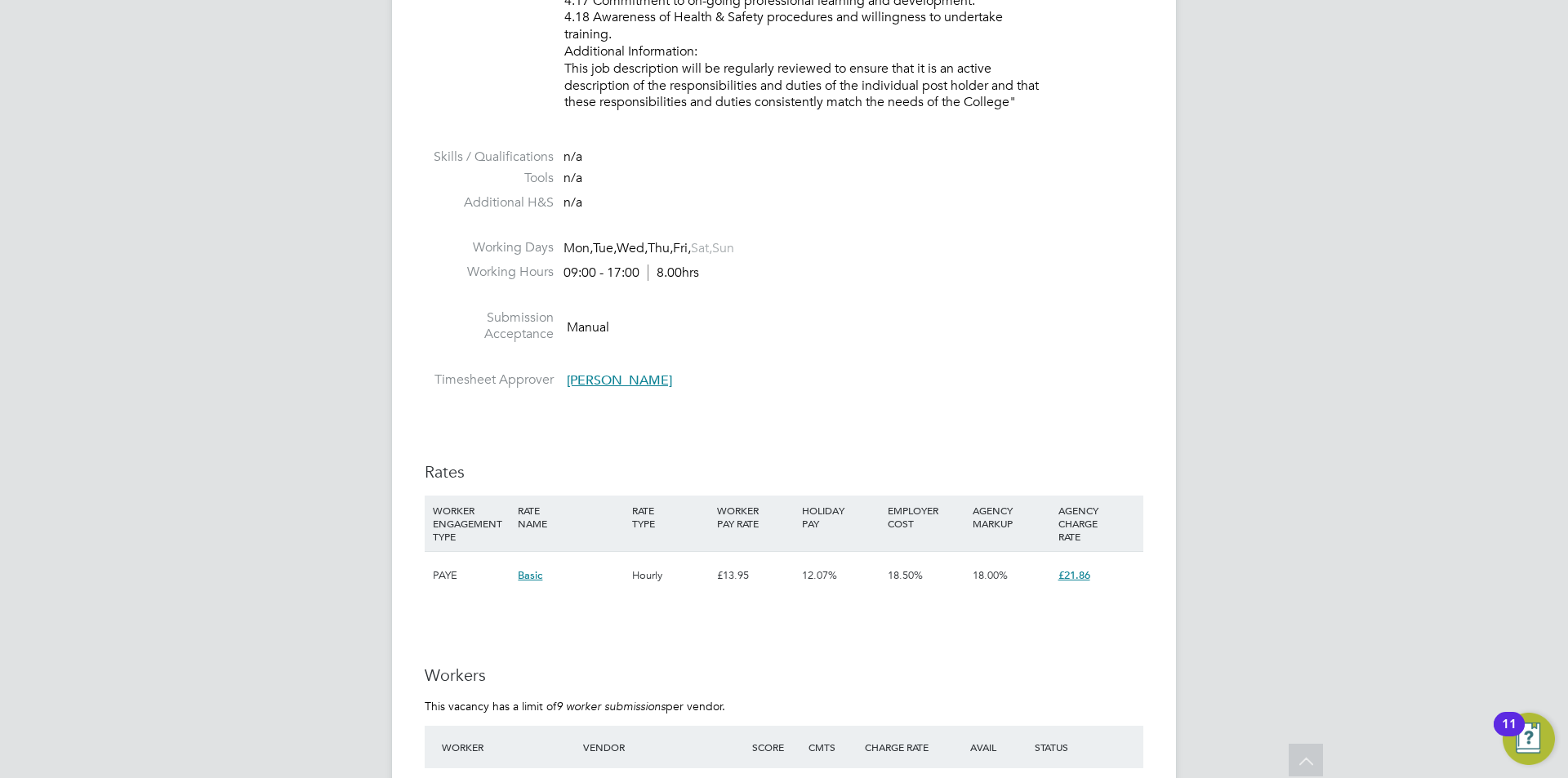
scroll to position [2780, 0]
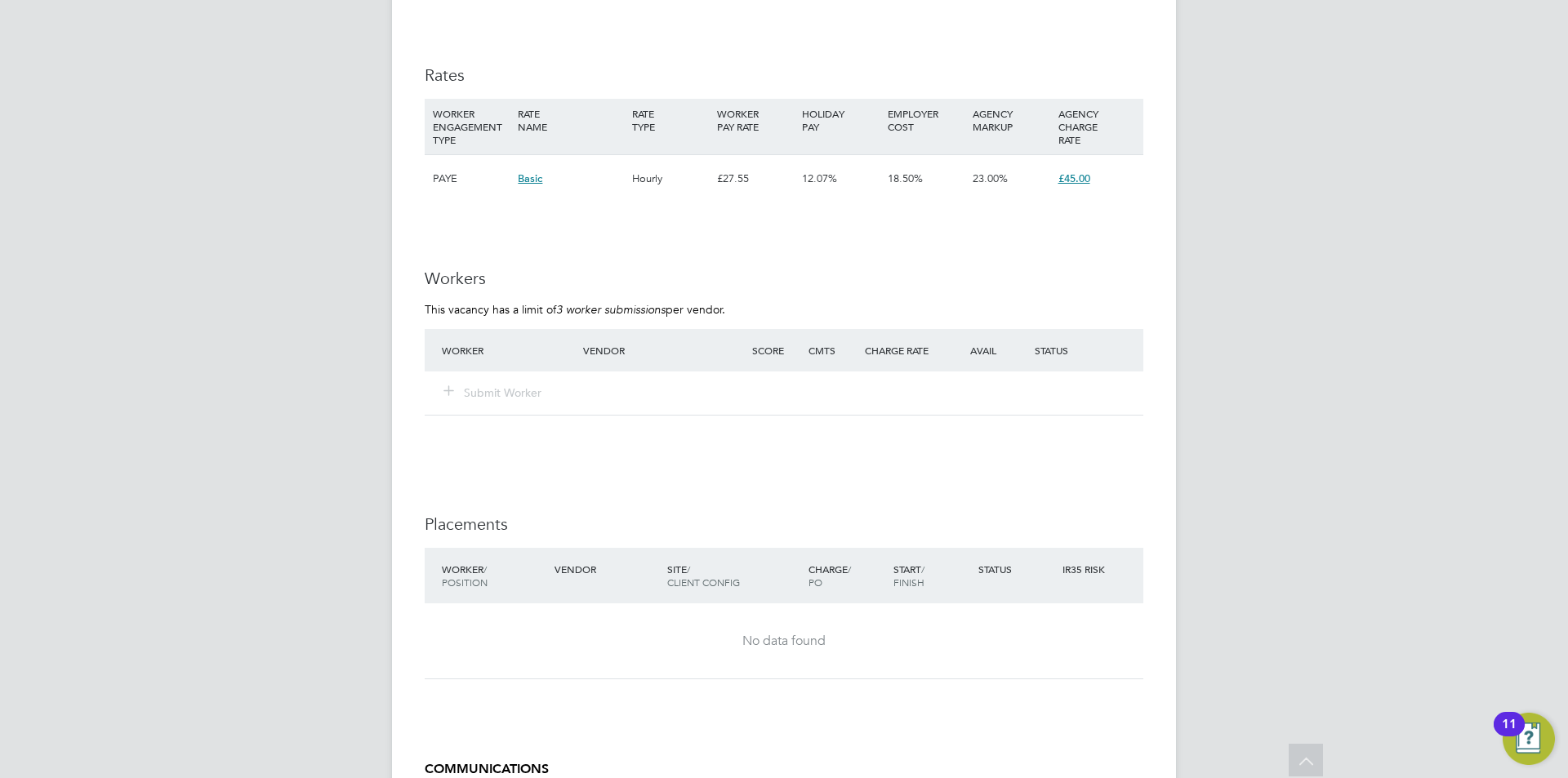
scroll to position [2243, 0]
